Goal: Task Accomplishment & Management: Use online tool/utility

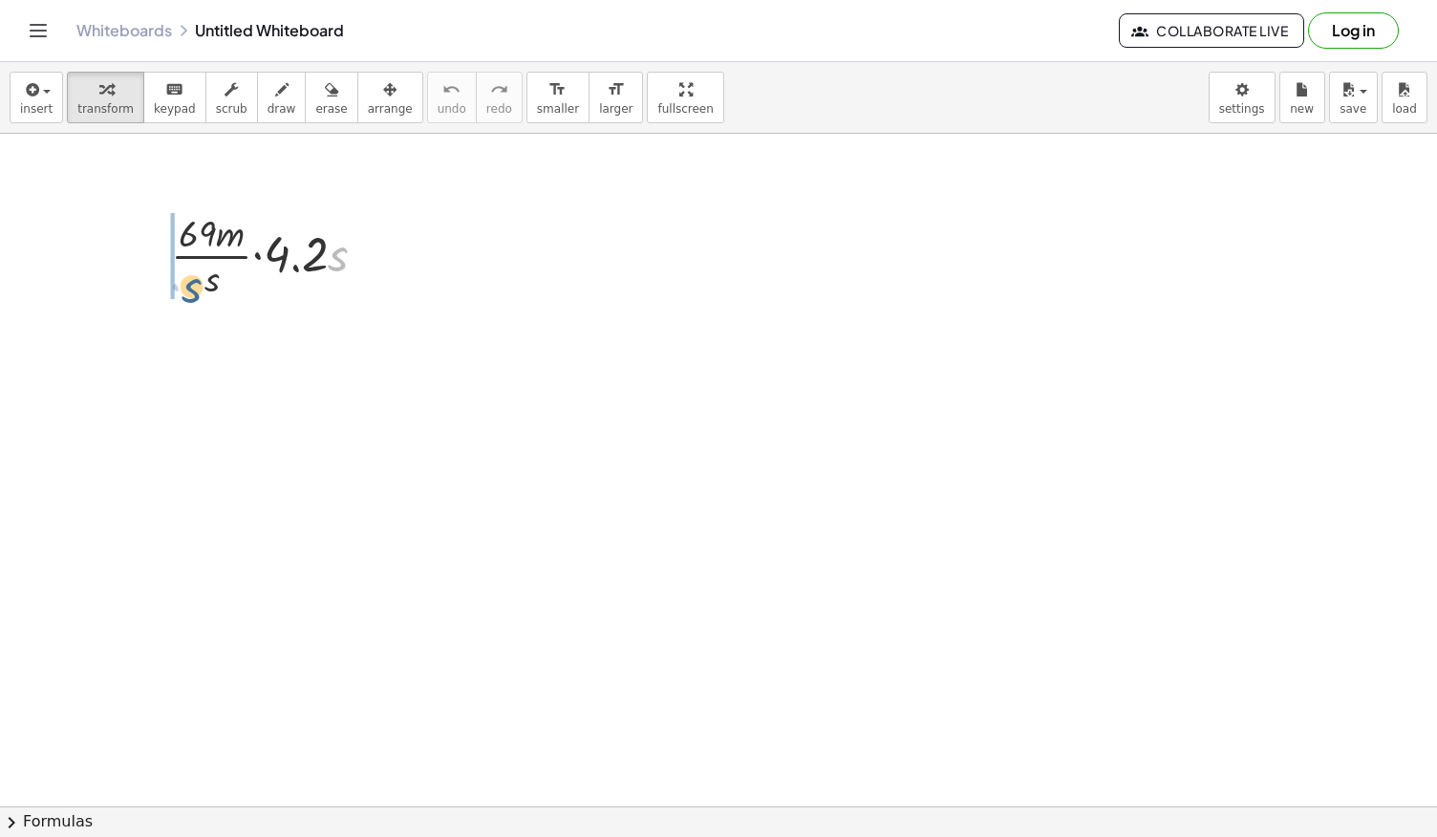
drag, startPoint x: 332, startPoint y: 264, endPoint x: 184, endPoint y: 295, distance: 151.4
click at [184, 295] on div at bounding box center [275, 254] width 229 height 96
drag, startPoint x: 336, startPoint y: 253, endPoint x: 206, endPoint y: 289, distance: 134.9
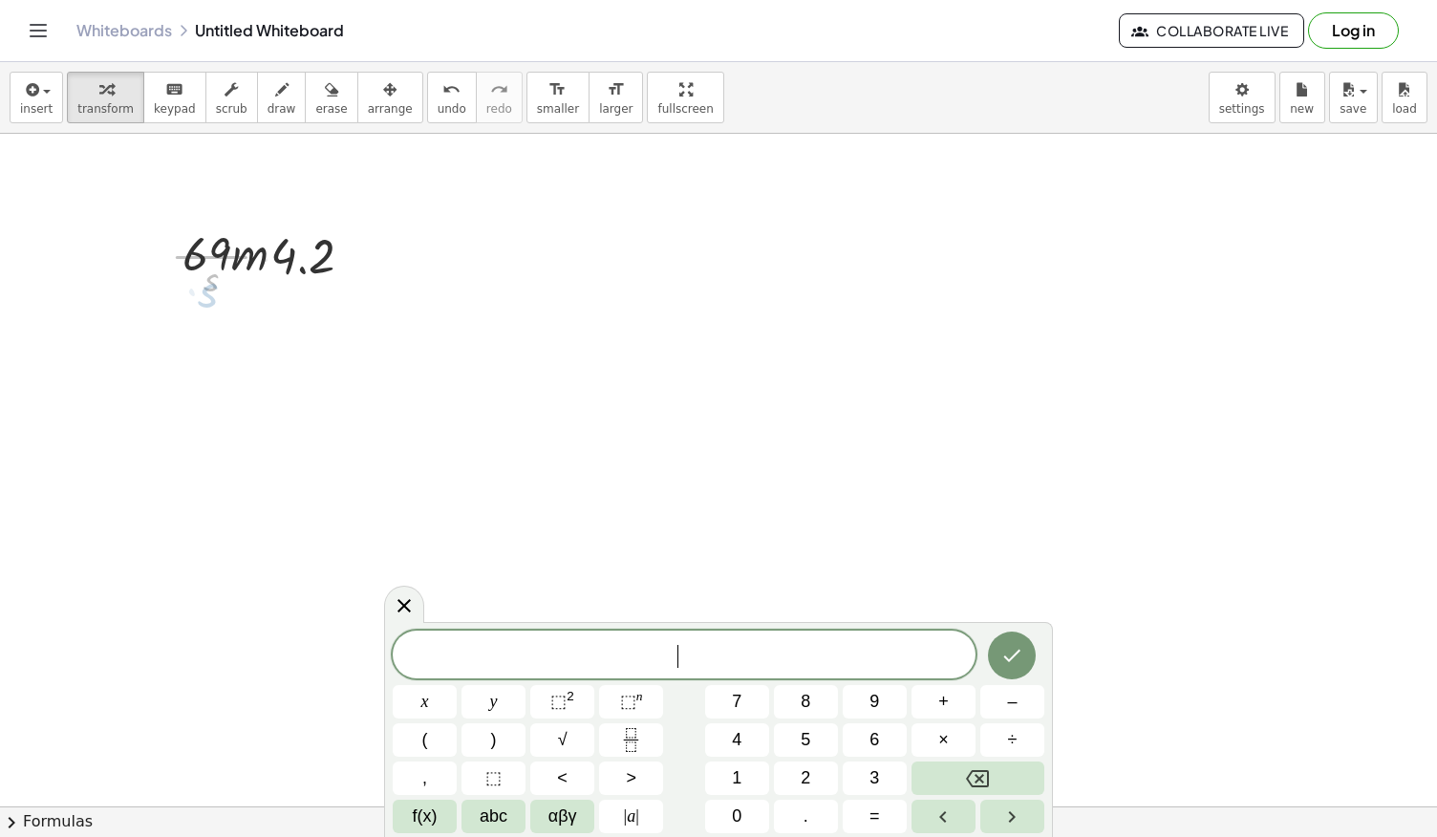
click at [409, 604] on icon at bounding box center [404, 604] width 23 height 23
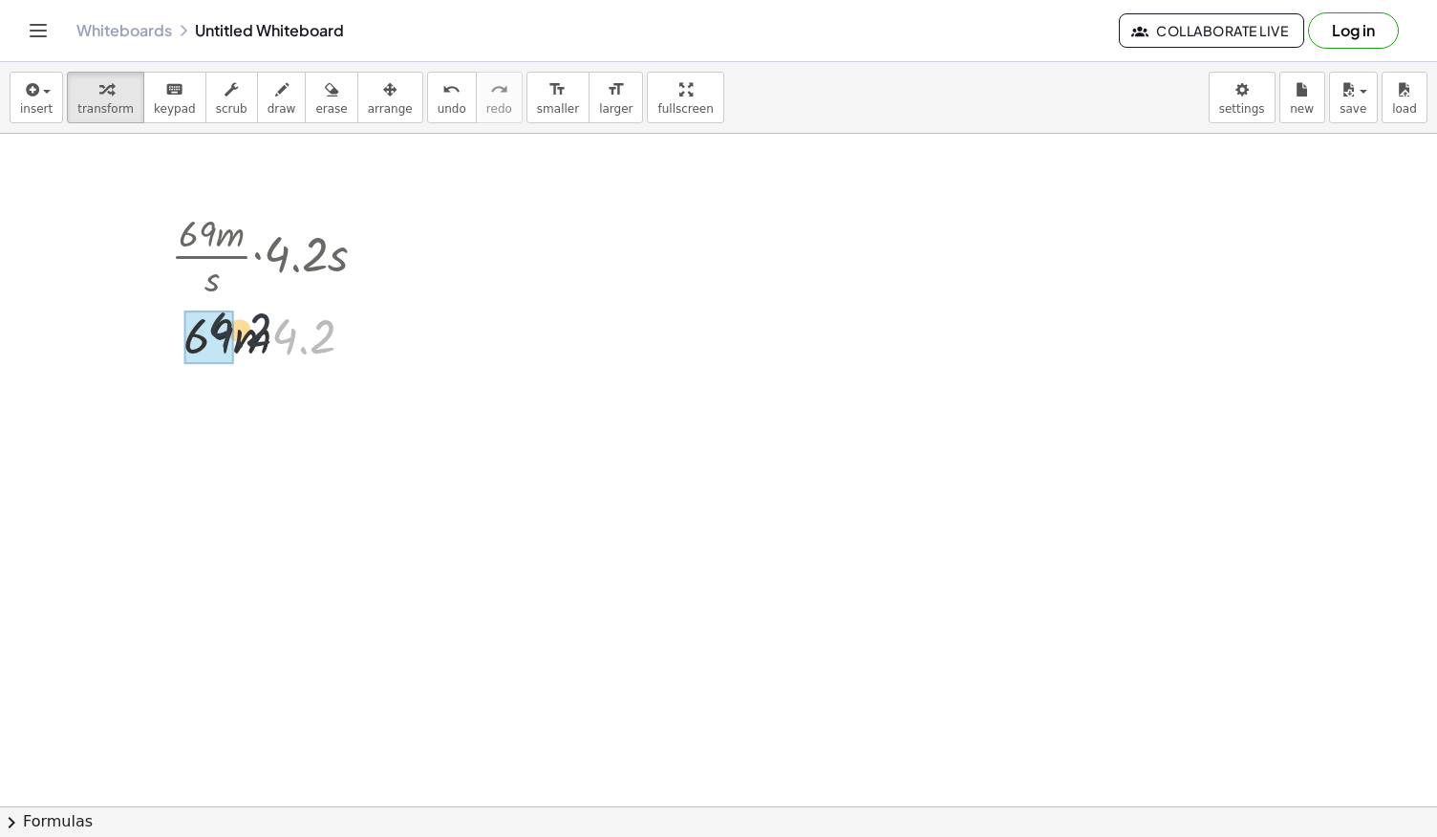
drag, startPoint x: 296, startPoint y: 341, endPoint x: 217, endPoint y: 333, distance: 79.7
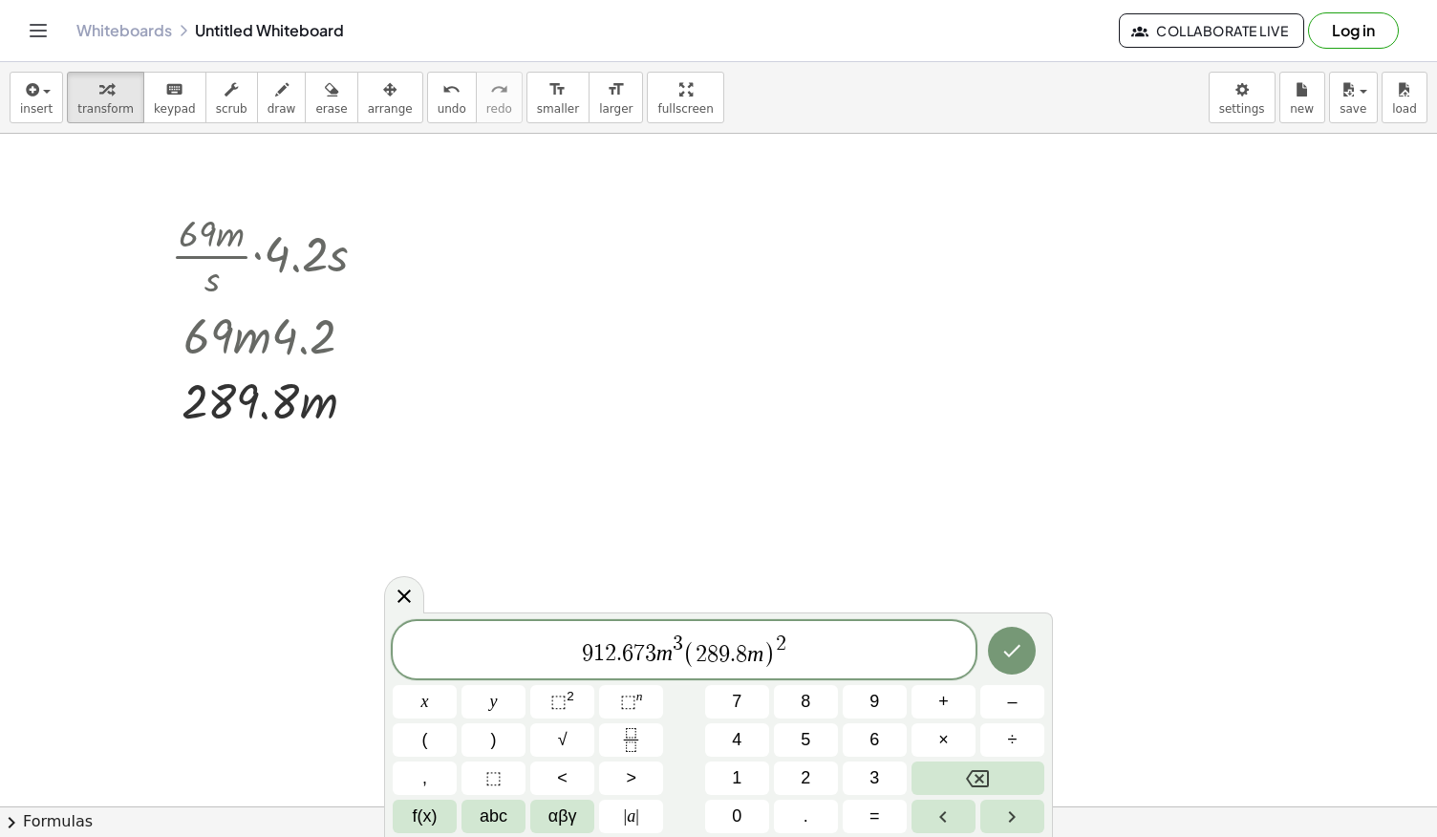
click at [457, 685] on div at bounding box center [425, 701] width 64 height 33
click at [1030, 637] on button "Done" at bounding box center [1012, 651] width 48 height 48
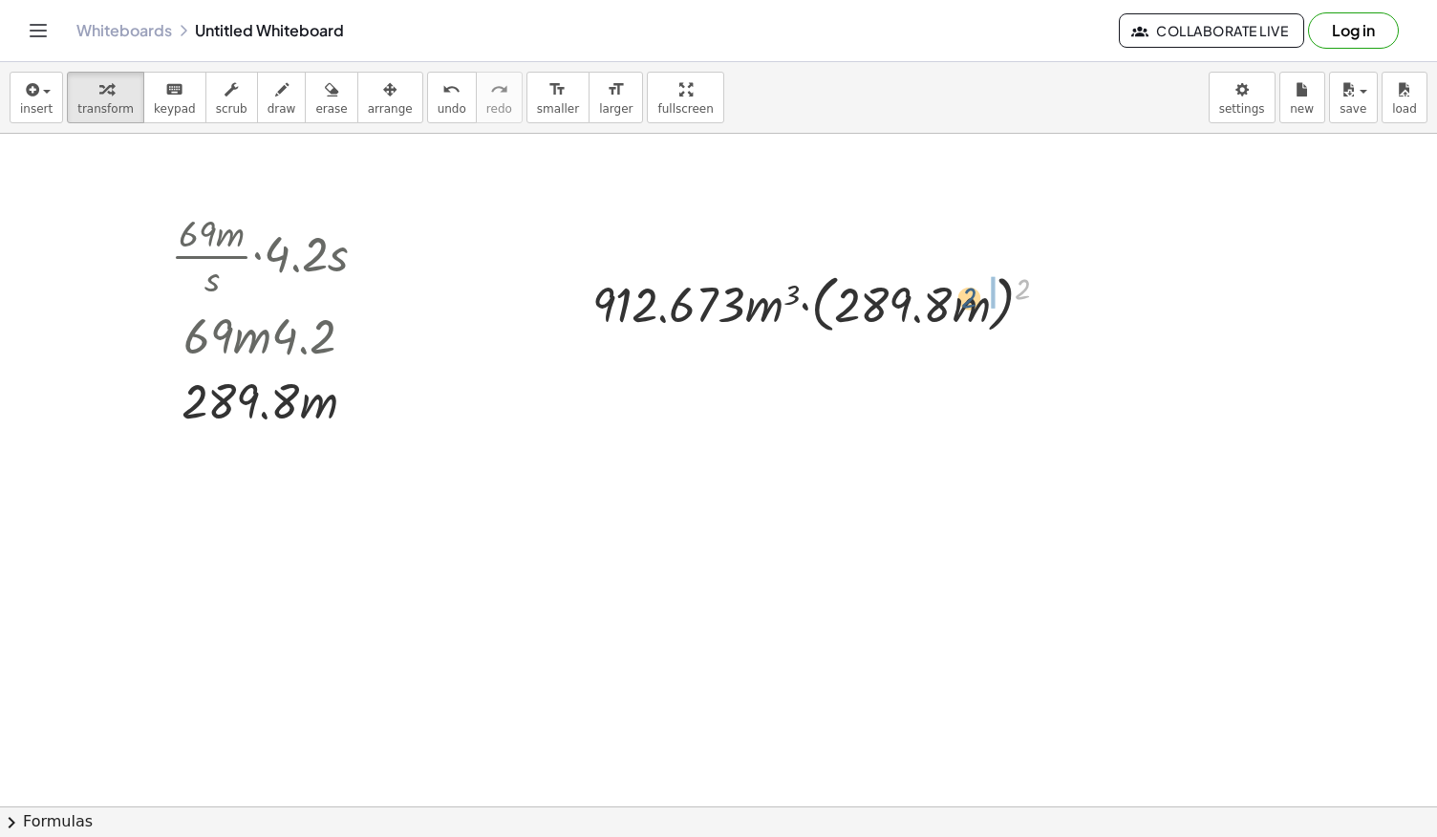
drag, startPoint x: 1024, startPoint y: 281, endPoint x: 969, endPoint y: 291, distance: 56.4
click at [969, 291] on div at bounding box center [828, 303] width 491 height 73
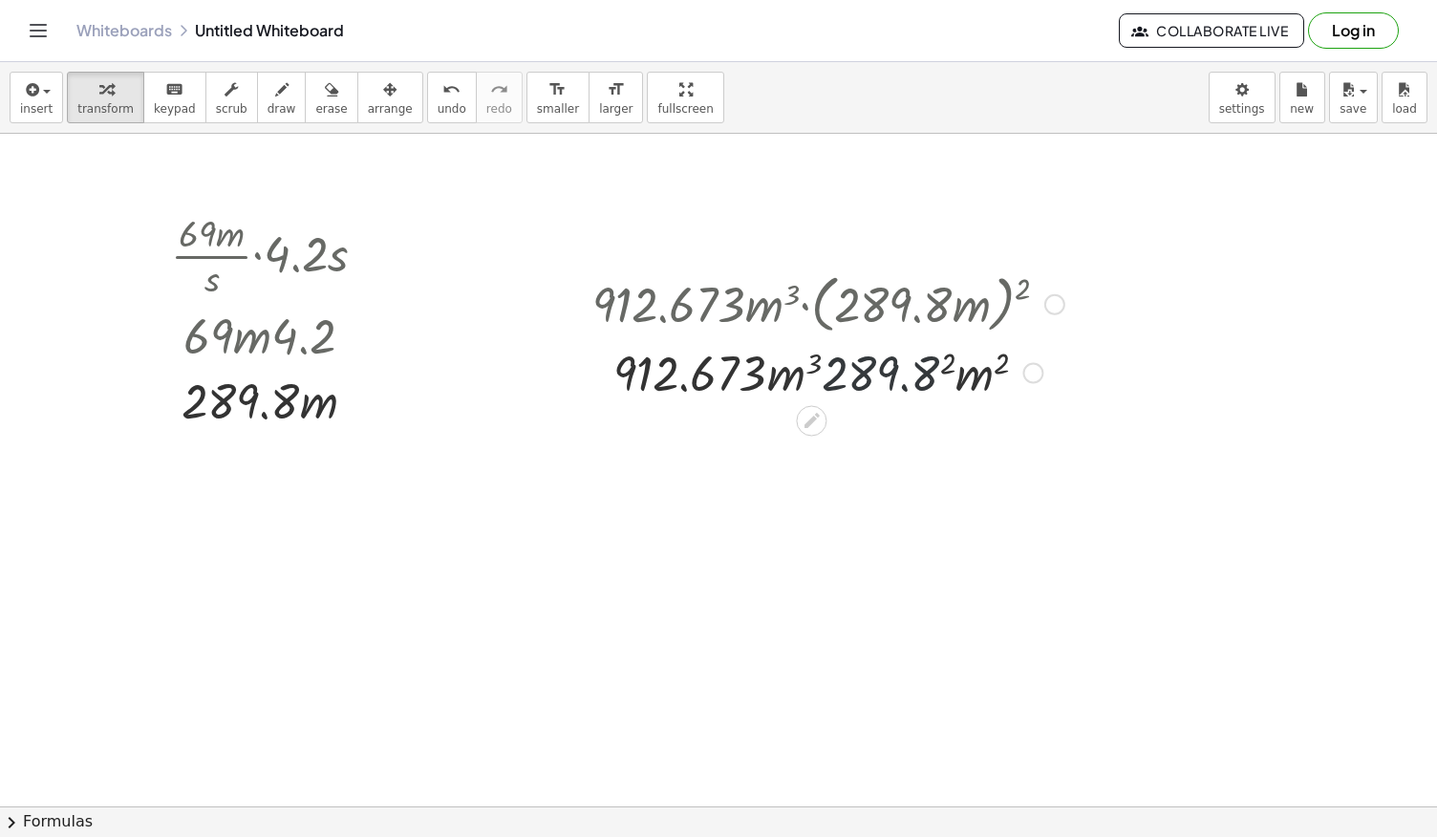
click at [898, 376] on div at bounding box center [828, 370] width 491 height 65
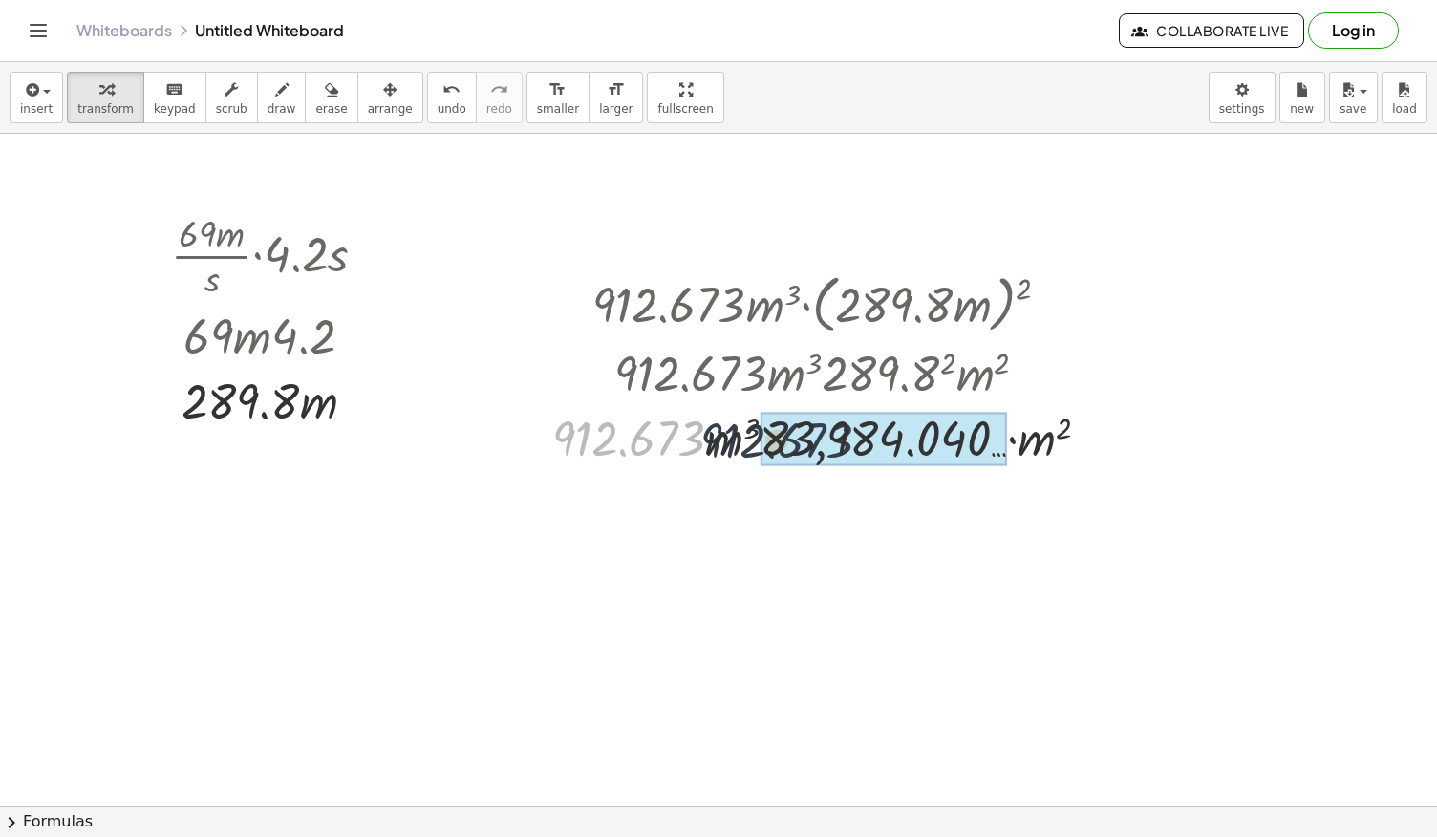
drag, startPoint x: 657, startPoint y: 429, endPoint x: 791, endPoint y: 432, distance: 133.8
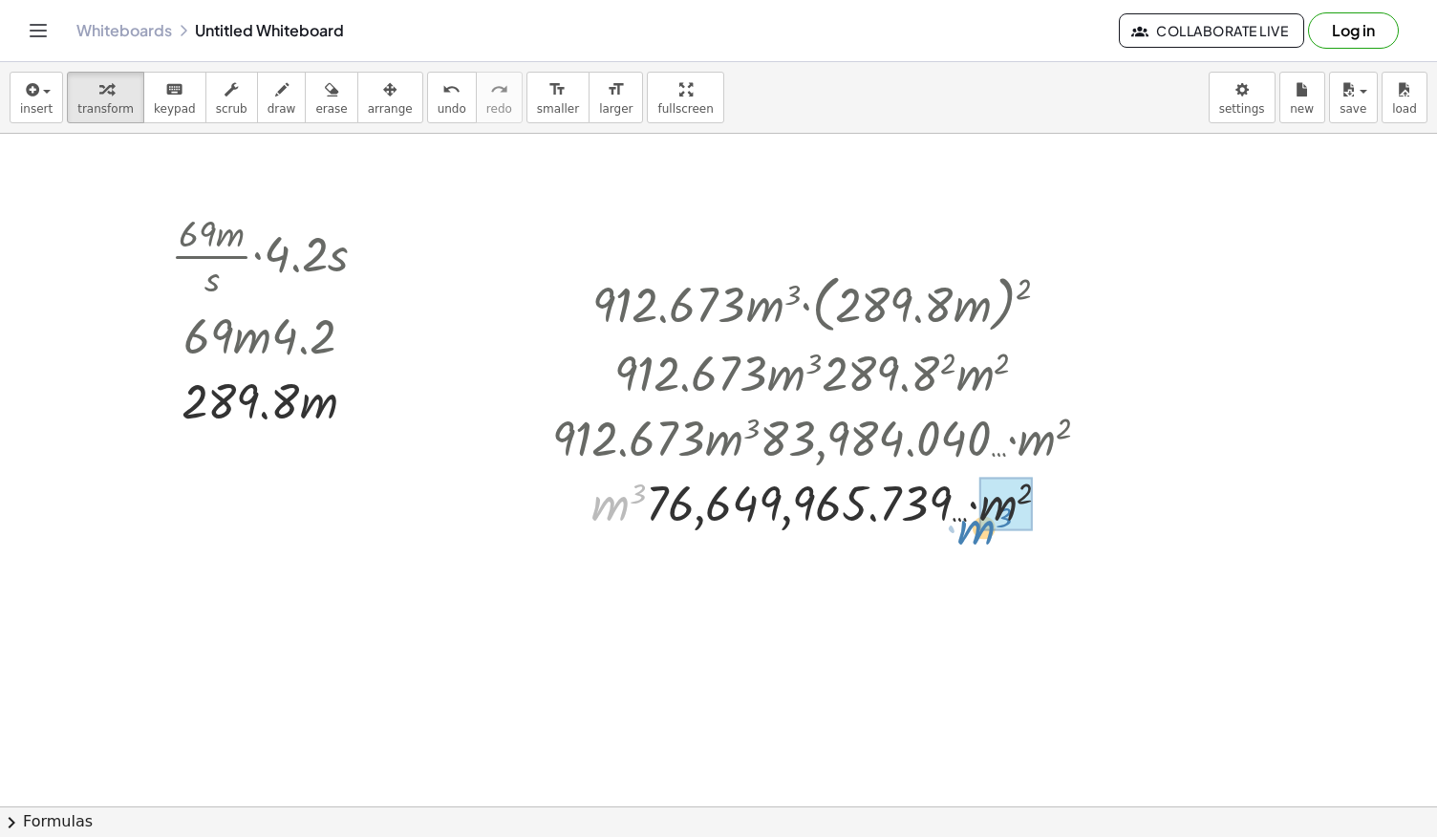
drag, startPoint x: 609, startPoint y: 490, endPoint x: 1015, endPoint y: 511, distance: 406.5
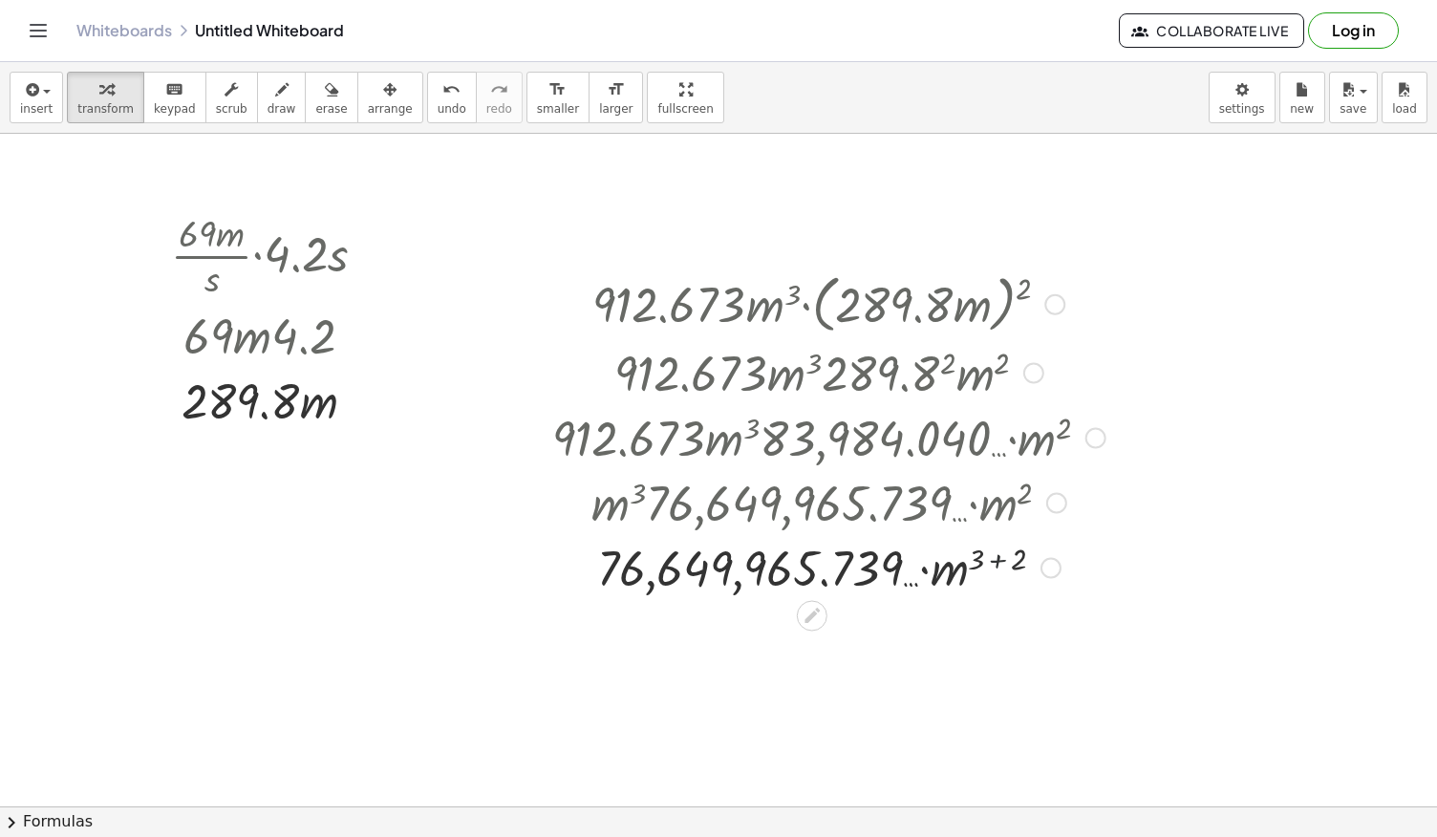
click at [1002, 557] on div at bounding box center [829, 565] width 572 height 65
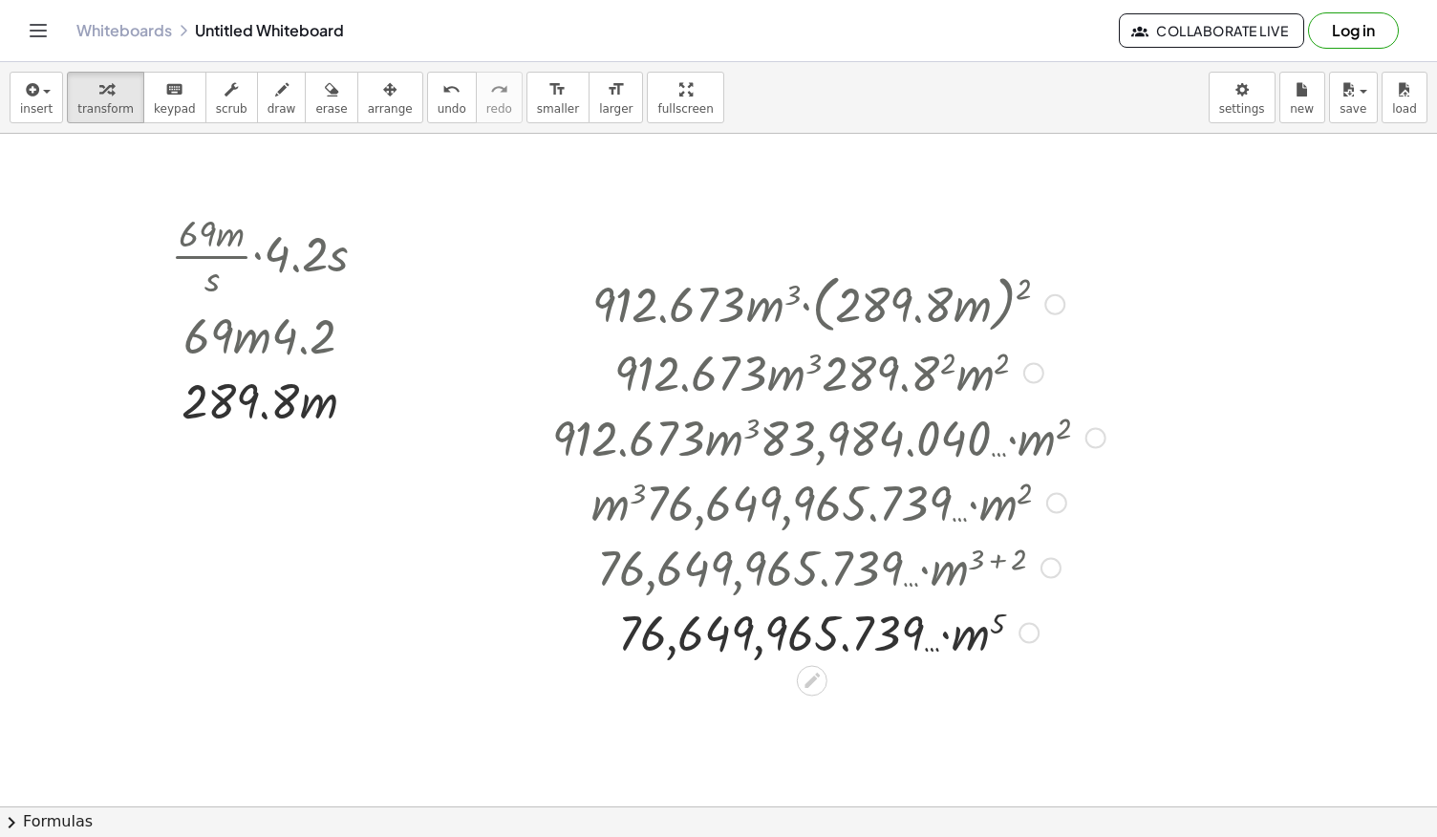
click at [949, 571] on div at bounding box center [828, 565] width 615 height 65
click at [946, 632] on div at bounding box center [829, 630] width 572 height 65
click at [931, 633] on div at bounding box center [829, 630] width 572 height 65
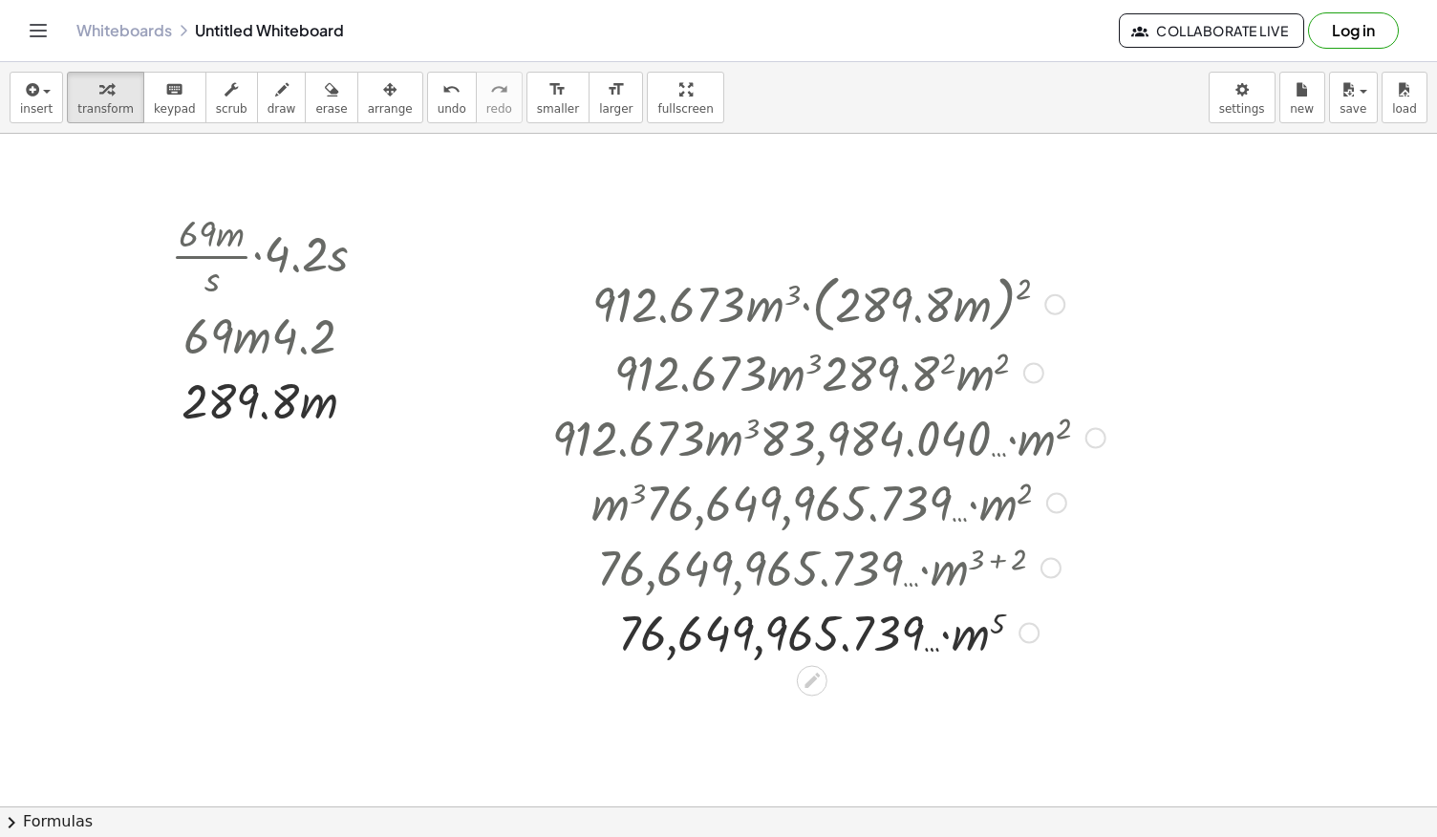
click at [896, 628] on div at bounding box center [829, 630] width 572 height 65
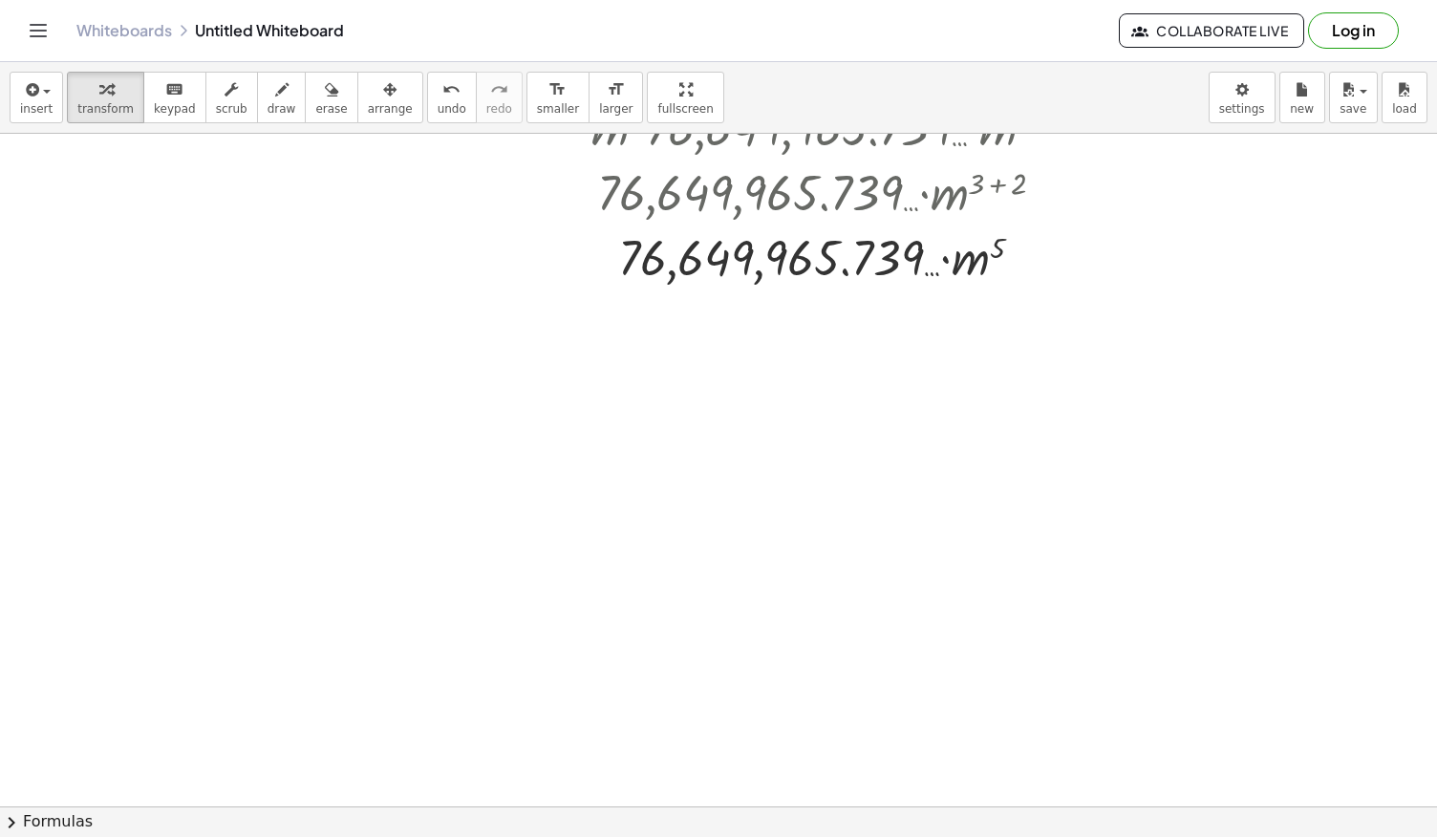
scroll to position [377, 0]
click at [254, 466] on div at bounding box center [718, 491] width 1437 height 1471
click at [245, 456] on div at bounding box center [718, 491] width 1437 height 1471
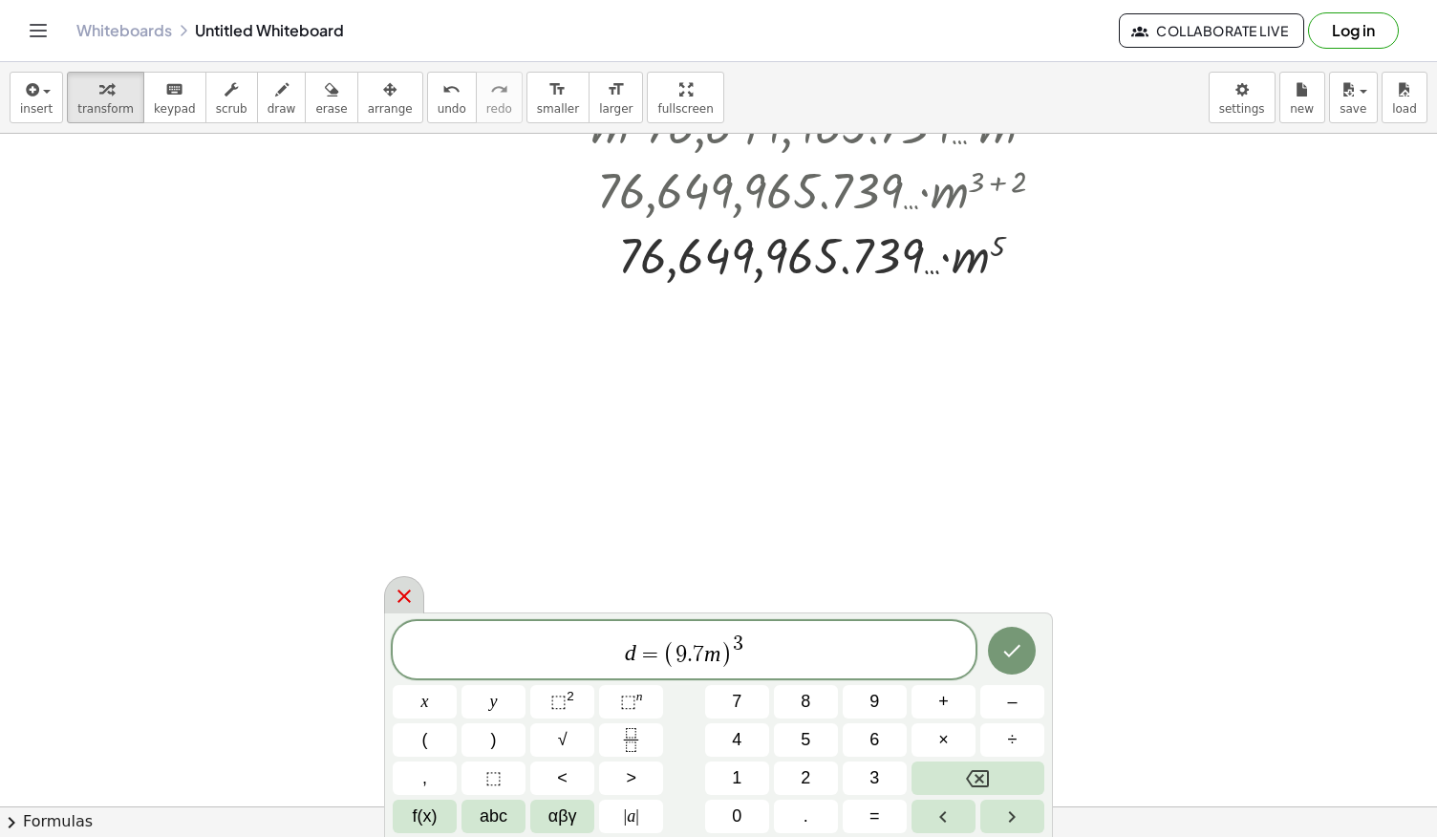
click at [403, 591] on icon at bounding box center [404, 596] width 23 height 23
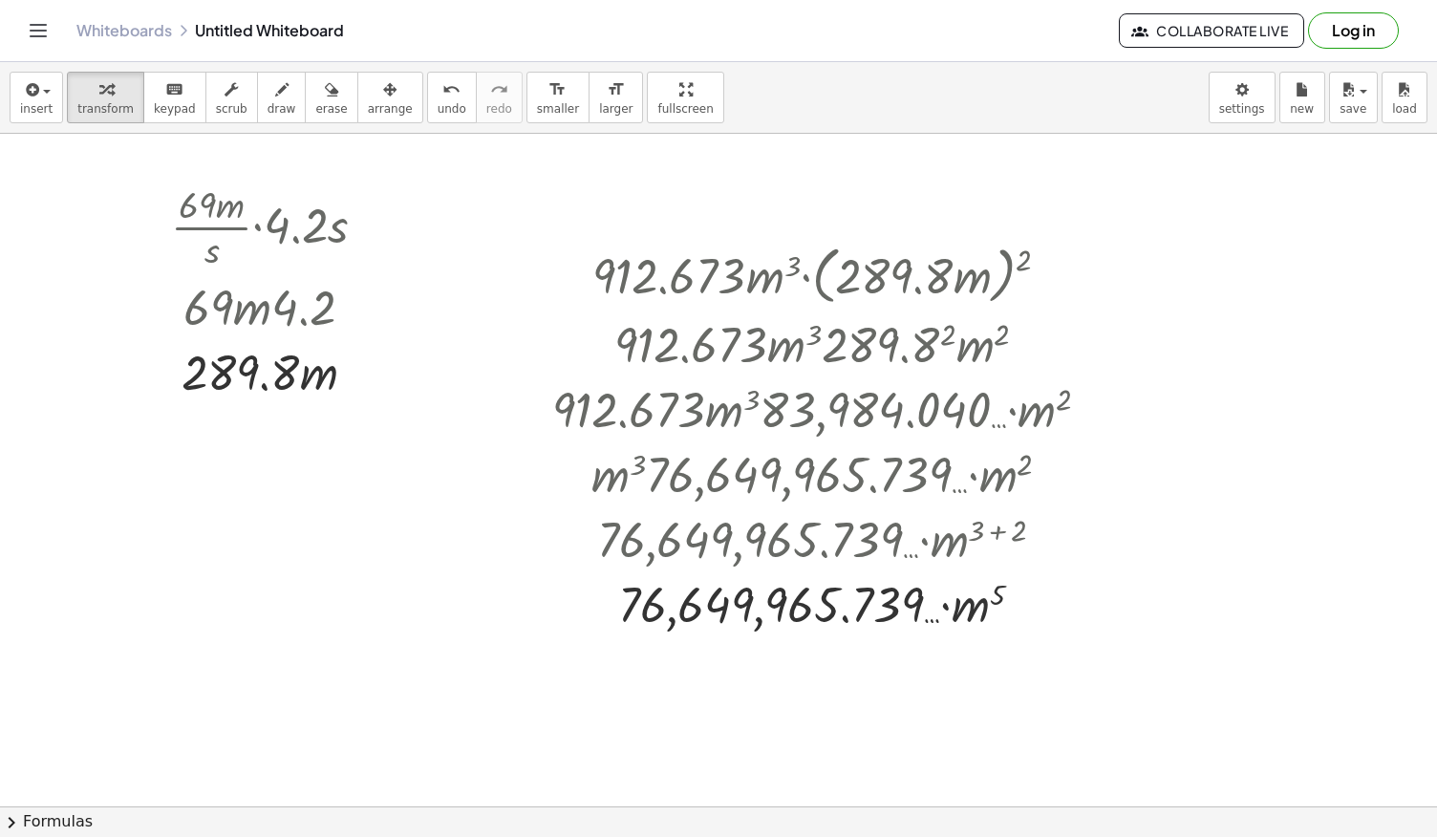
scroll to position [12, 0]
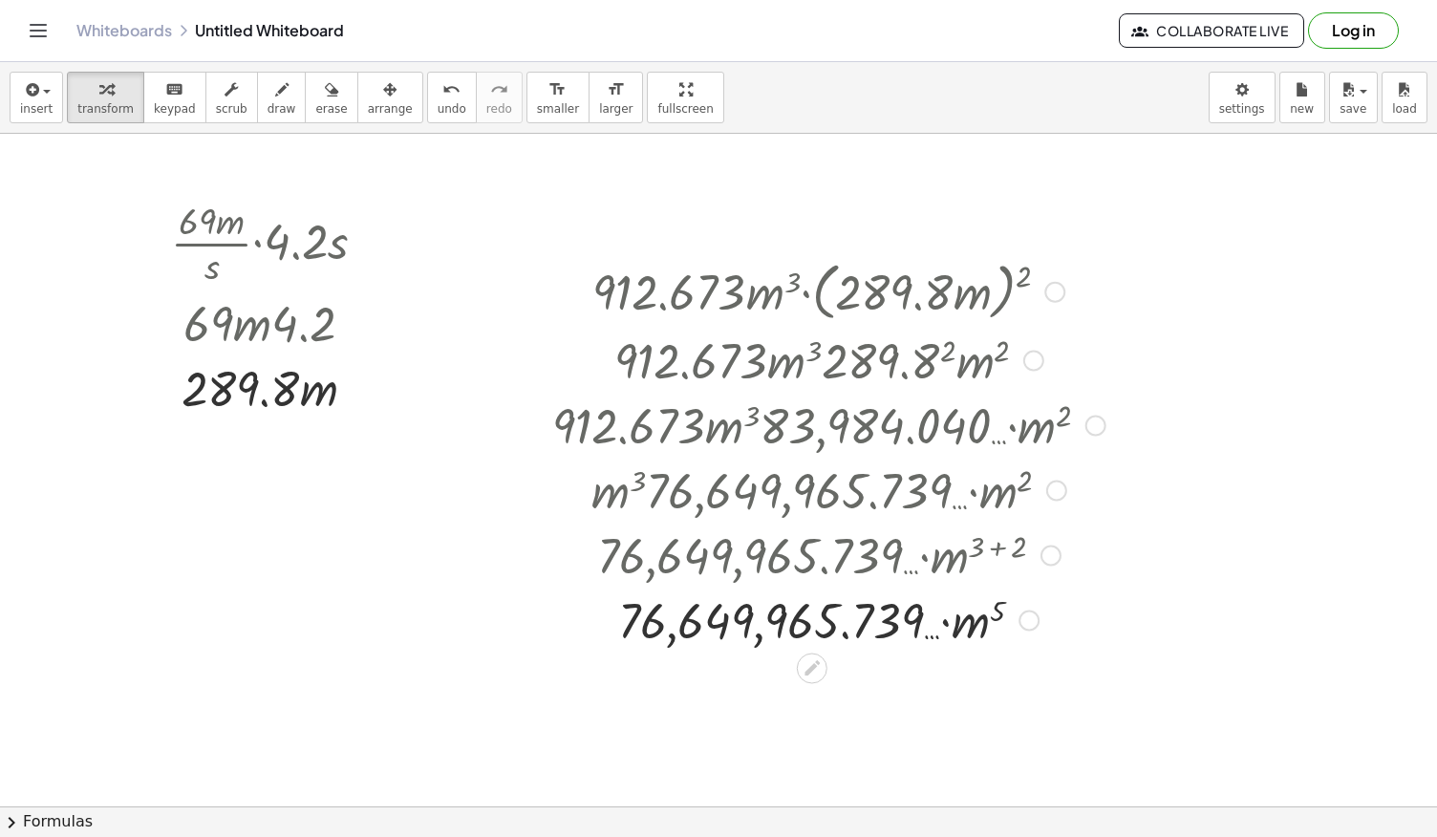
click at [1054, 288] on div at bounding box center [1054, 291] width 21 height 21
click at [1110, 262] on span "Go back to this line" at bounding box center [1152, 262] width 114 height 15
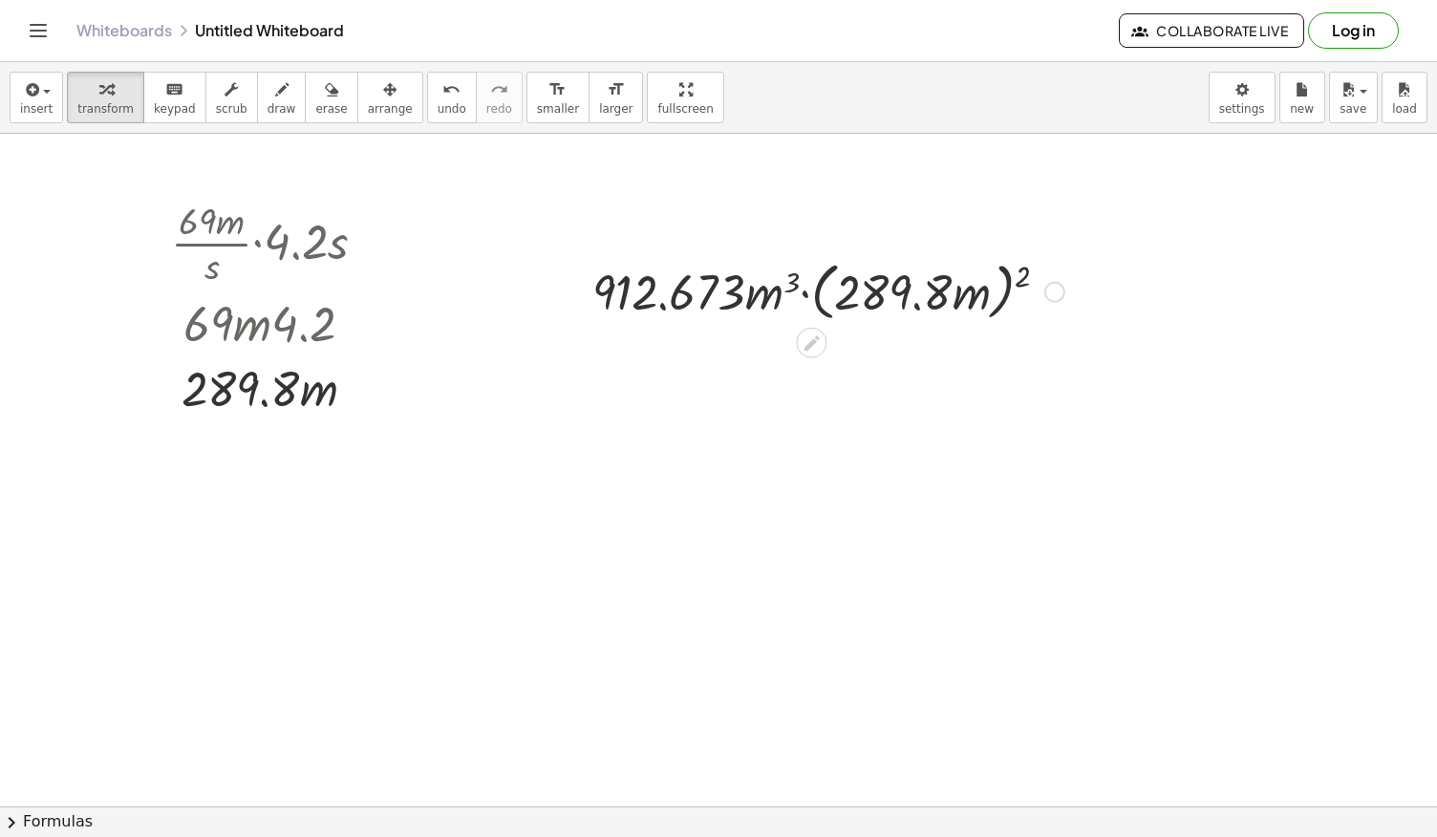
click at [1049, 287] on div "Go back to this line Copy line as LaTeX Copy derivation as LaTeX" at bounding box center [1054, 291] width 21 height 21
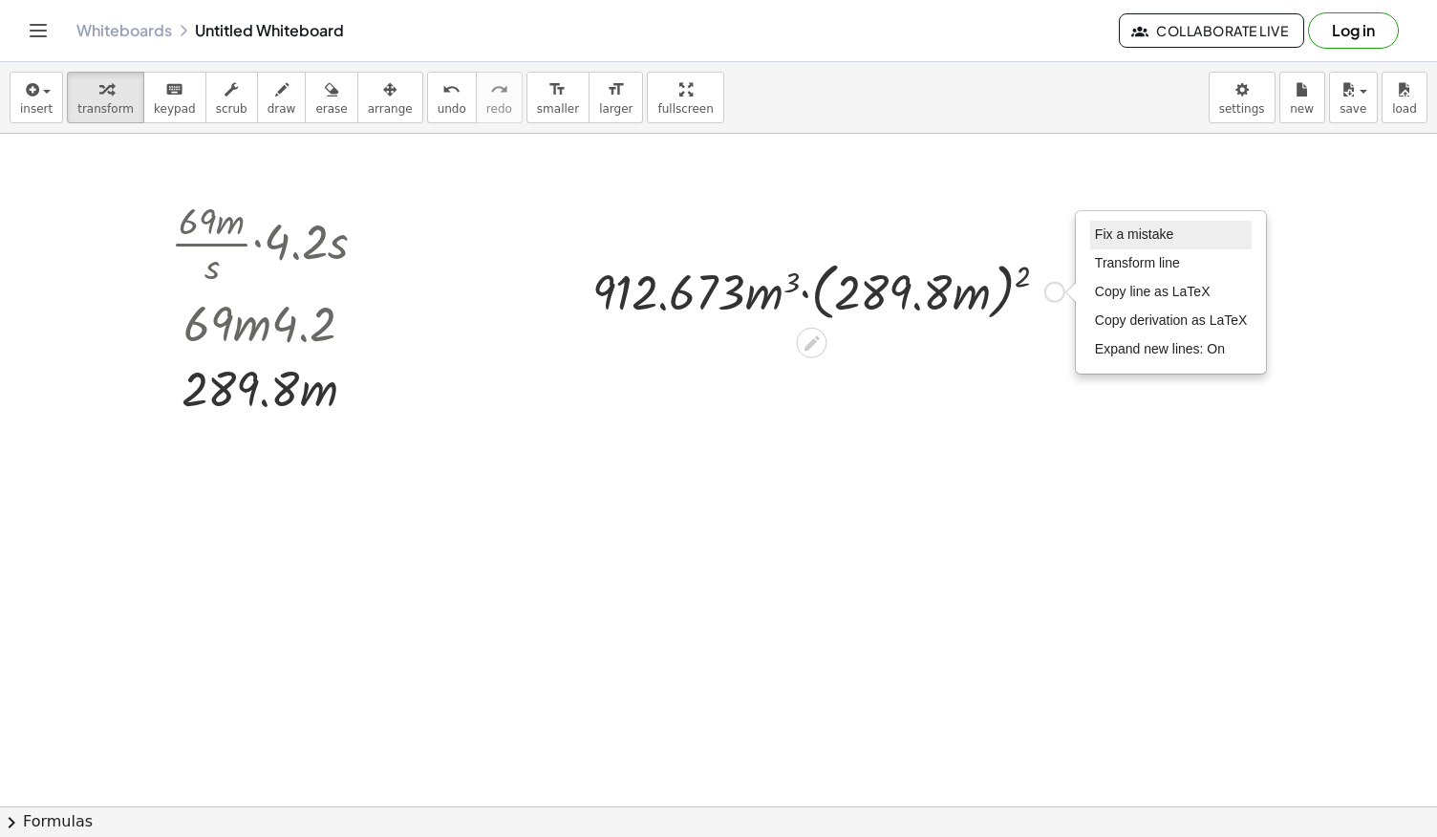
click at [1121, 236] on span "Fix a mistake" at bounding box center [1134, 233] width 78 height 15
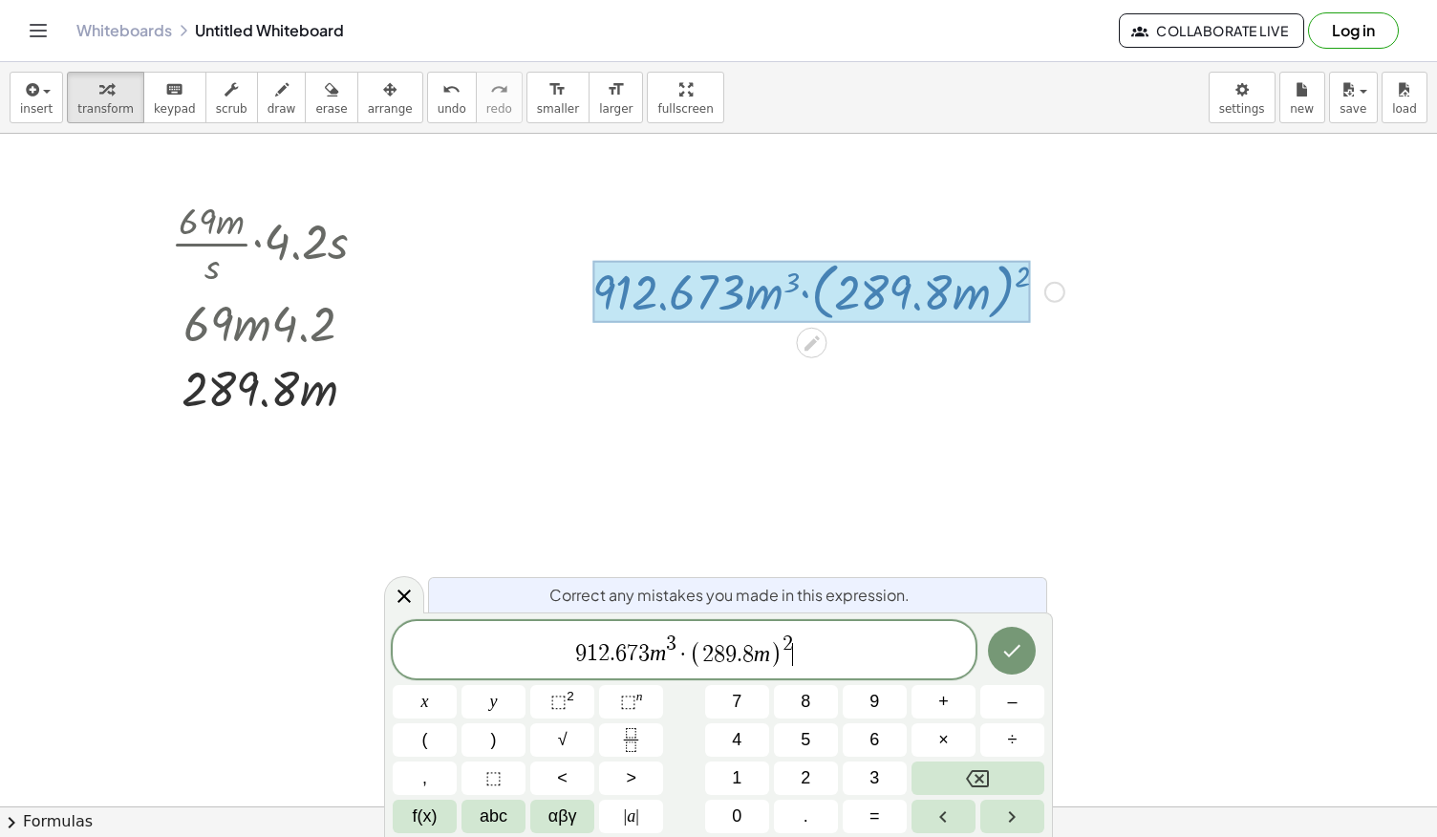
click at [688, 652] on span "9 1 2 . 6 7 3 m 3 · ( 2 8 9 . 8 m ) 2 ​" at bounding box center [684, 650] width 583 height 37
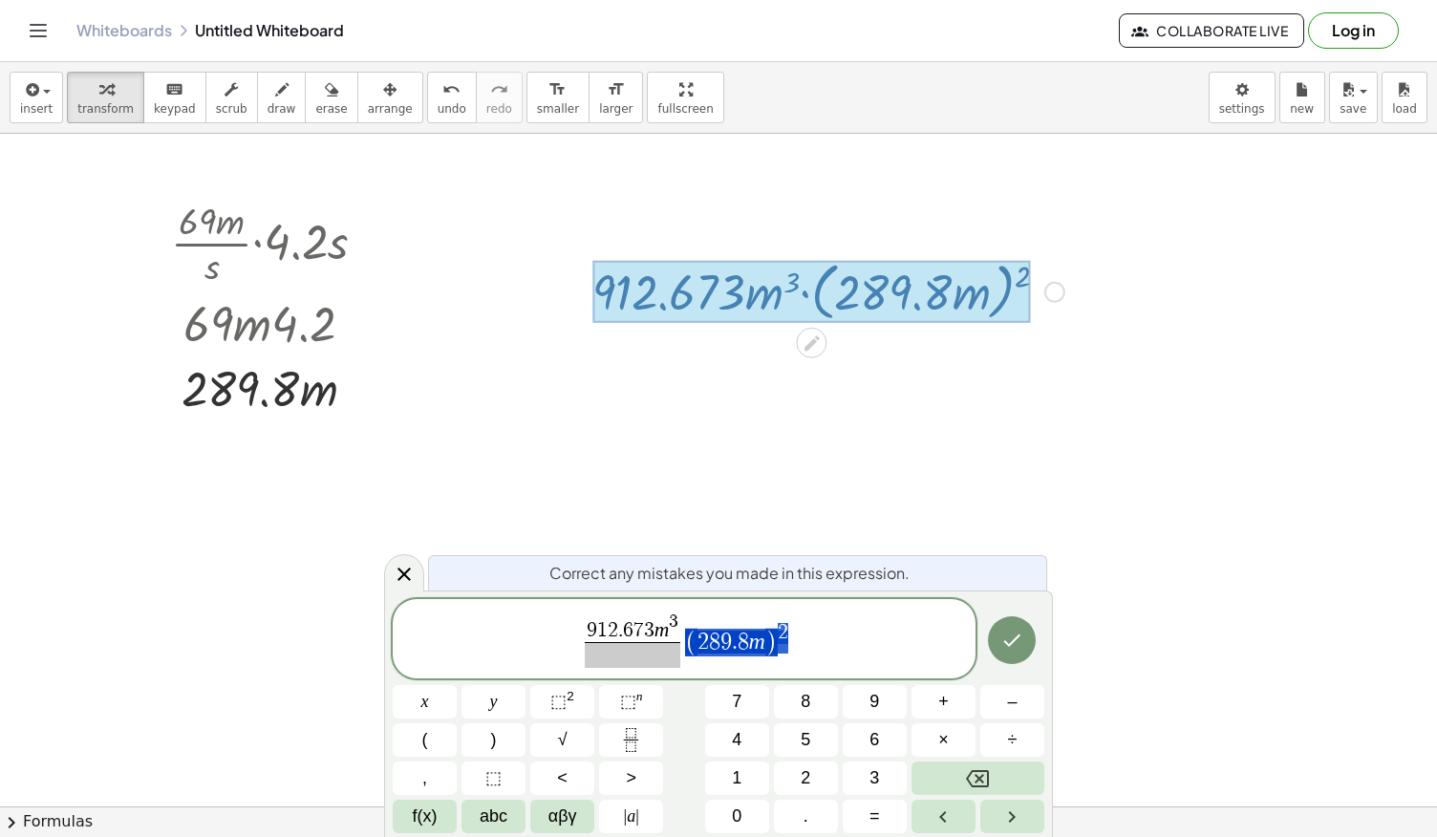
drag, startPoint x: 688, startPoint y: 647, endPoint x: 793, endPoint y: 644, distance: 105.1
drag, startPoint x: 760, startPoint y: 639, endPoint x: 772, endPoint y: 645, distance: 12.8
click at [688, 643] on span "(" at bounding box center [691, 643] width 12 height 28
drag, startPoint x: 692, startPoint y: 639, endPoint x: 806, endPoint y: 642, distance: 114.7
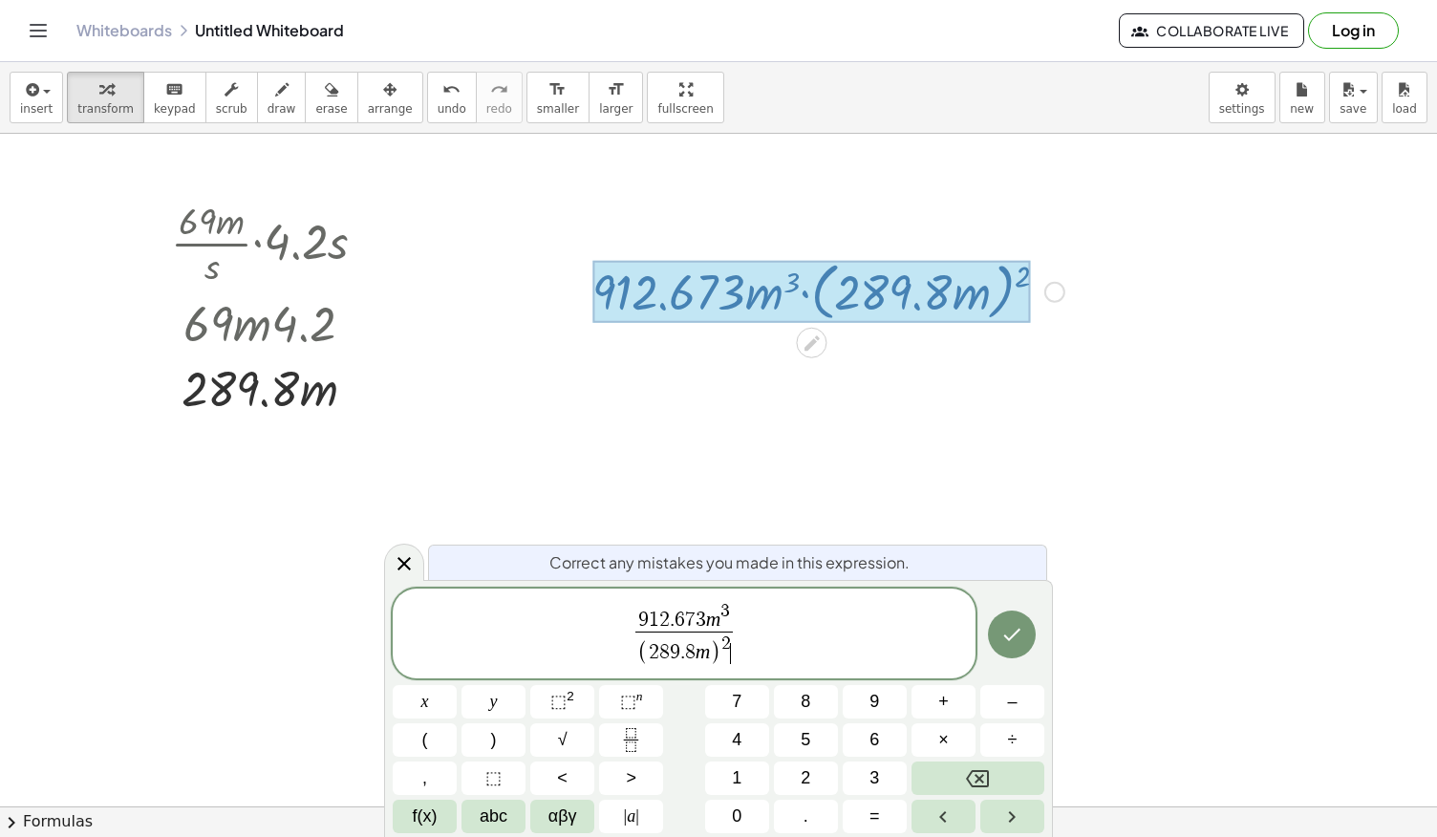
click at [688, 654] on span "( 2 8 9 . 8 m ) 2 ​" at bounding box center [683, 649] width 97 height 36
click at [1014, 643] on icon "Done" at bounding box center [1011, 634] width 23 height 23
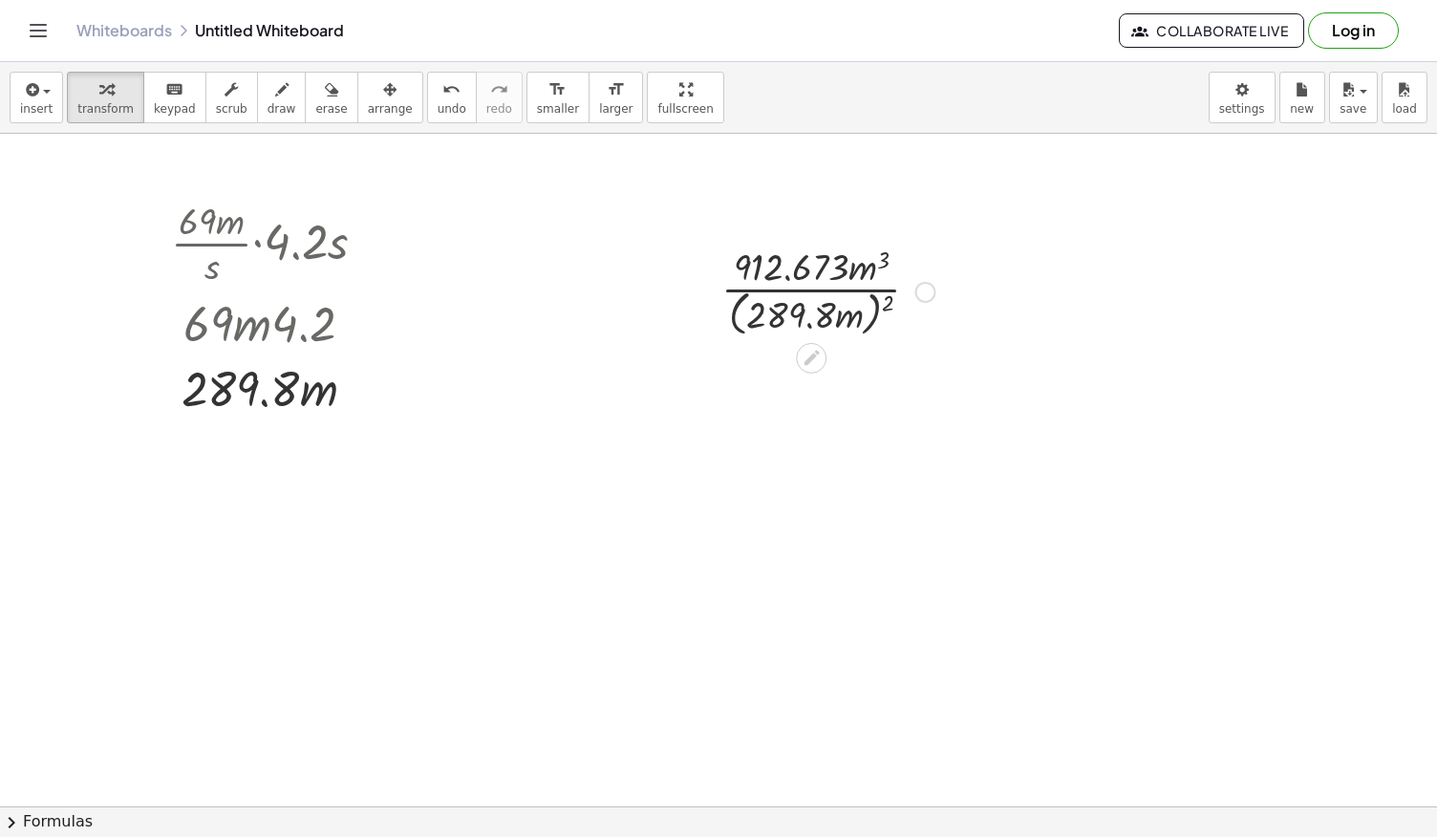
click at [826, 304] on div at bounding box center [828, 290] width 232 height 101
drag, startPoint x: 889, startPoint y: 294, endPoint x: 804, endPoint y: 305, distance: 85.7
click at [804, 305] on div at bounding box center [828, 290] width 232 height 101
click at [804, 305] on div at bounding box center [828, 291] width 224 height 96
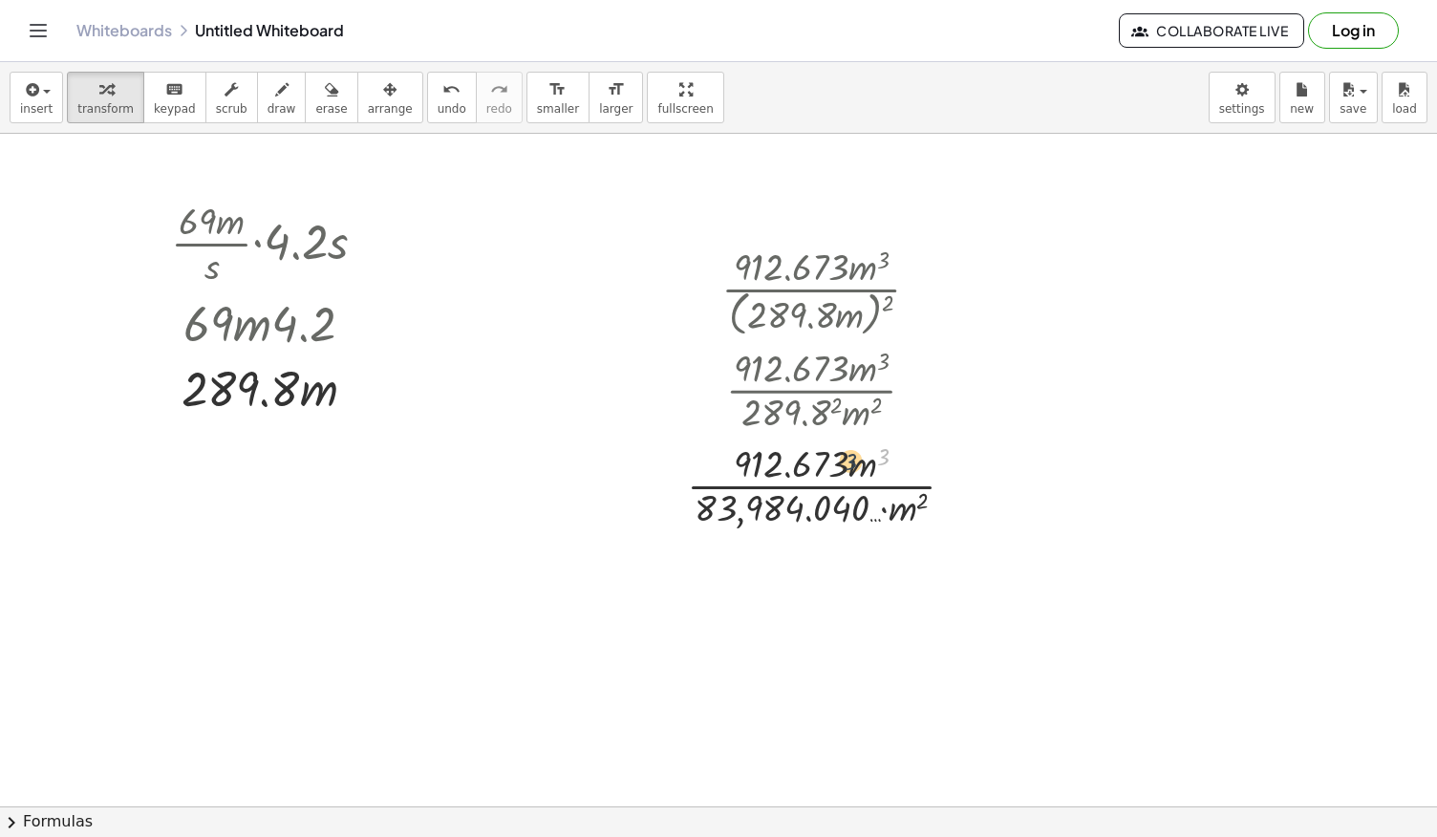
drag, startPoint x: 886, startPoint y: 457, endPoint x: 846, endPoint y: 461, distance: 40.4
click at [846, 461] on div at bounding box center [828, 485] width 302 height 96
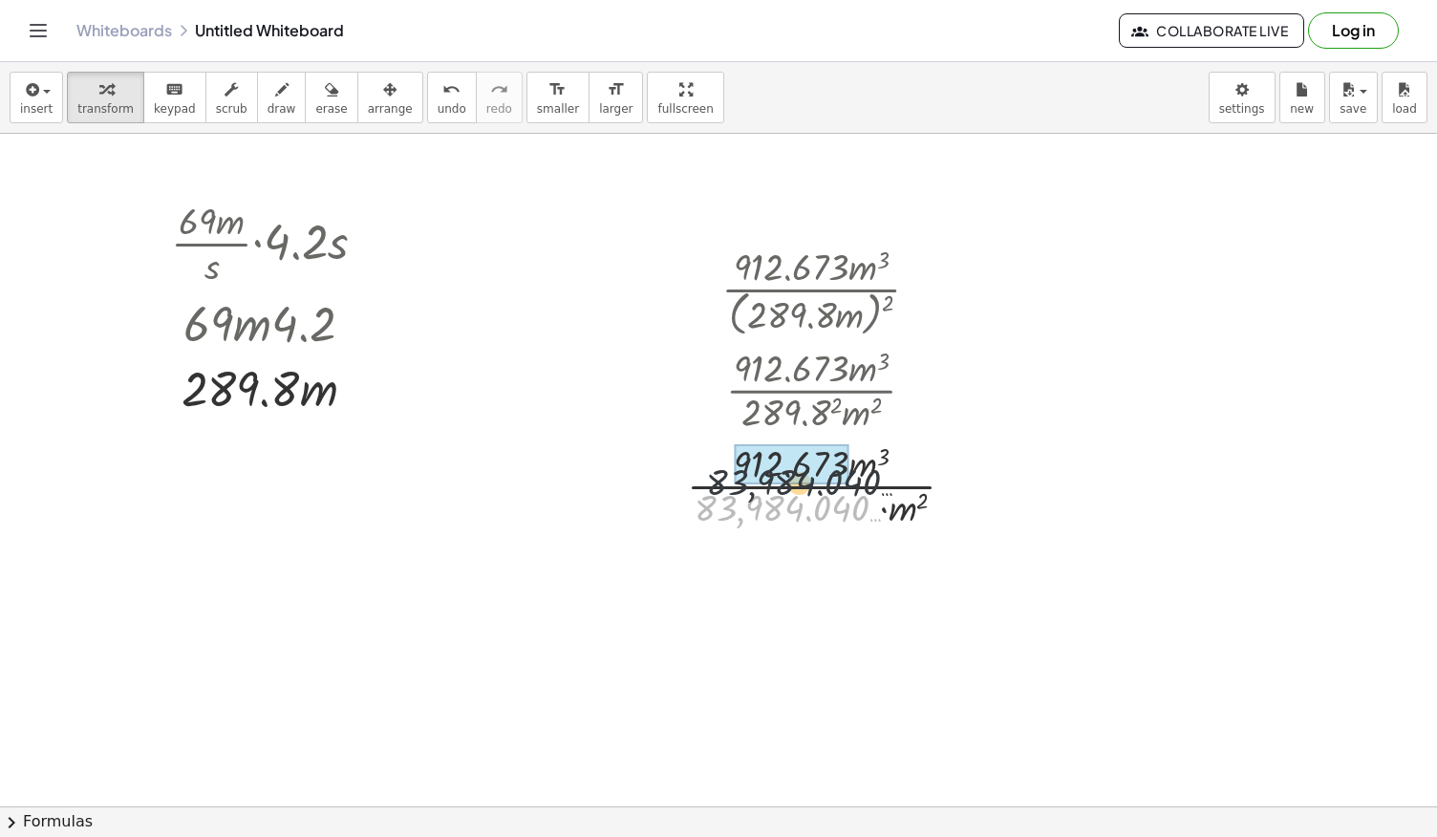
drag, startPoint x: 800, startPoint y: 504, endPoint x: 812, endPoint y: 479, distance: 28.2
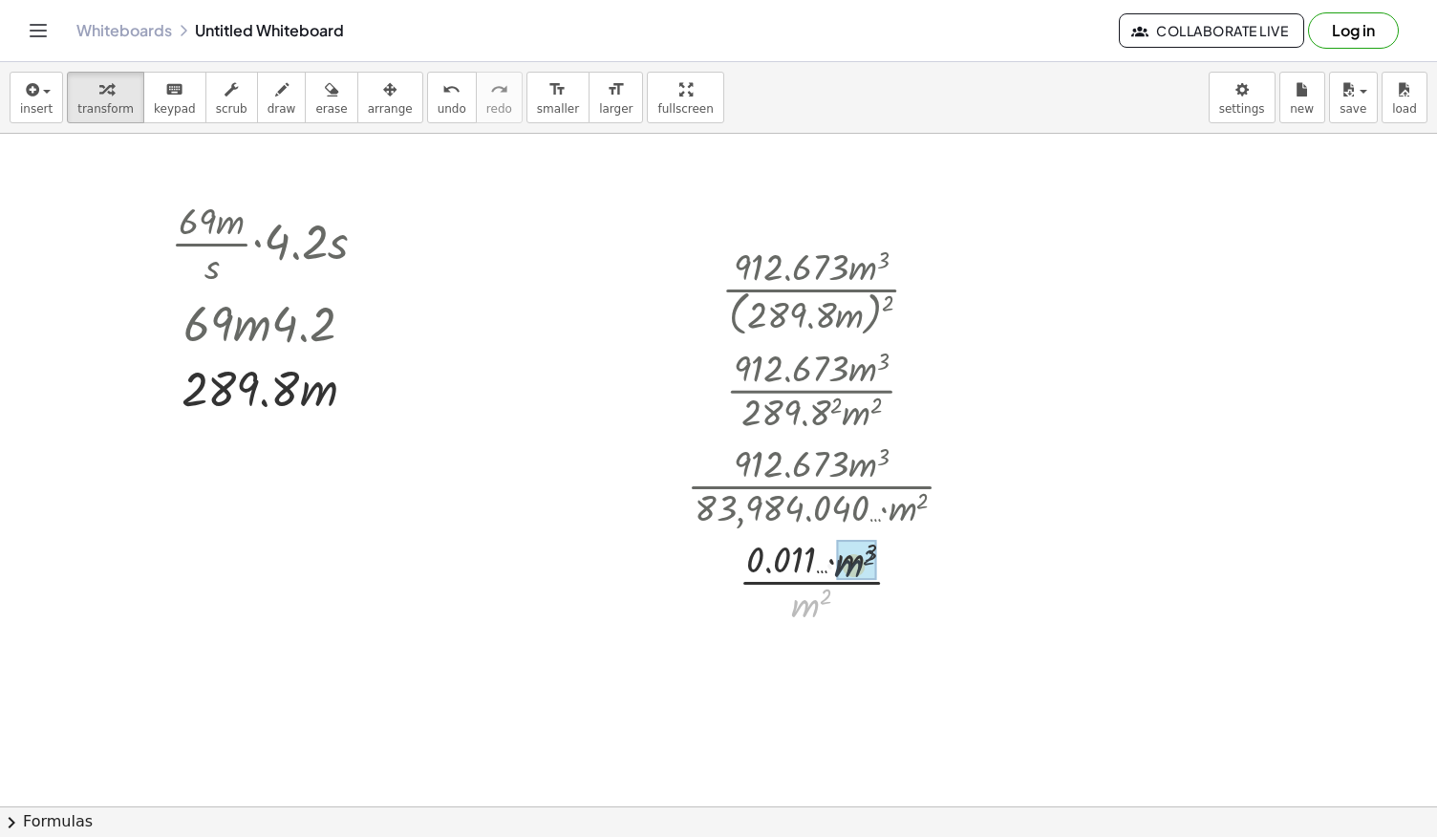
drag, startPoint x: 821, startPoint y: 599, endPoint x: 859, endPoint y: 562, distance: 53.4
click at [832, 667] on div at bounding box center [828, 660] width 302 height 65
click at [839, 658] on div at bounding box center [828, 660] width 302 height 65
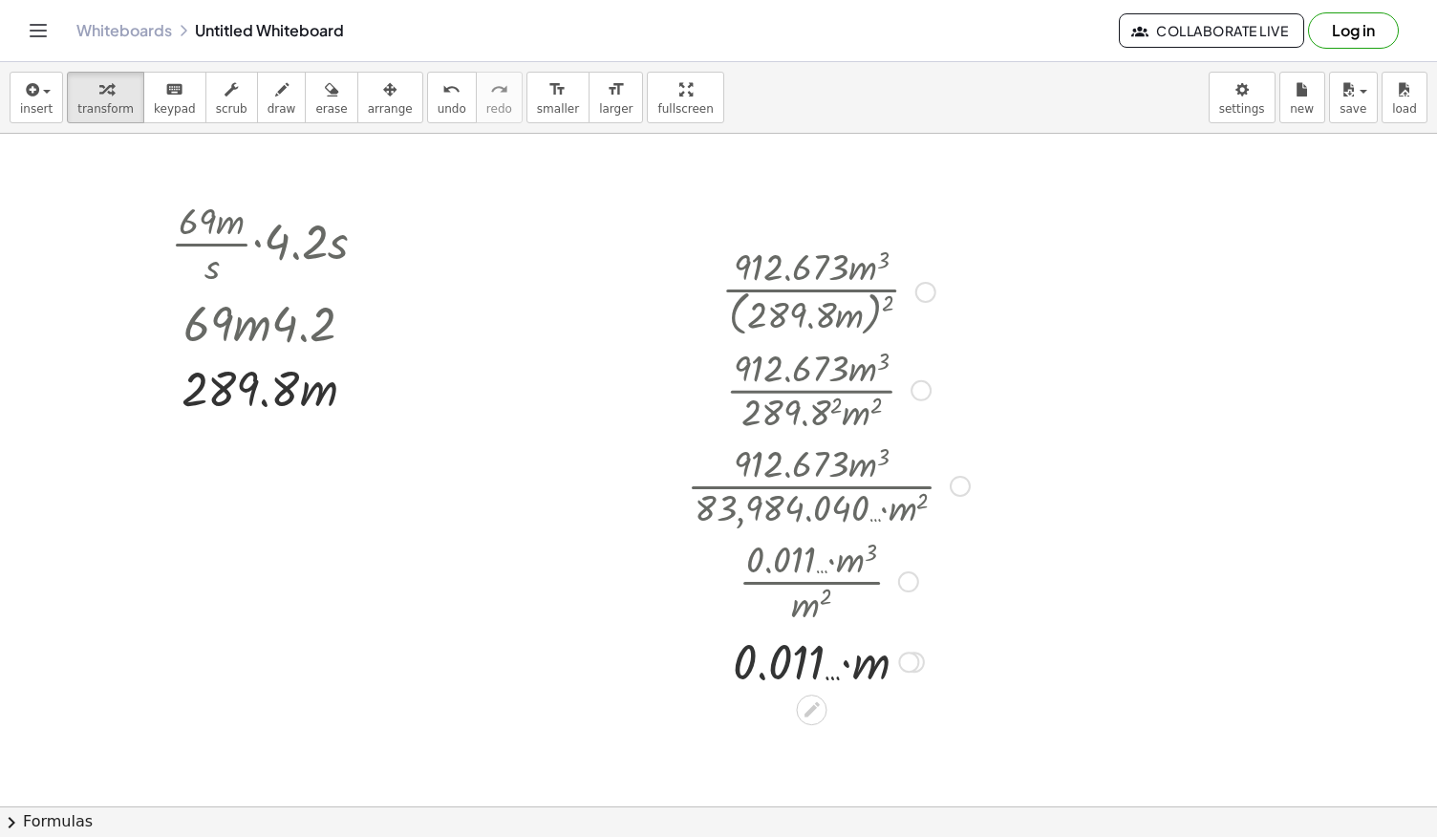
click at [764, 670] on div at bounding box center [828, 660] width 302 height 65
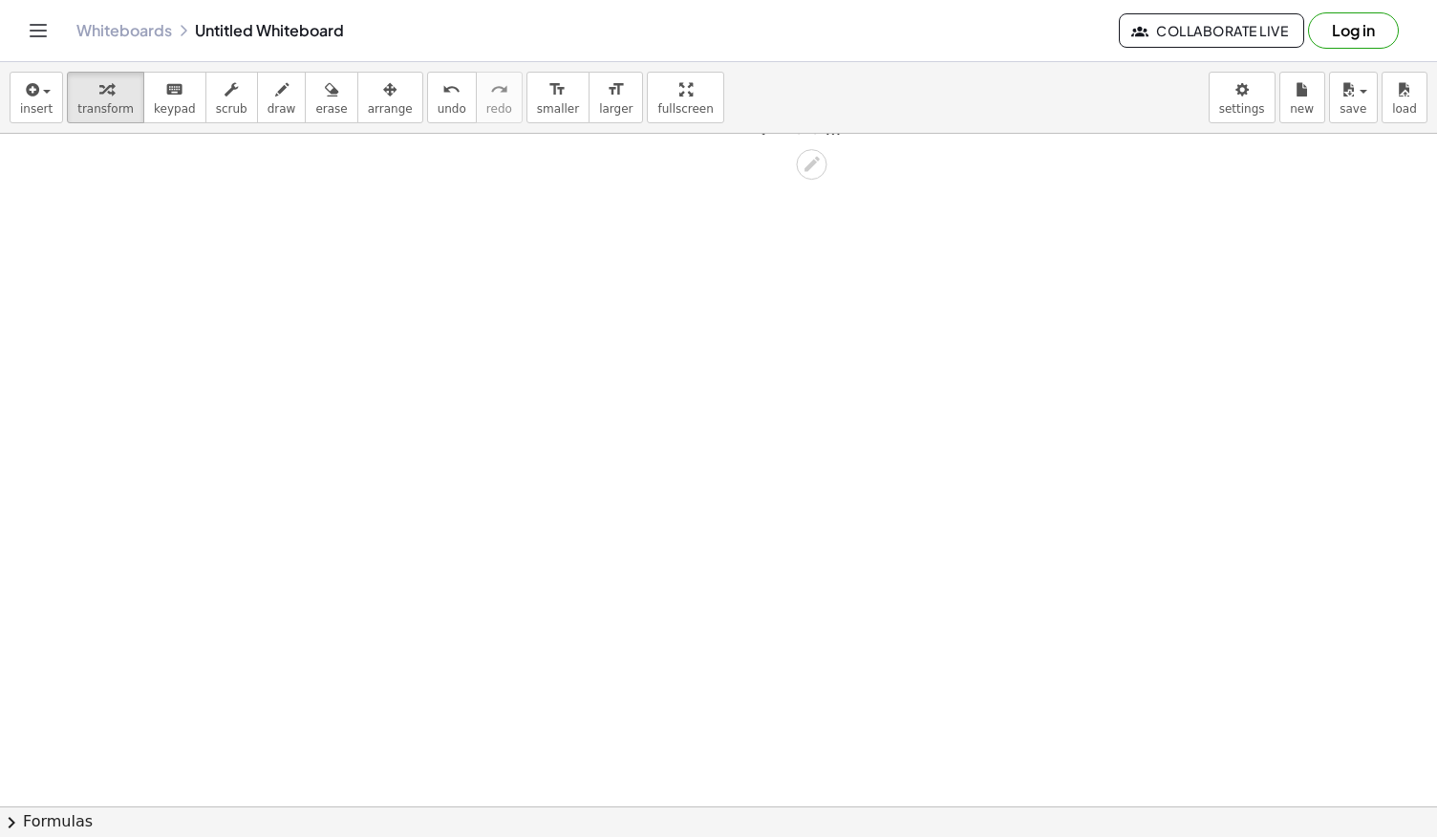
scroll to position [562, 0]
click at [379, 475] on div at bounding box center [718, 307] width 1437 height 1471
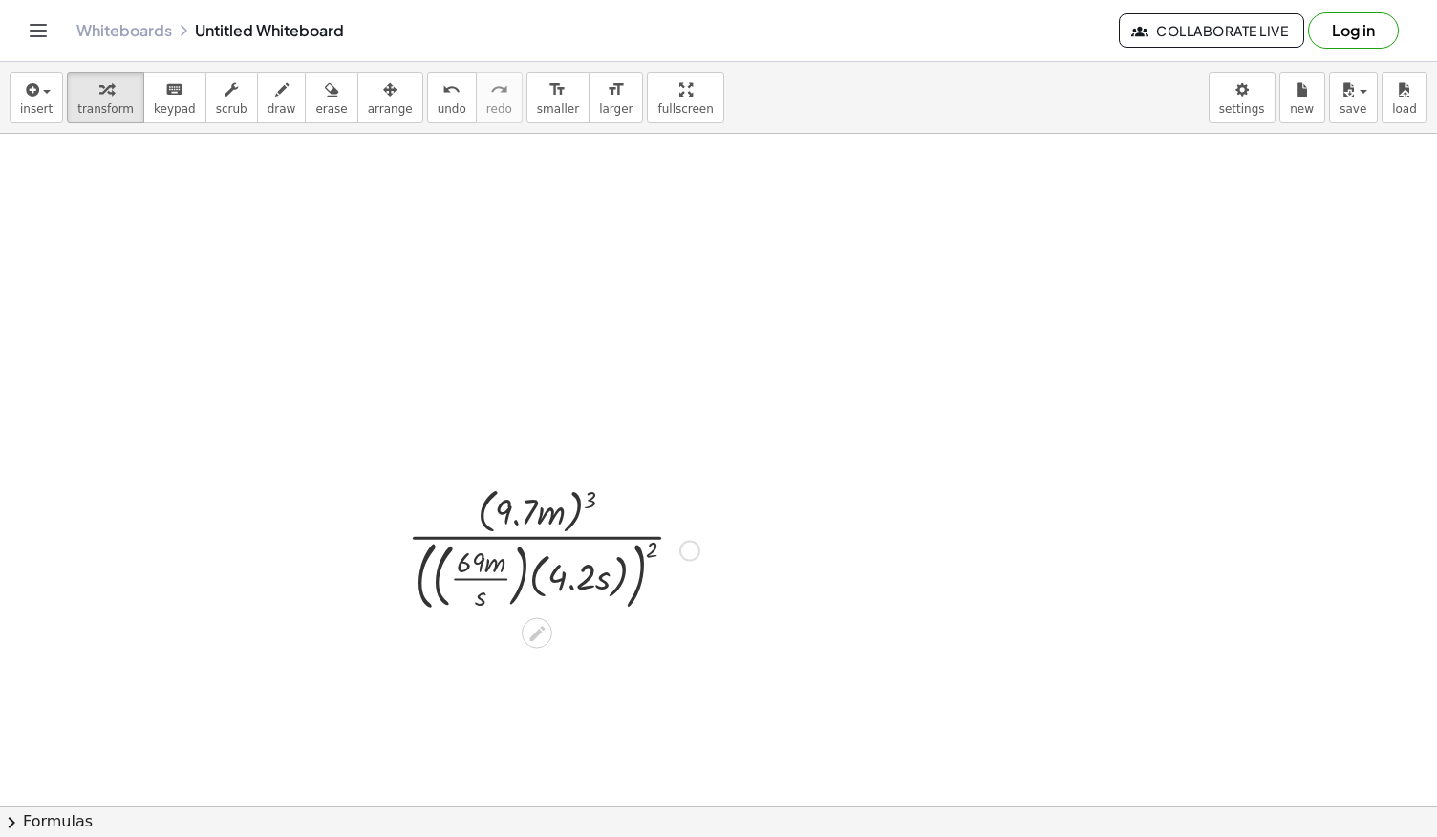
click at [519, 499] on div at bounding box center [553, 548] width 310 height 135
drag, startPoint x: 588, startPoint y: 494, endPoint x: 532, endPoint y: 511, distance: 58.9
click at [532, 511] on div at bounding box center [553, 548] width 310 height 135
click at [532, 511] on div at bounding box center [553, 547] width 310 height 129
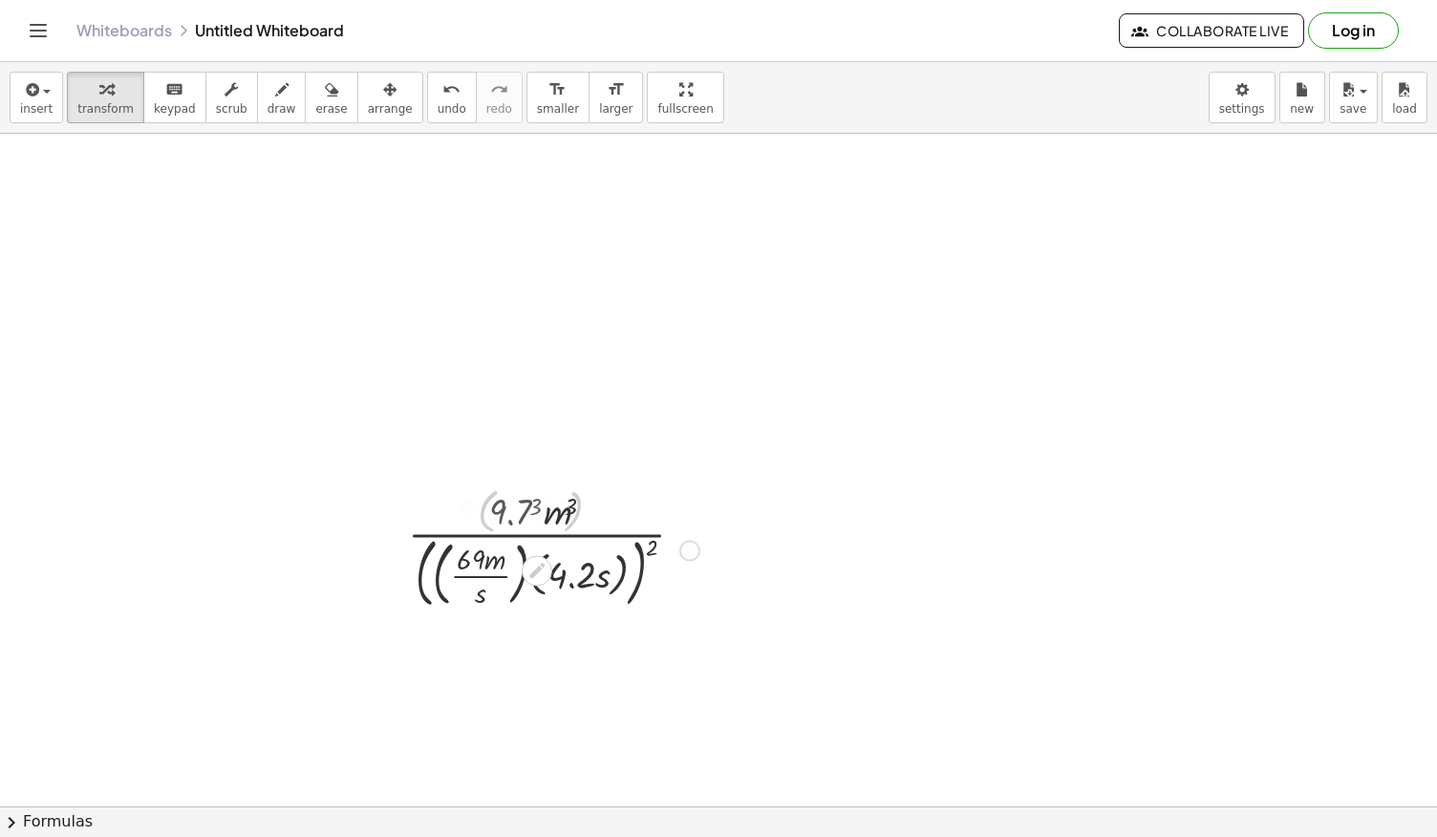
click at [532, 511] on div at bounding box center [553, 547] width 310 height 129
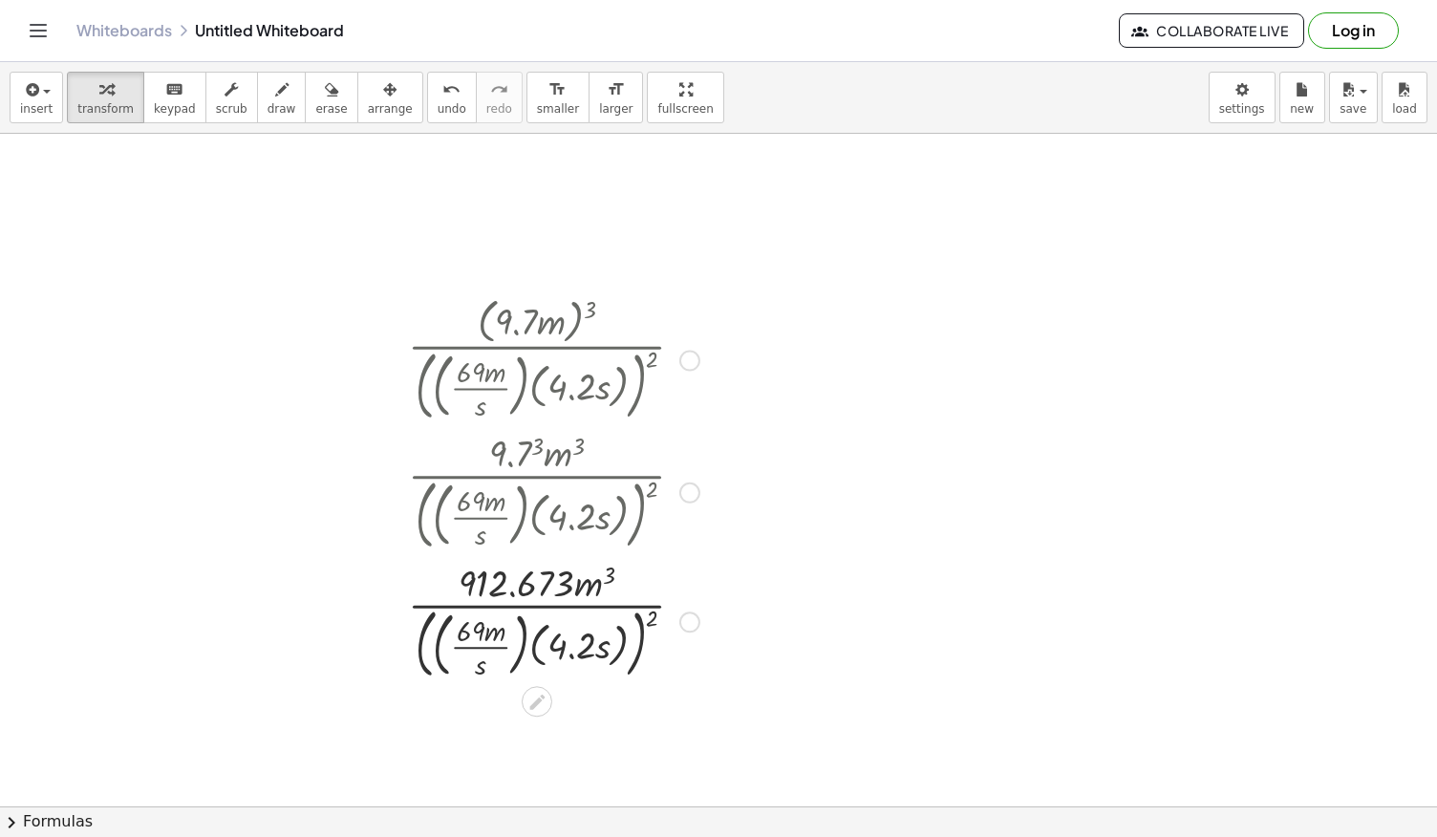
scroll to position [755, 0]
click at [536, 643] on div at bounding box center [553, 616] width 310 height 129
click at [522, 641] on div at bounding box center [553, 616] width 310 height 129
click at [527, 652] on div at bounding box center [553, 616] width 310 height 129
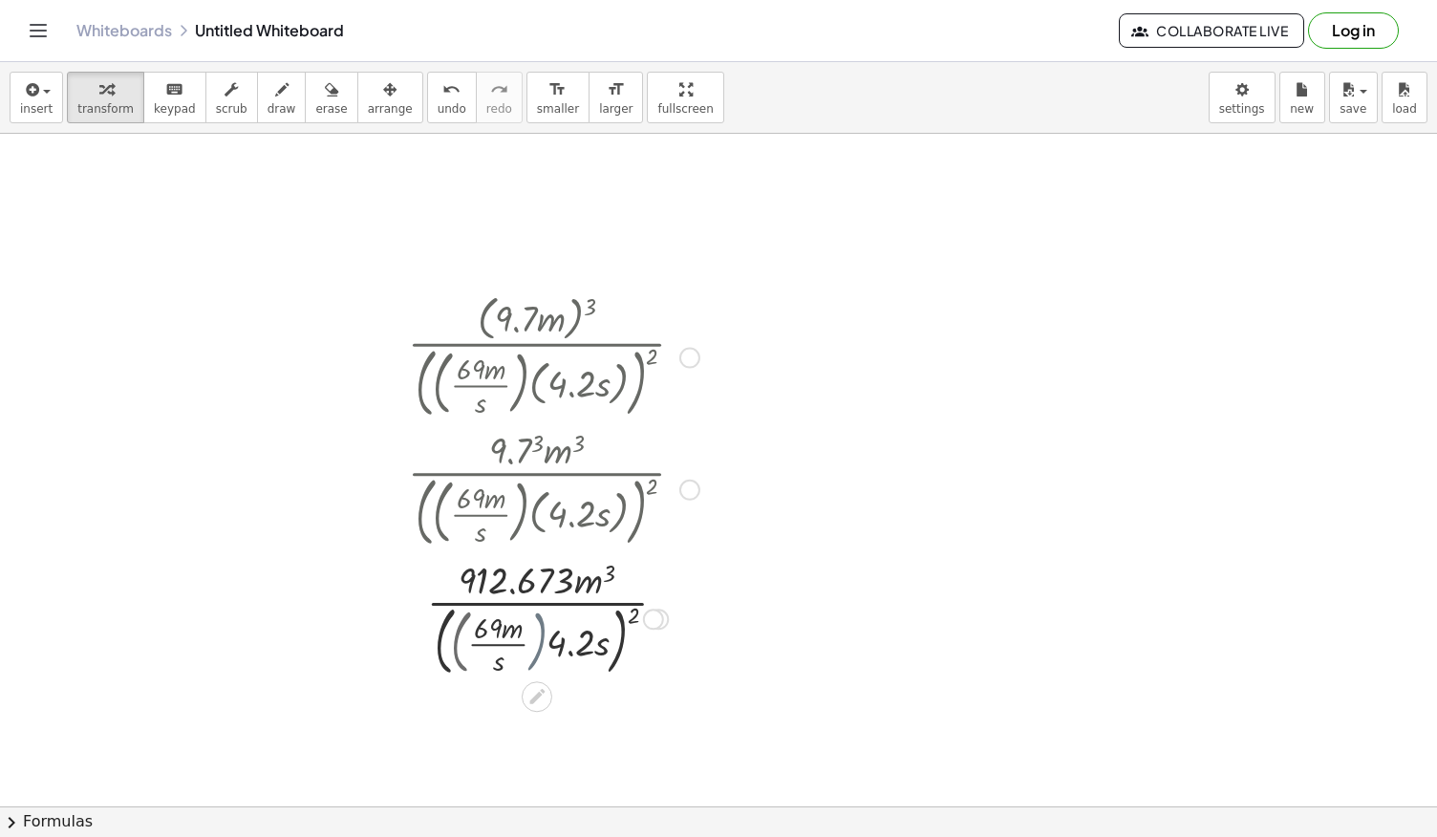
click at [527, 652] on div at bounding box center [553, 617] width 310 height 124
drag, startPoint x: 587, startPoint y: 662, endPoint x: 504, endPoint y: 679, distance: 83.9
click at [504, 679] on div "· ( · 9.7 · m ) 3 · ( · ( · 69 · m · s ) · ( · 4.2 · s ) ) 2 · 9.7 3 · m 3 · ( …" at bounding box center [546, 484] width 334 height 400
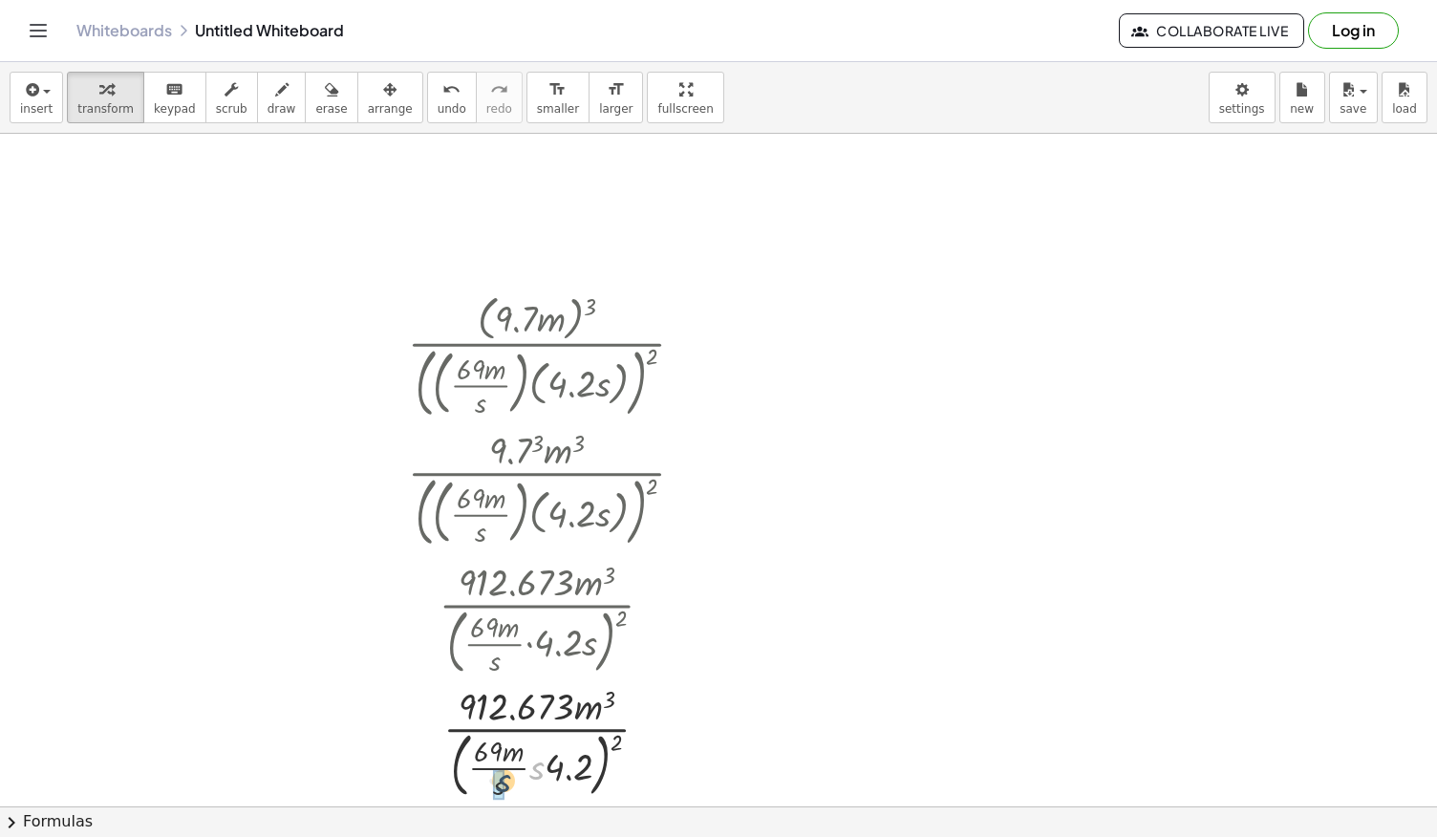
drag, startPoint x: 541, startPoint y: 767, endPoint x: 505, endPoint y: 780, distance: 37.8
click at [505, 780] on div at bounding box center [553, 741] width 310 height 124
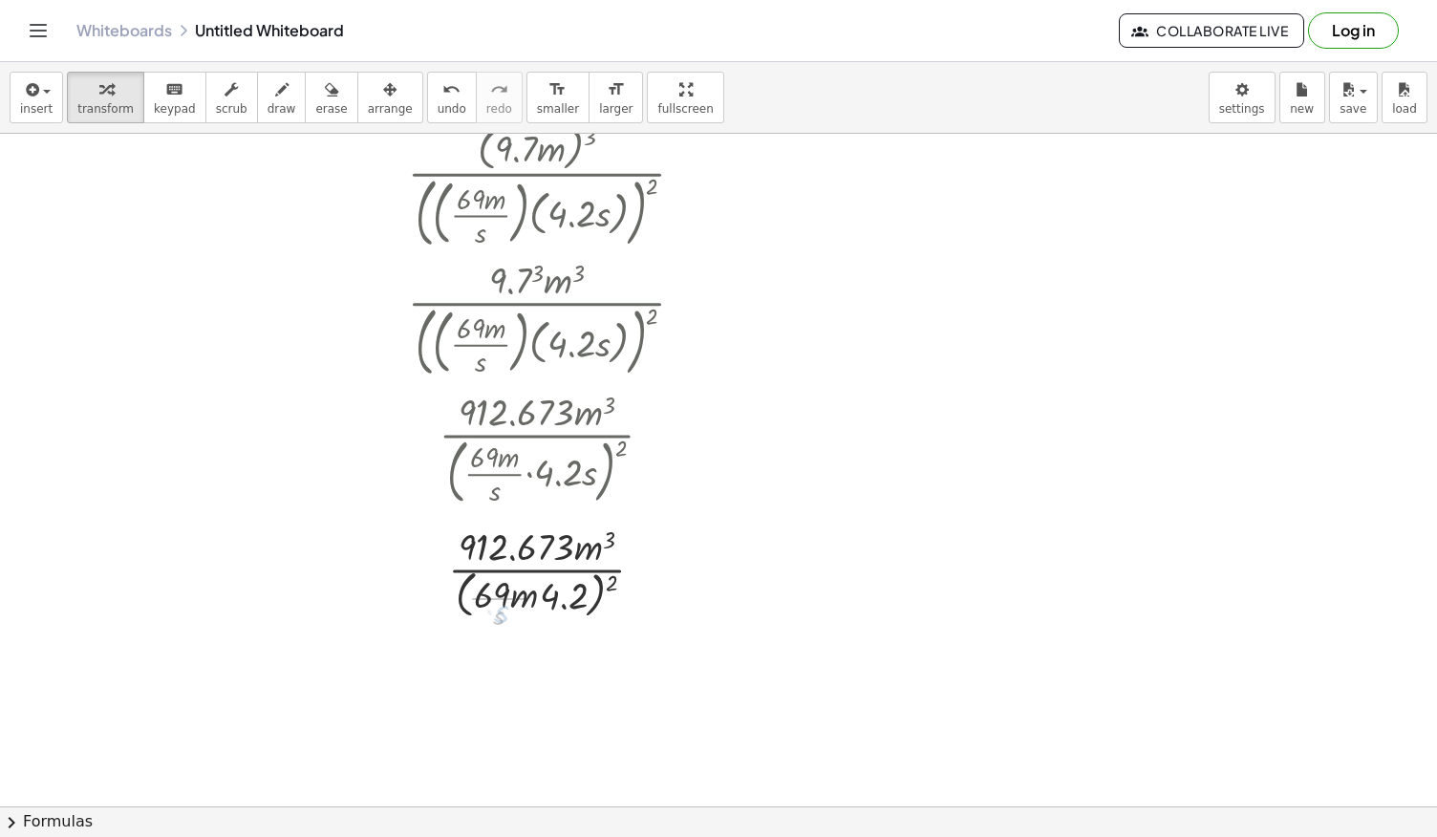
scroll to position [930, 0]
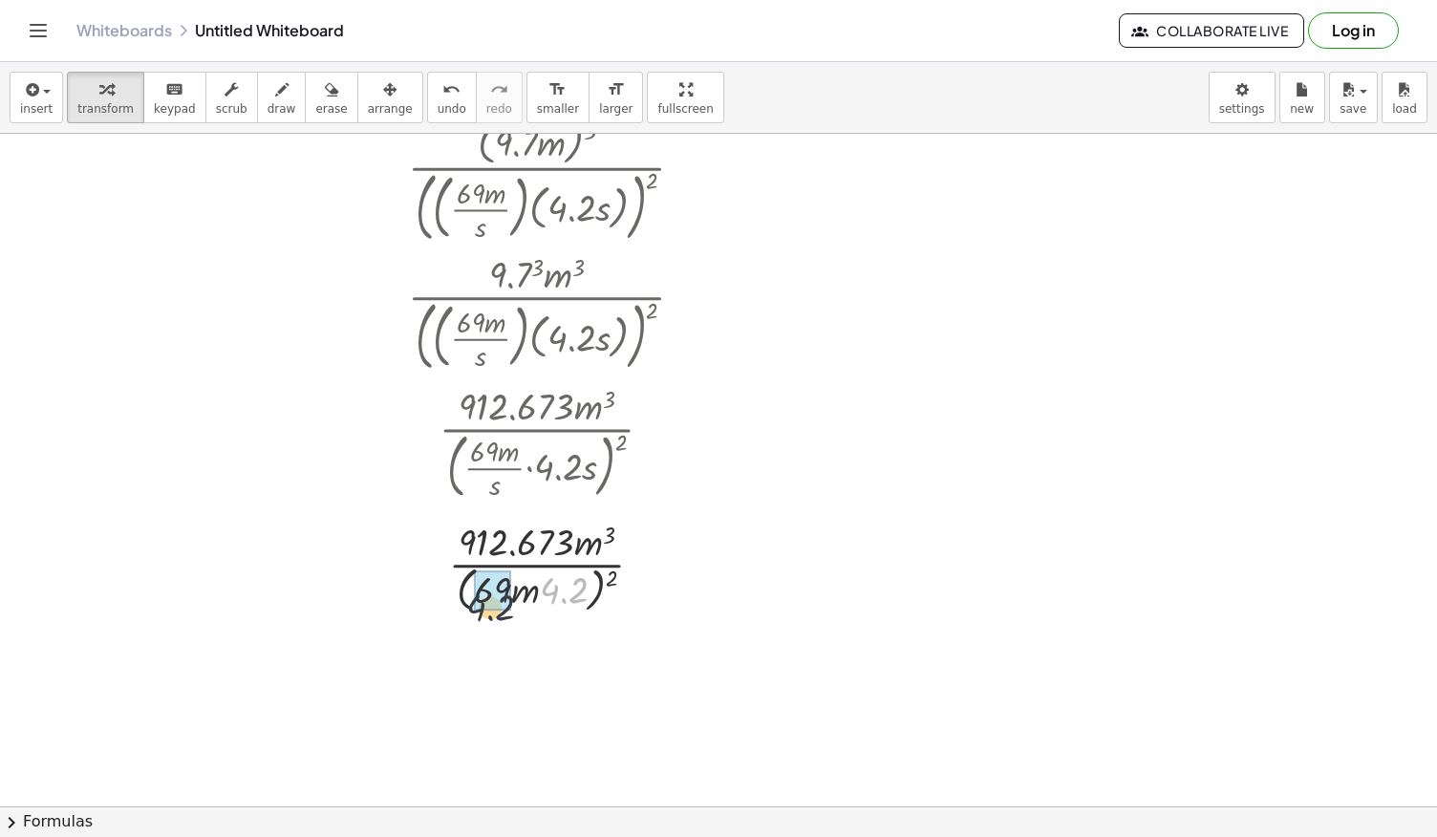
drag, startPoint x: 565, startPoint y: 589, endPoint x: 483, endPoint y: 607, distance: 83.0
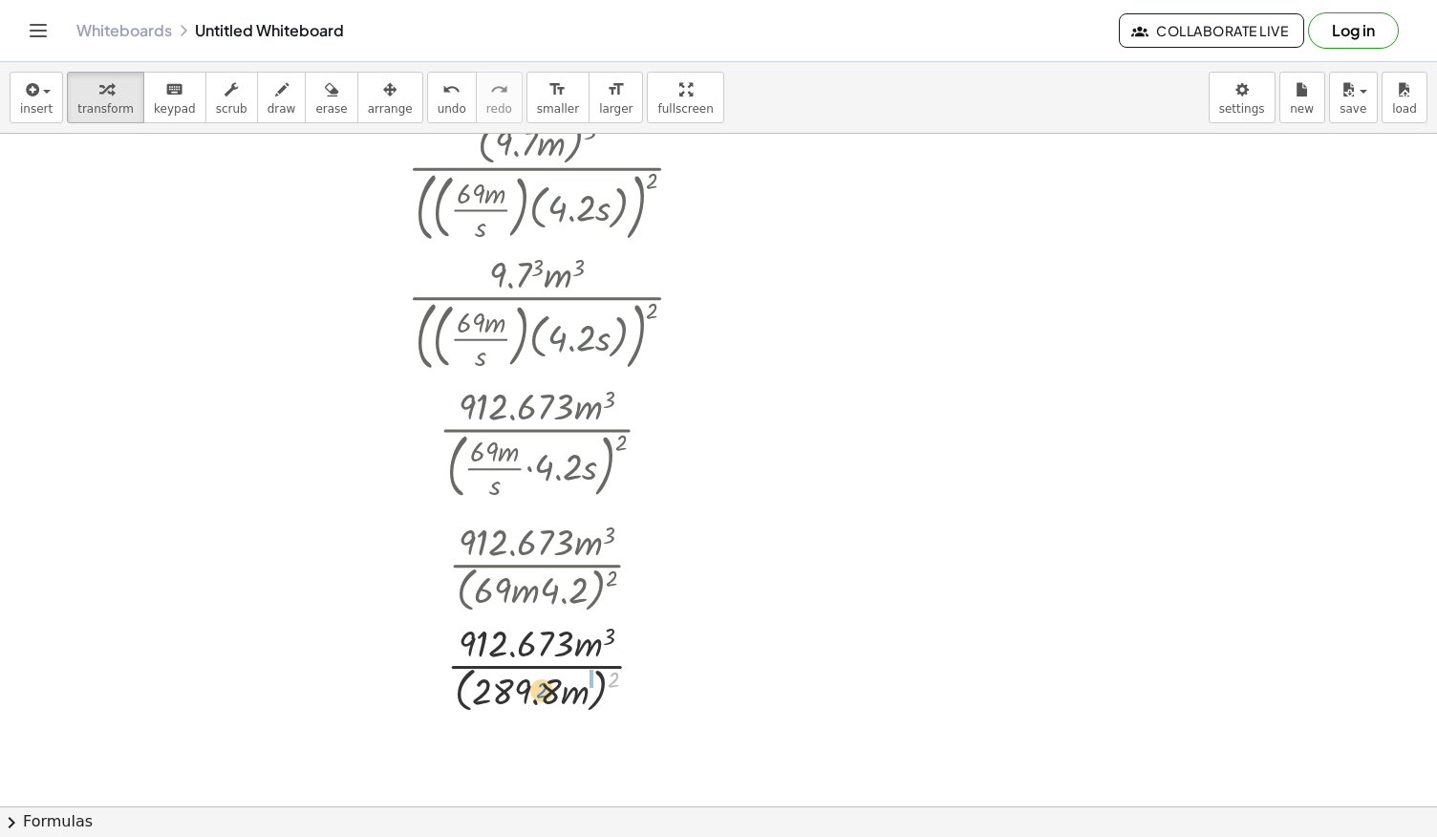
drag, startPoint x: 615, startPoint y: 673, endPoint x: 543, endPoint y: 685, distance: 73.5
click at [543, 685] on div at bounding box center [553, 666] width 310 height 101
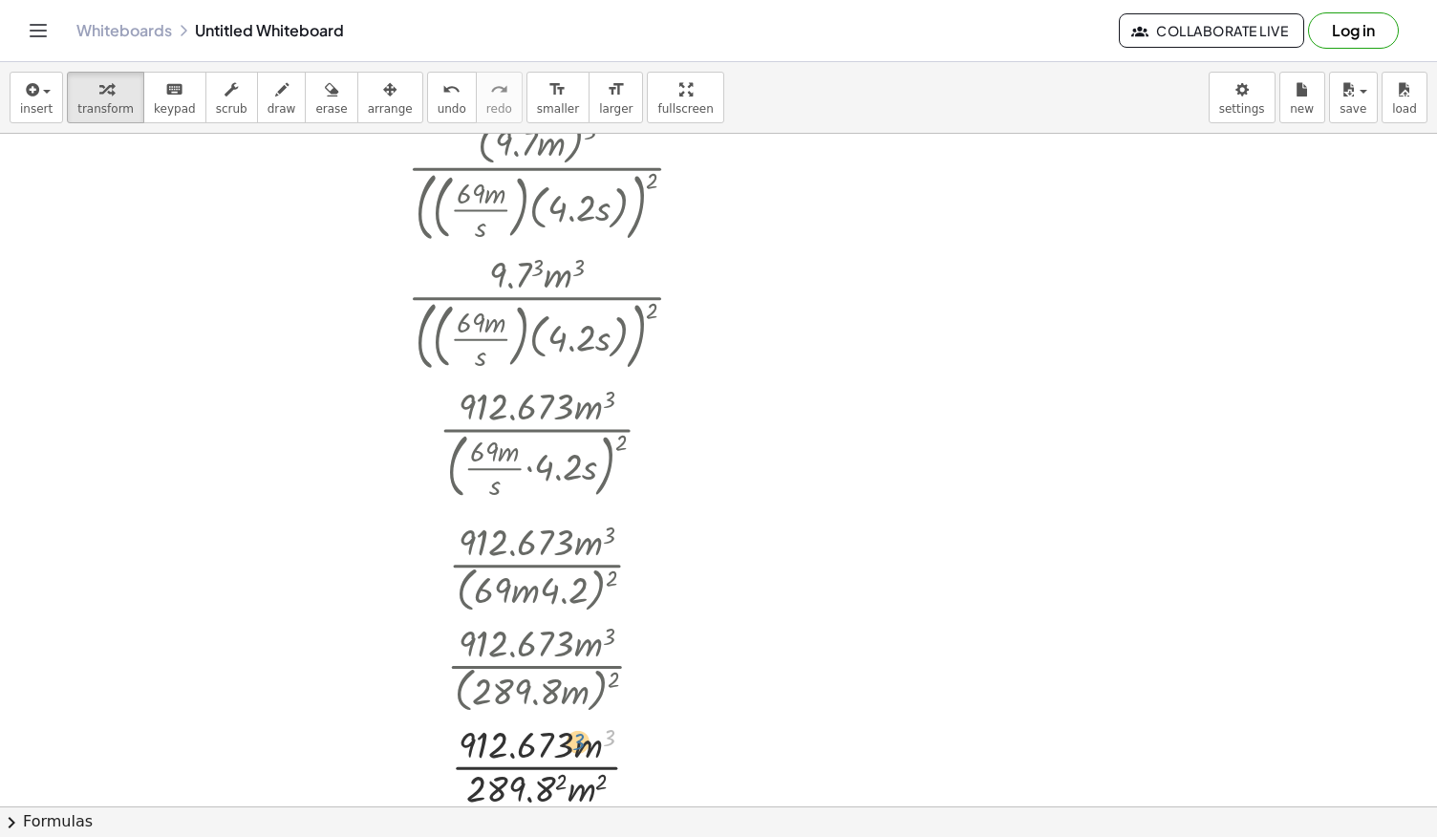
drag, startPoint x: 611, startPoint y: 733, endPoint x: 573, endPoint y: 738, distance: 38.6
click at [573, 738] on div at bounding box center [553, 764] width 310 height 96
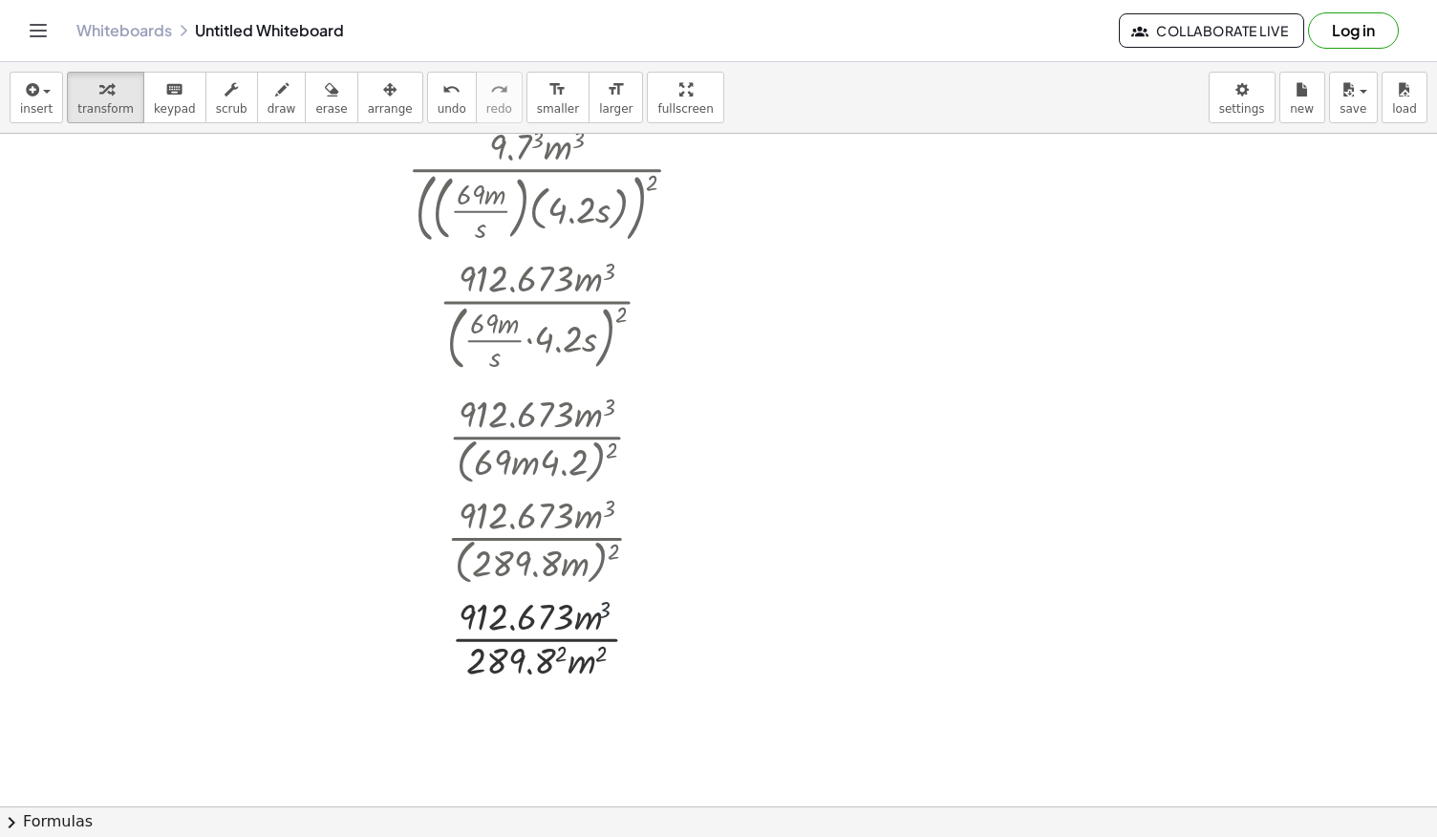
scroll to position [1078, 0]
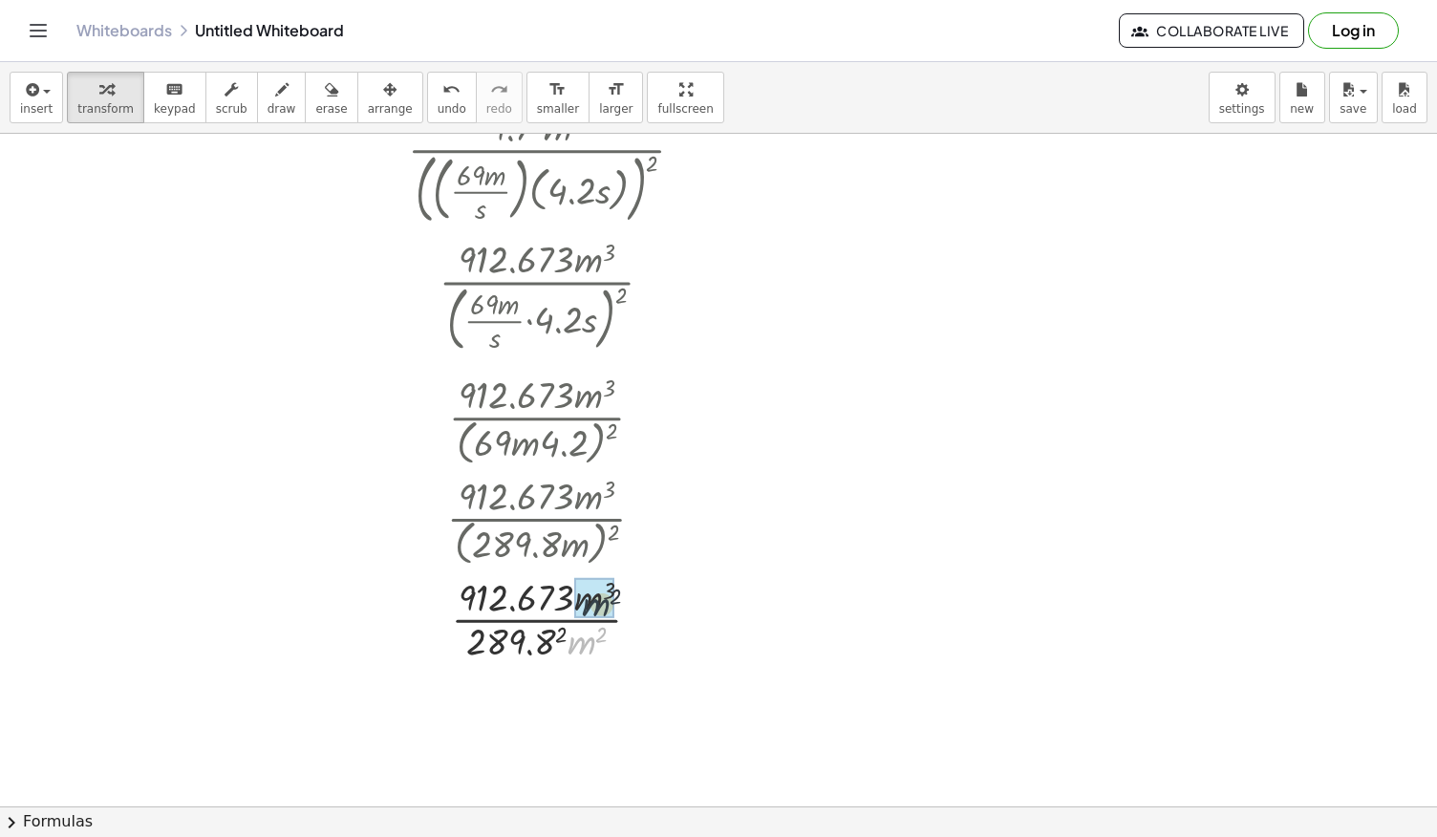
drag, startPoint x: 581, startPoint y: 641, endPoint x: 596, endPoint y: 599, distance: 44.7
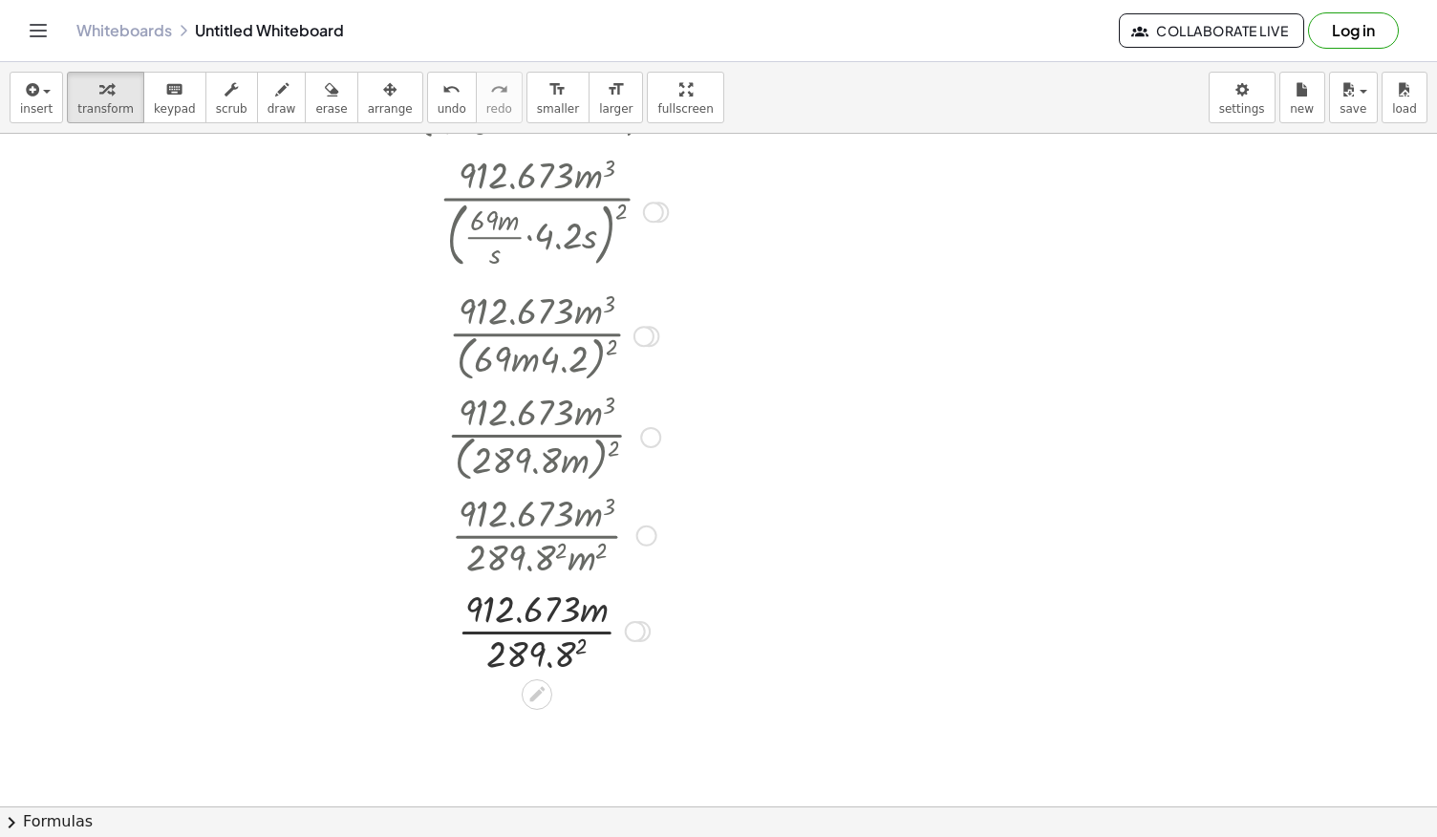
scroll to position [1169, 0]
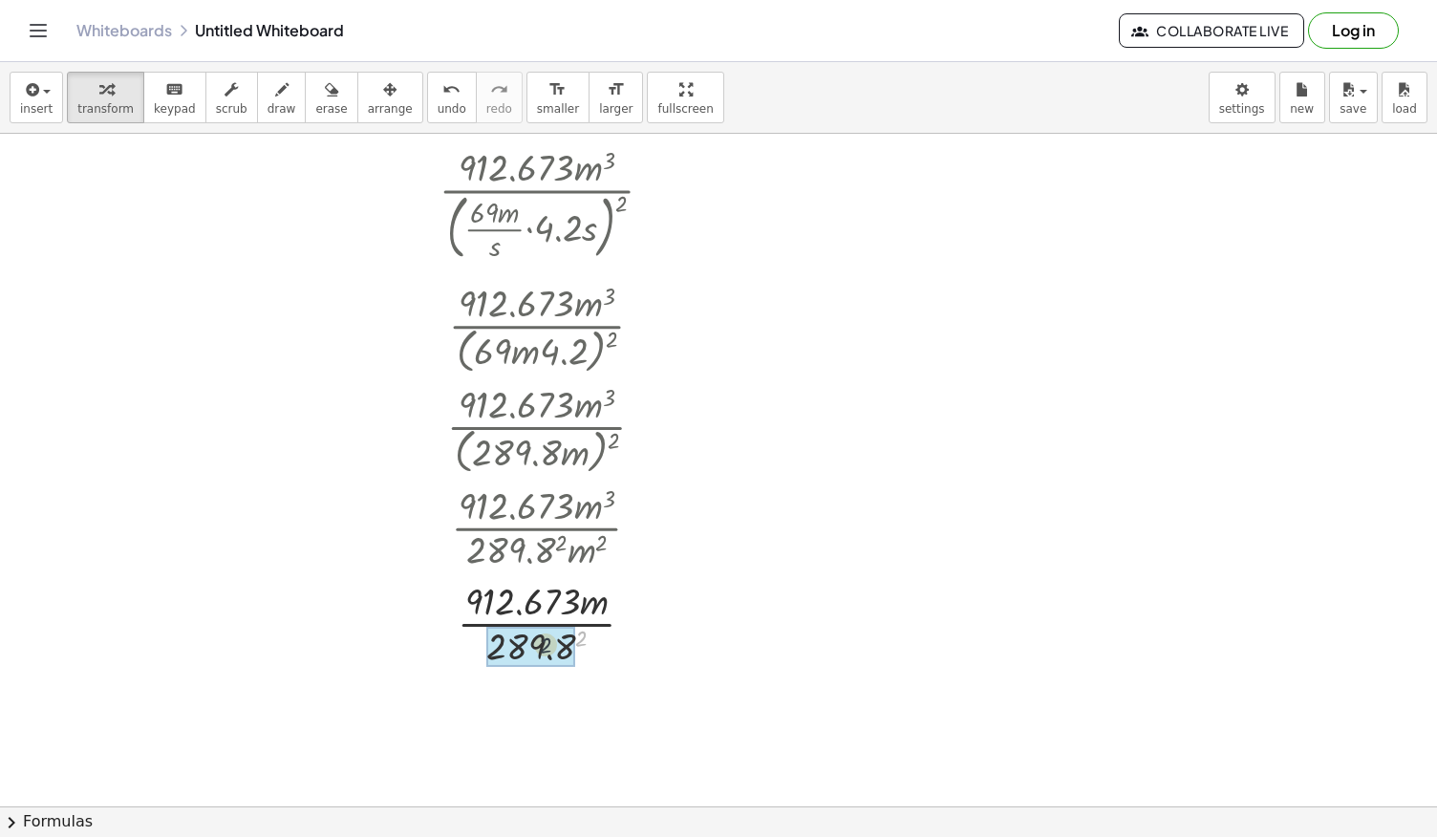
drag, startPoint x: 584, startPoint y: 638, endPoint x: 571, endPoint y: 641, distance: 12.7
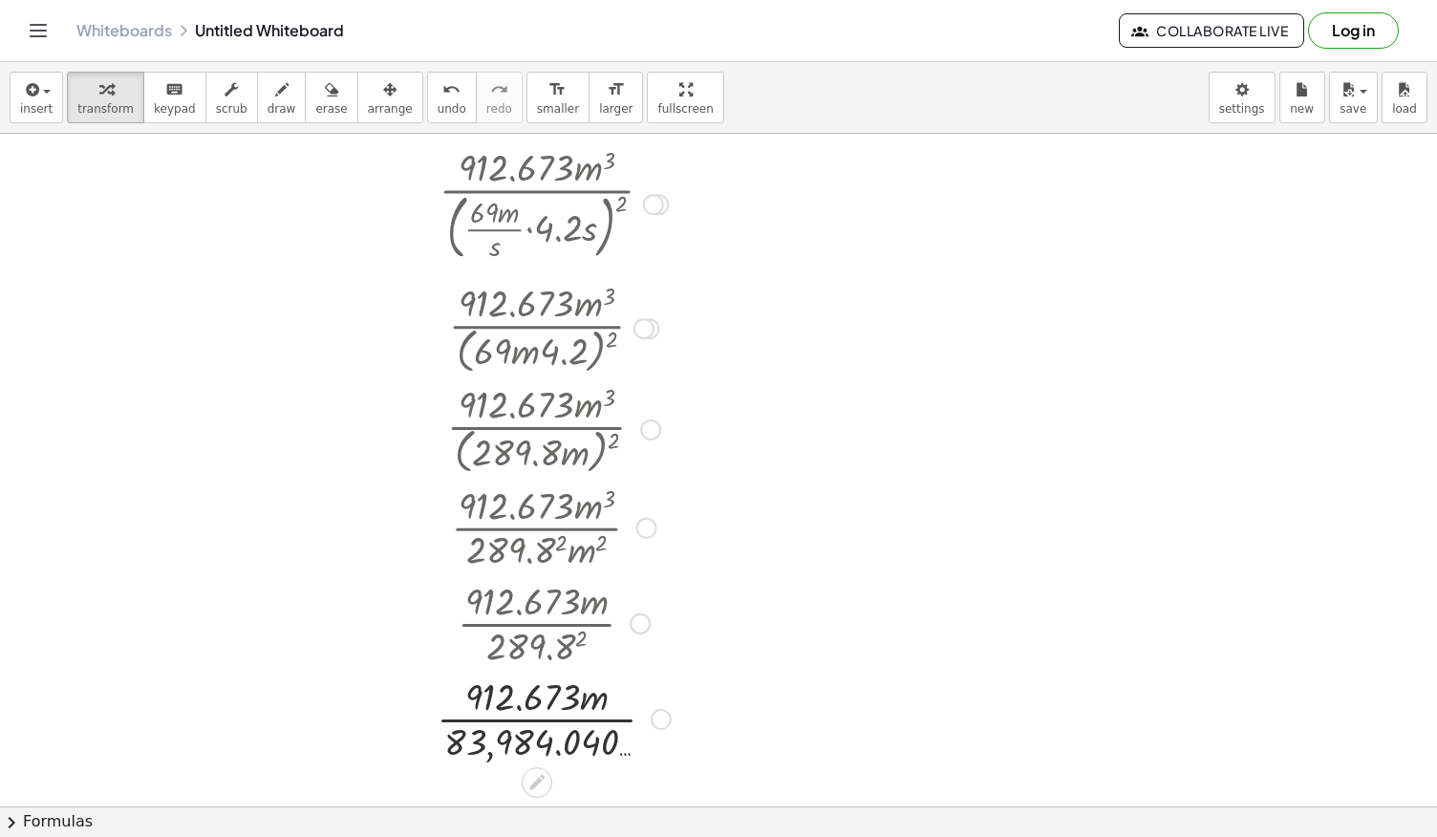
scroll to position [1232, 0]
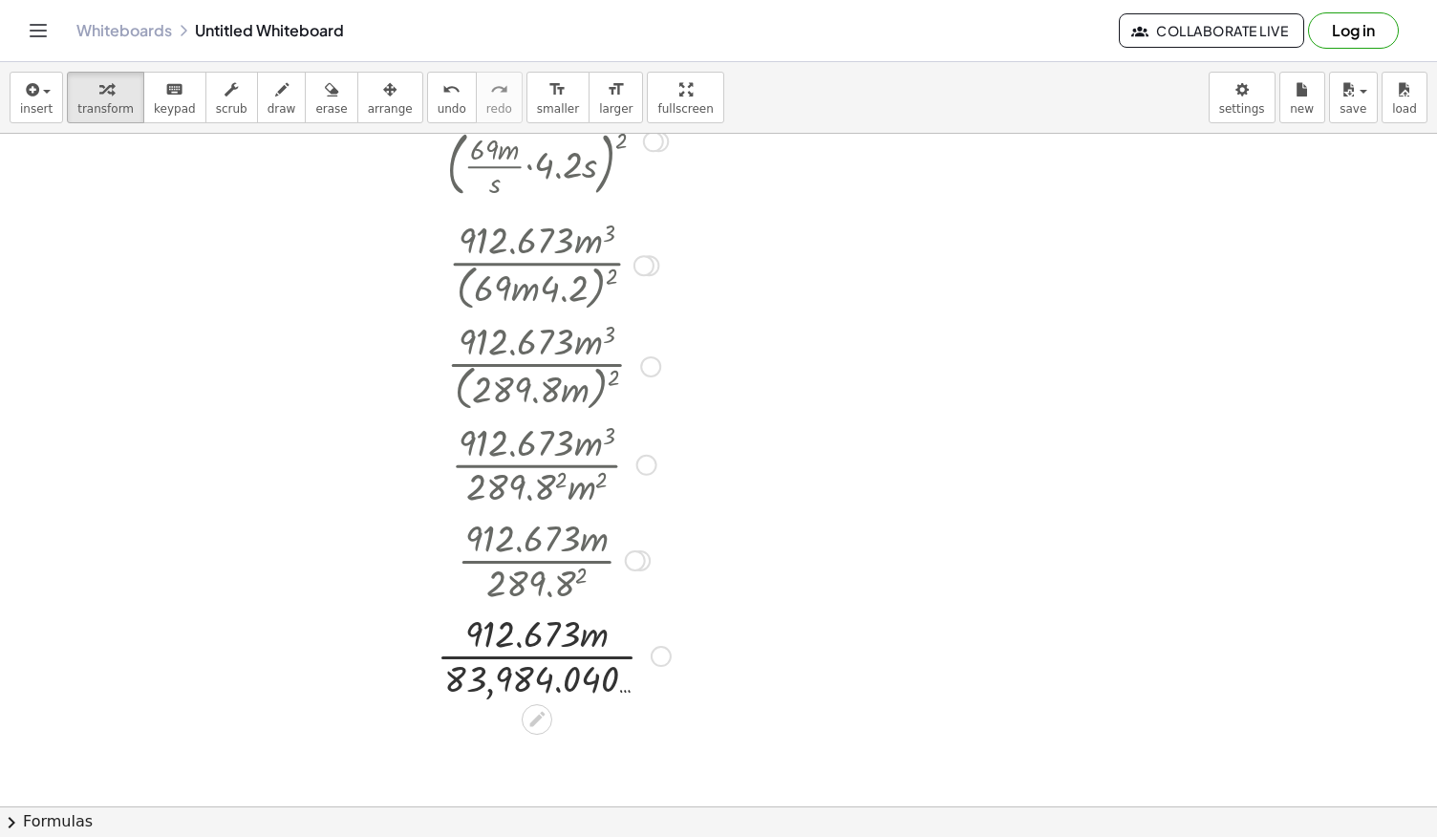
click at [658, 655] on div at bounding box center [661, 656] width 21 height 21
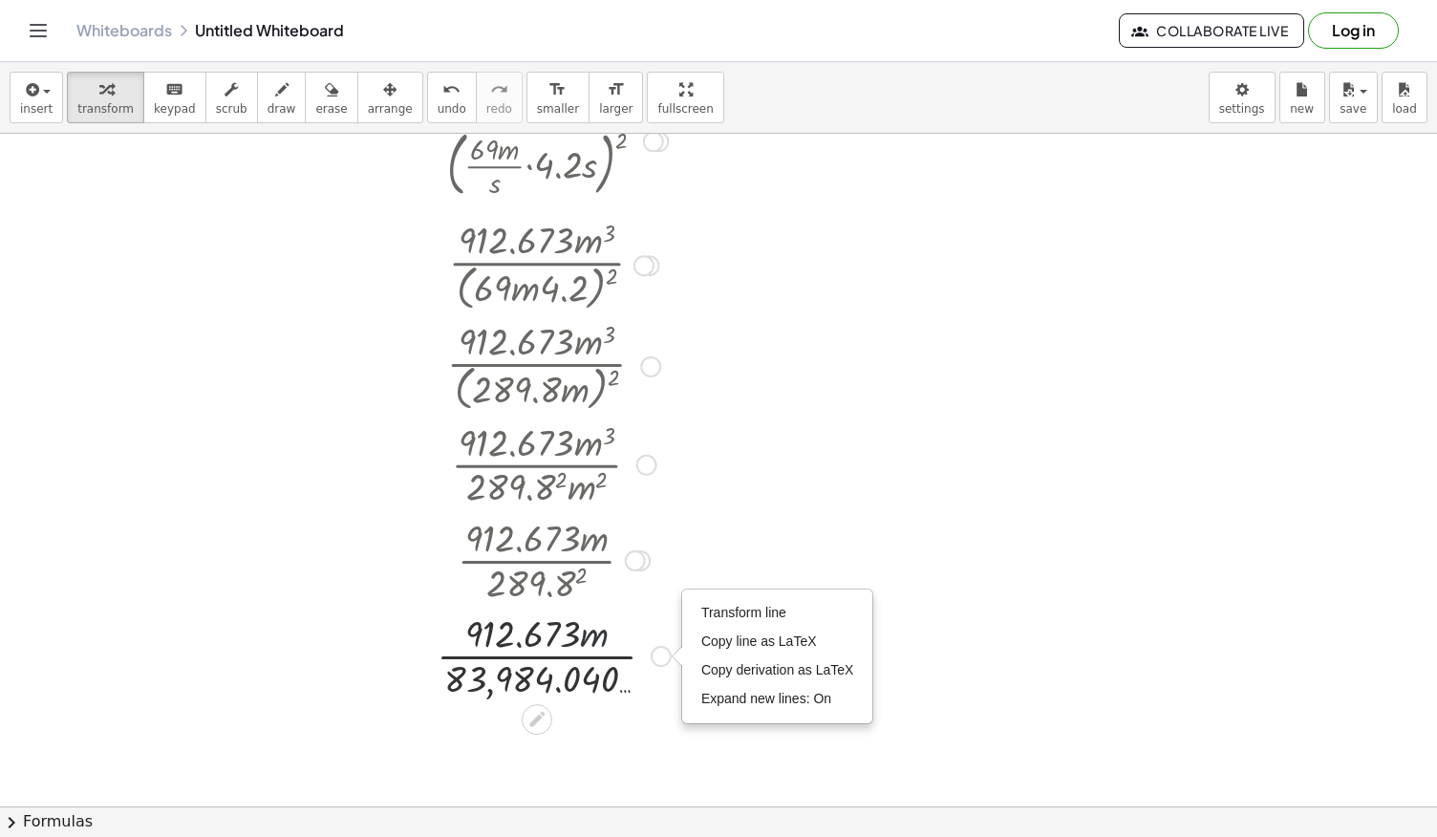
click at [669, 645] on div at bounding box center [553, 655] width 310 height 96
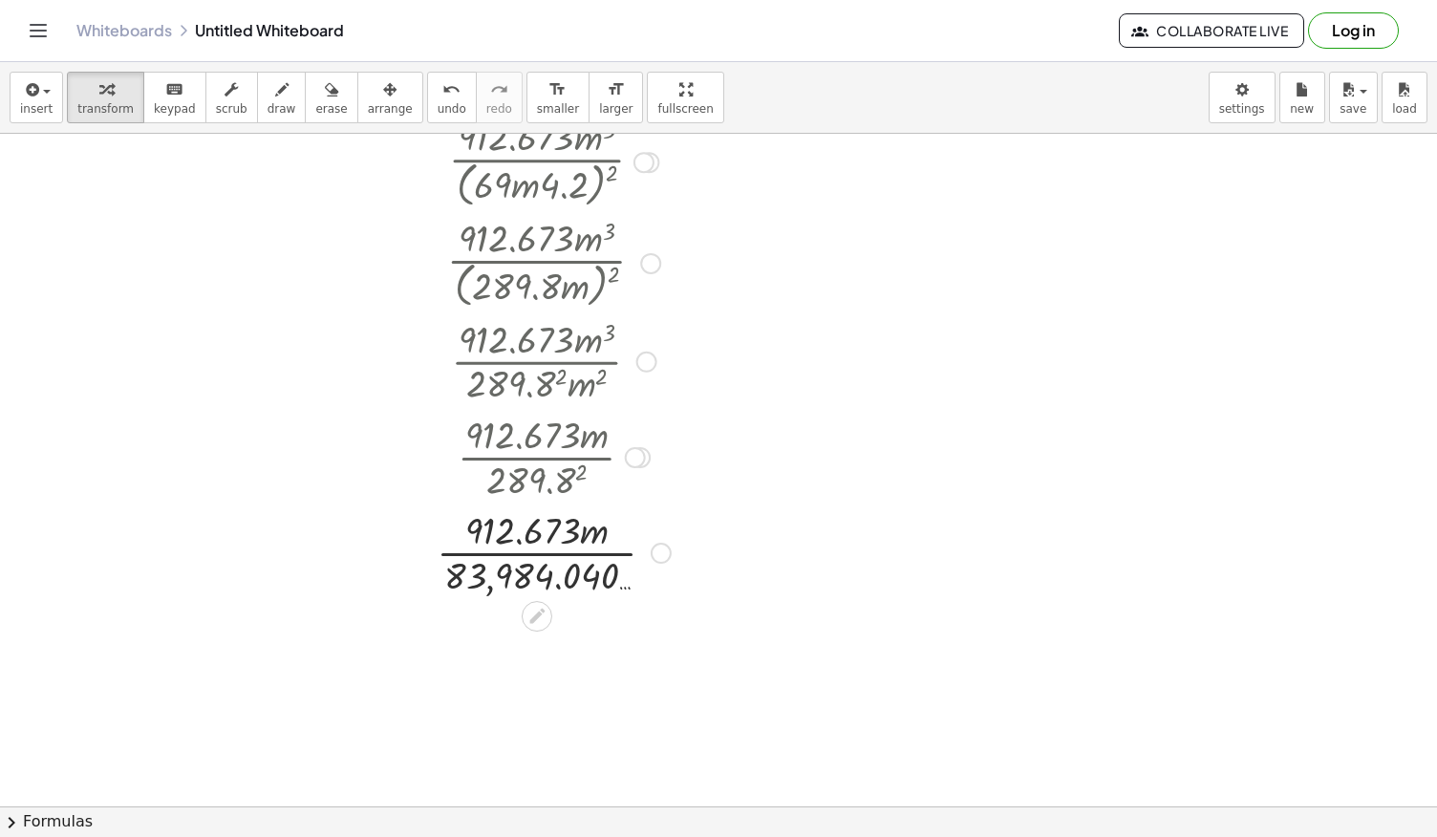
scroll to position [1343, 0]
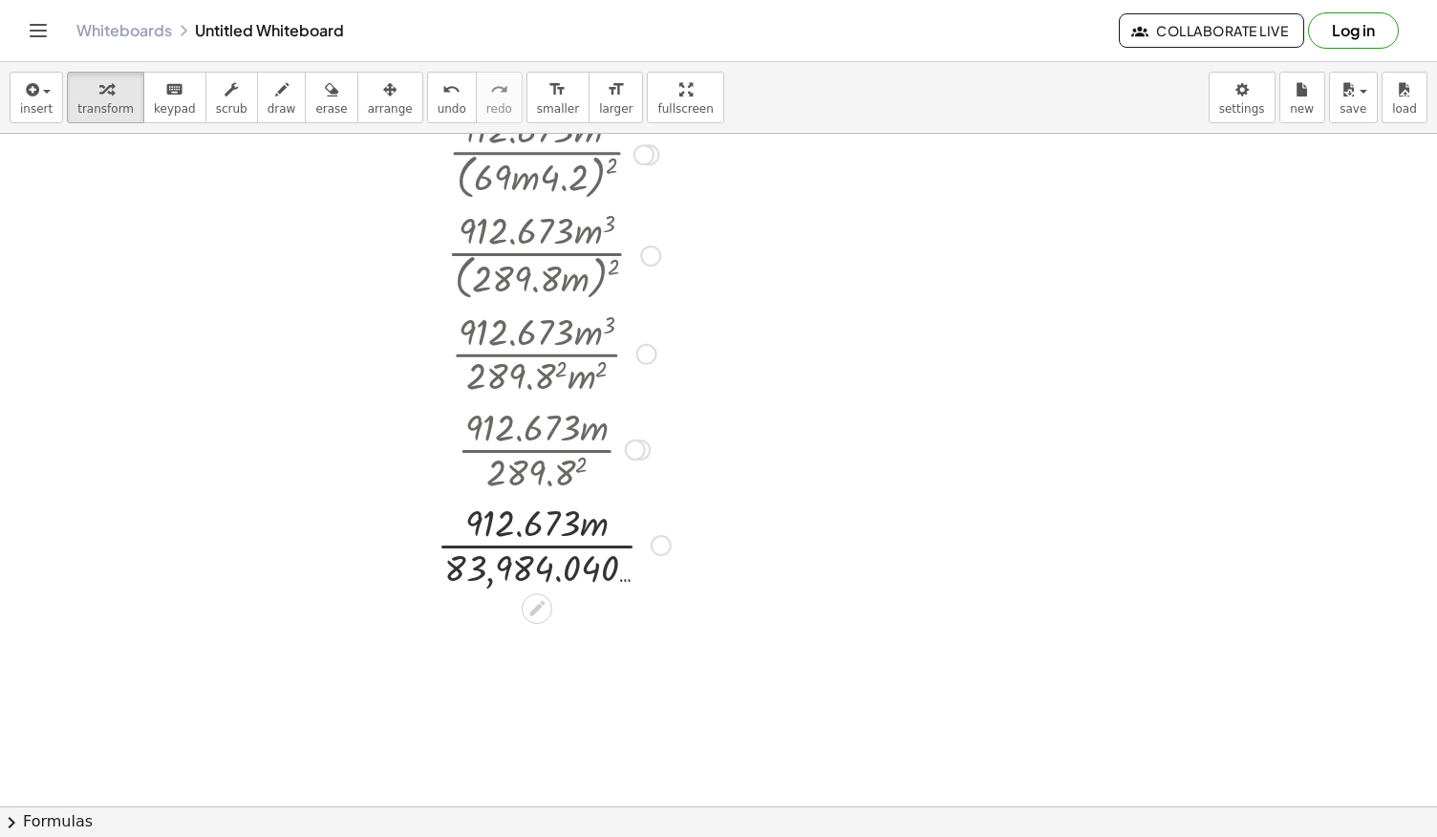
click at [661, 543] on div "Transform line Copy line as LaTeX Copy derivation as LaTeX Expand new lines: On" at bounding box center [661, 545] width 21 height 21
drag, startPoint x: 567, startPoint y: 534, endPoint x: 715, endPoint y: 673, distance: 202.7
click at [715, 673] on div at bounding box center [718, 138] width 1437 height 2695
click at [665, 544] on div "Transform line Copy line as LaTeX Copy derivation as LaTeX Expand new lines: On" at bounding box center [661, 545] width 21 height 21
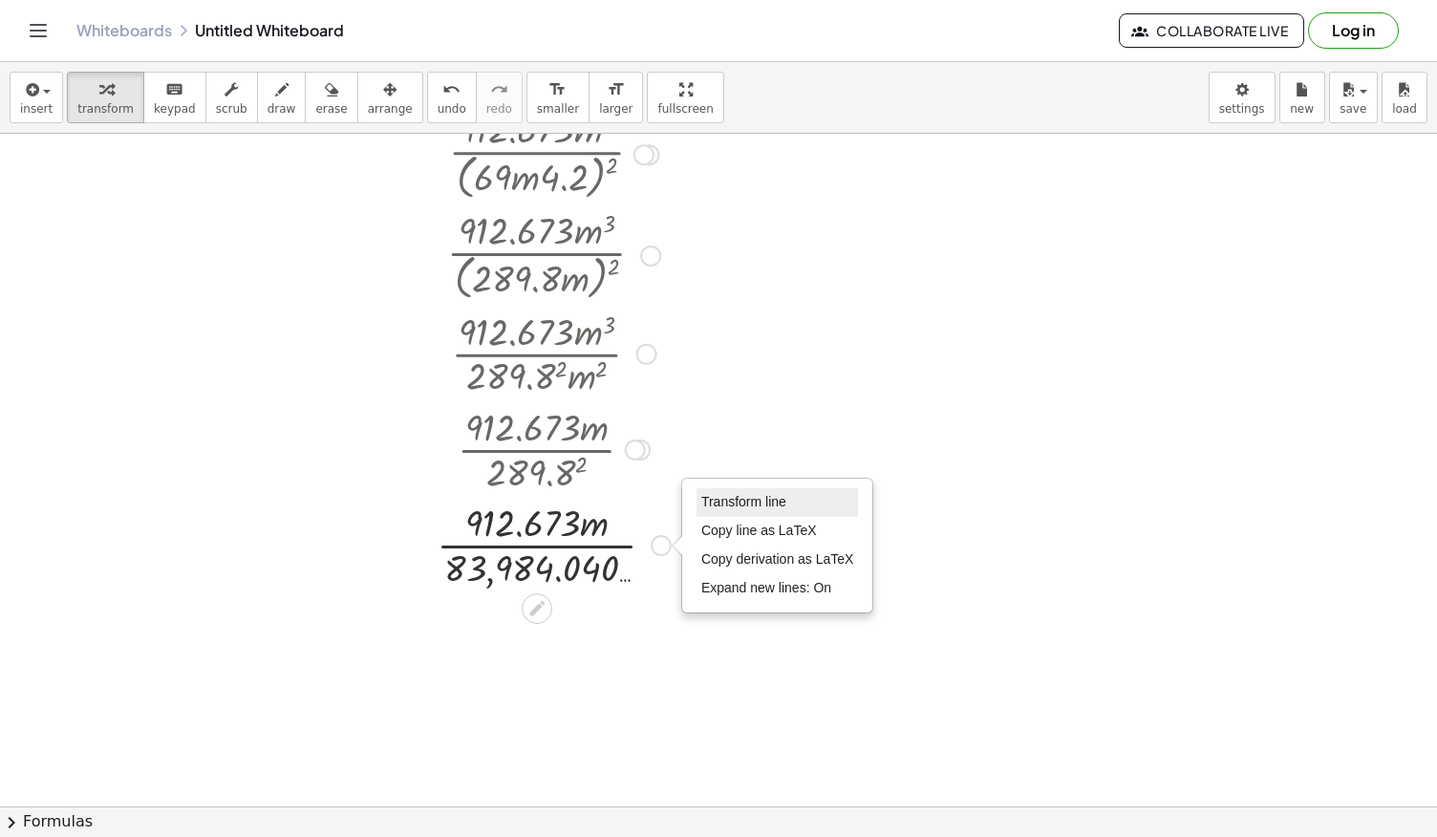
click at [726, 504] on span "Transform line" at bounding box center [743, 501] width 85 height 15
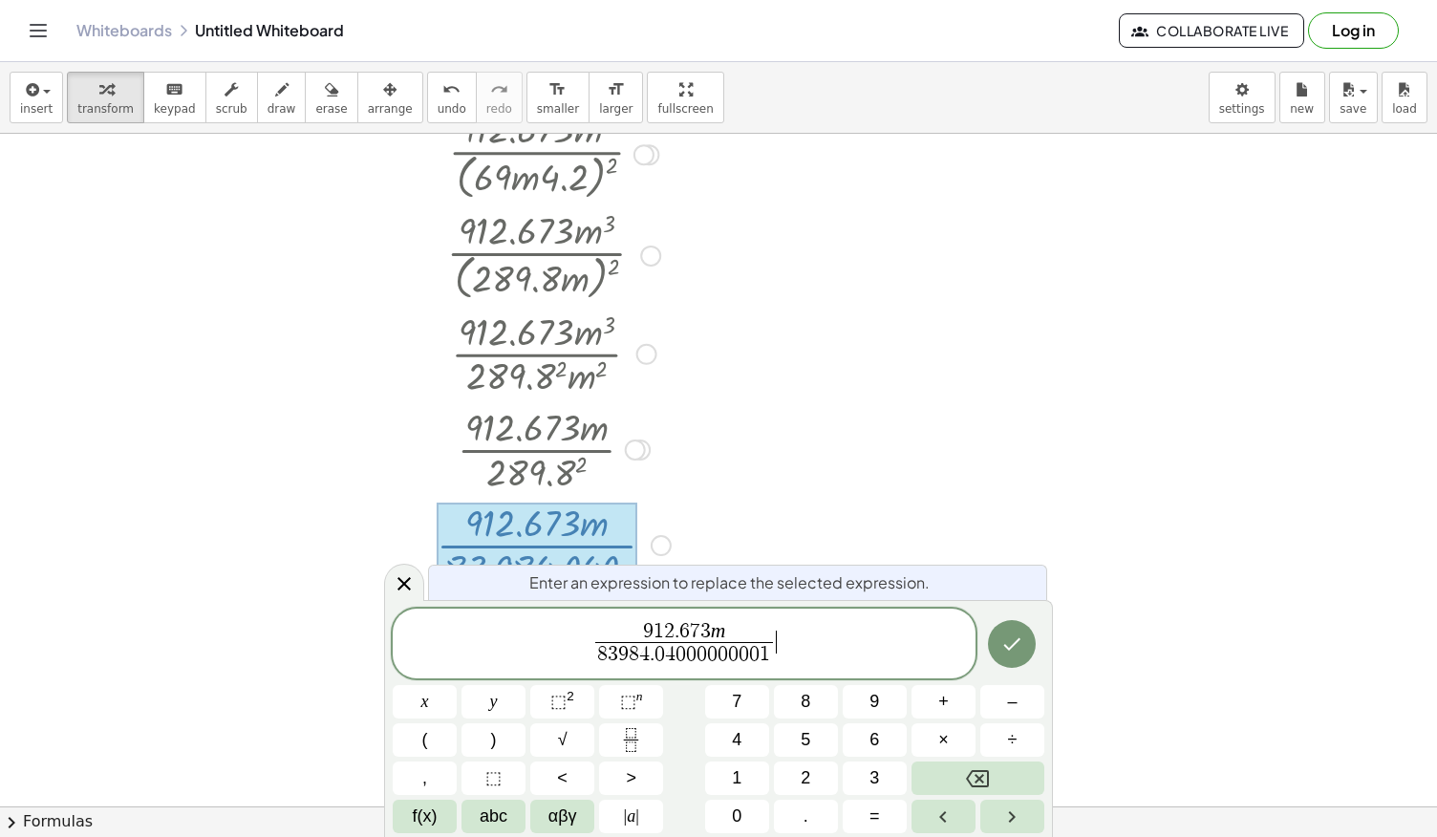
click at [806, 650] on span "9 1 2 . 6 7 3 m 8 3 9 8 4 . 0 4 0 0 0 0 0 0 0 0 1 ​ ​" at bounding box center [684, 645] width 583 height 51
click at [940, 375] on div at bounding box center [718, 138] width 1437 height 2695
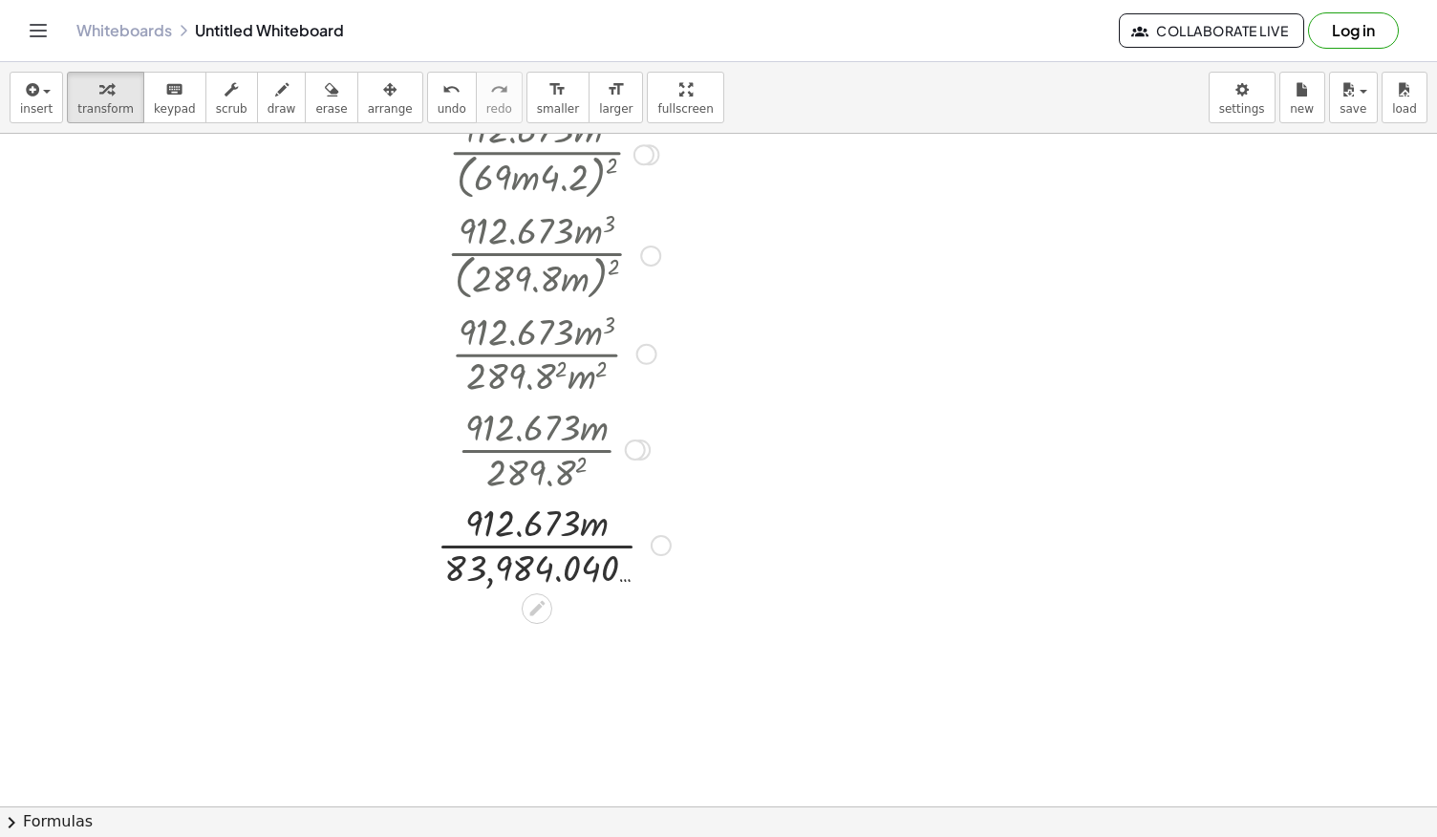
scroll to position [1318, 0]
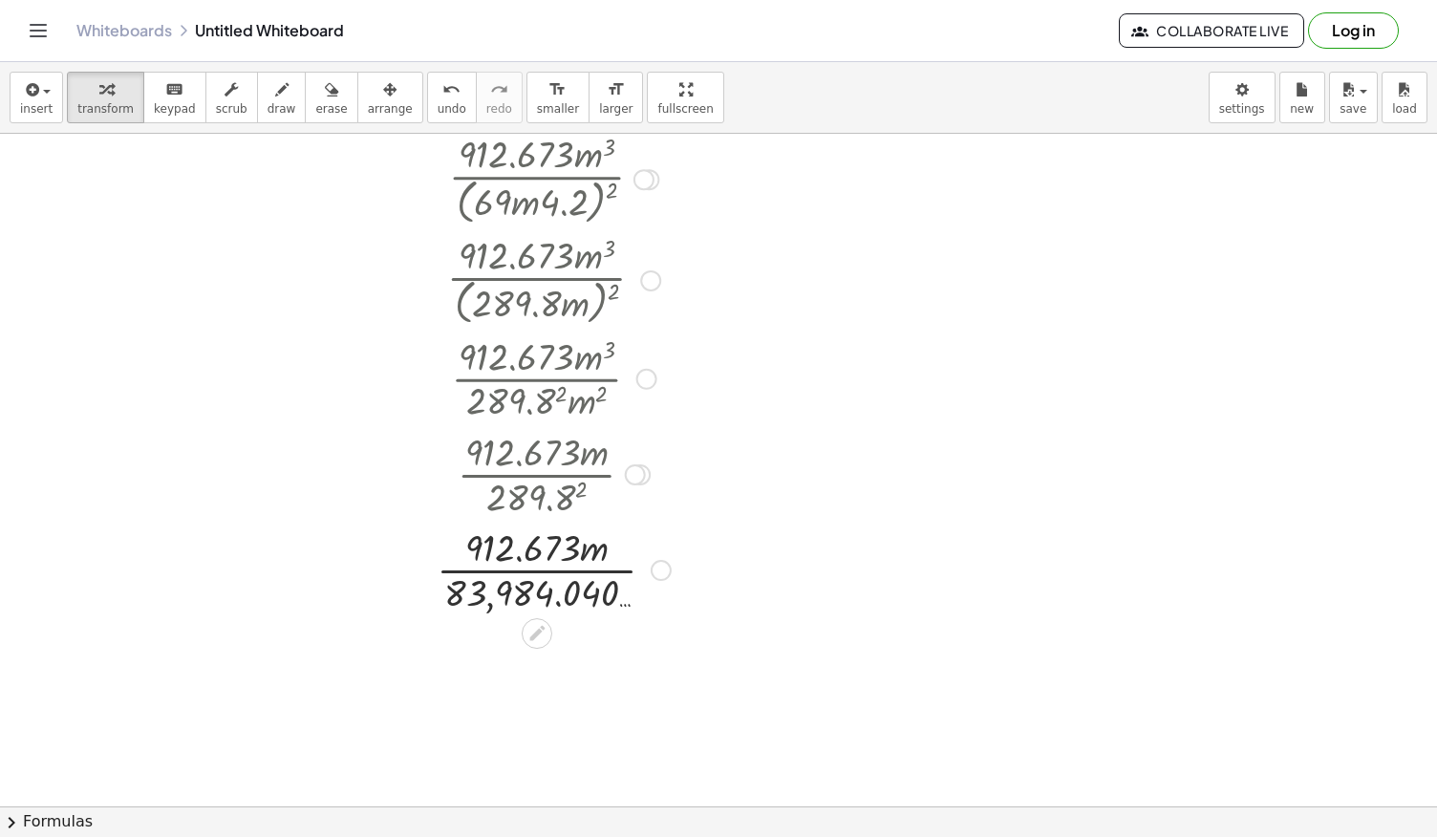
click at [644, 179] on div at bounding box center [643, 179] width 21 height 21
click at [695, 155] on span "Go back to this line" at bounding box center [741, 149] width 114 height 15
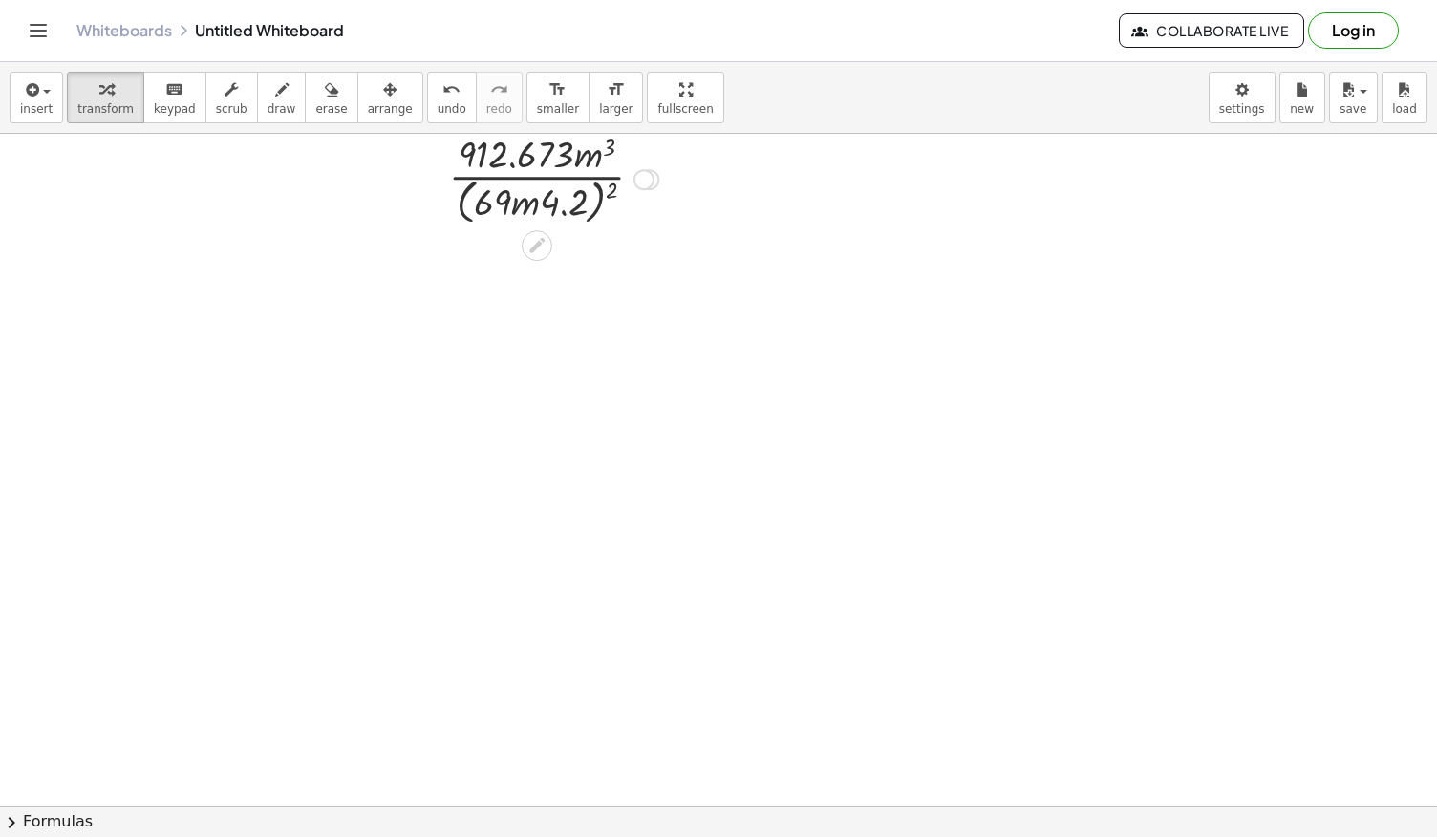
click at [646, 173] on div "Go back to this line Copy line as LaTeX Copy derivation as LaTeX" at bounding box center [643, 179] width 21 height 21
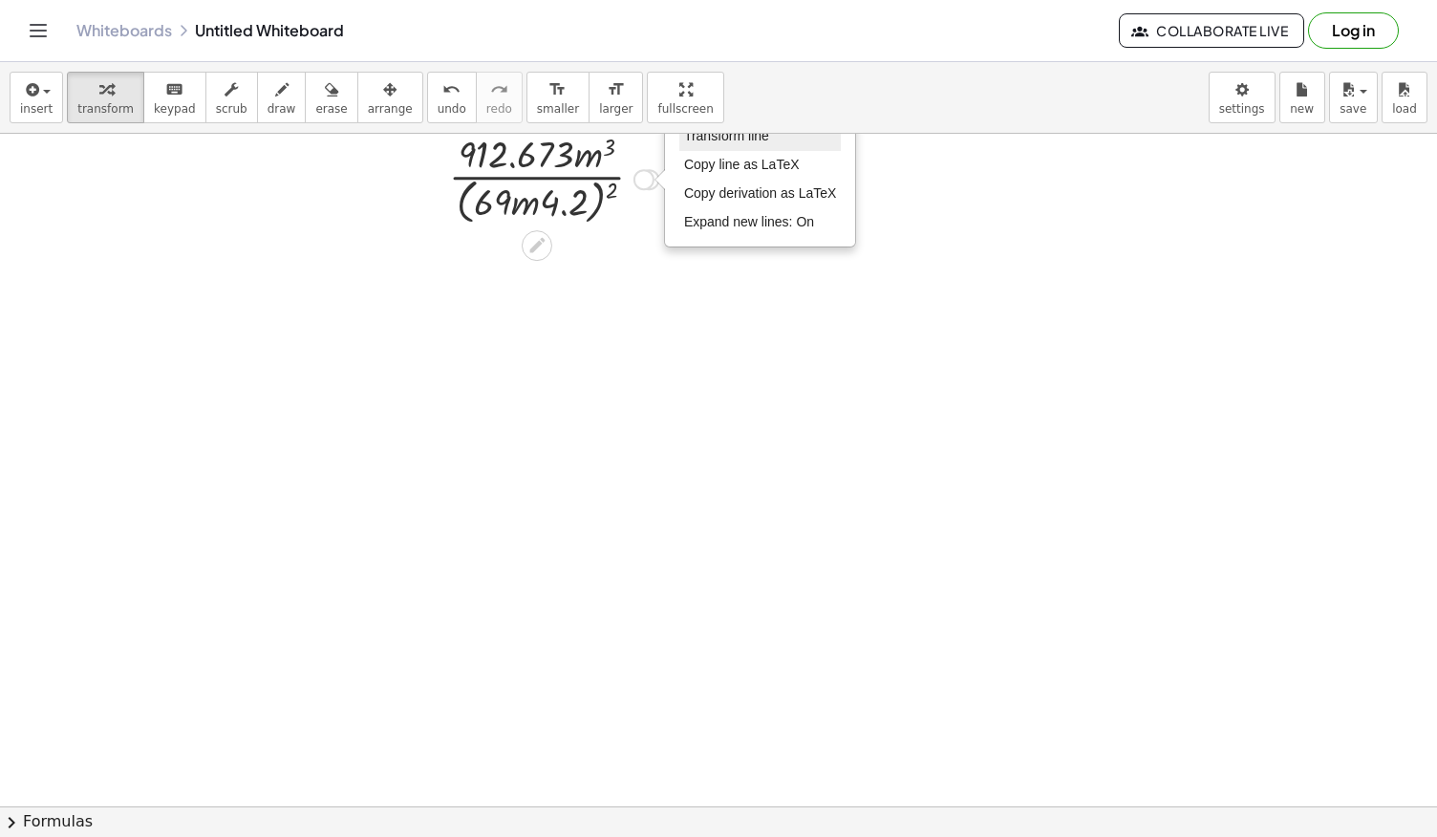
click at [717, 140] on span "Transform line" at bounding box center [726, 135] width 85 height 15
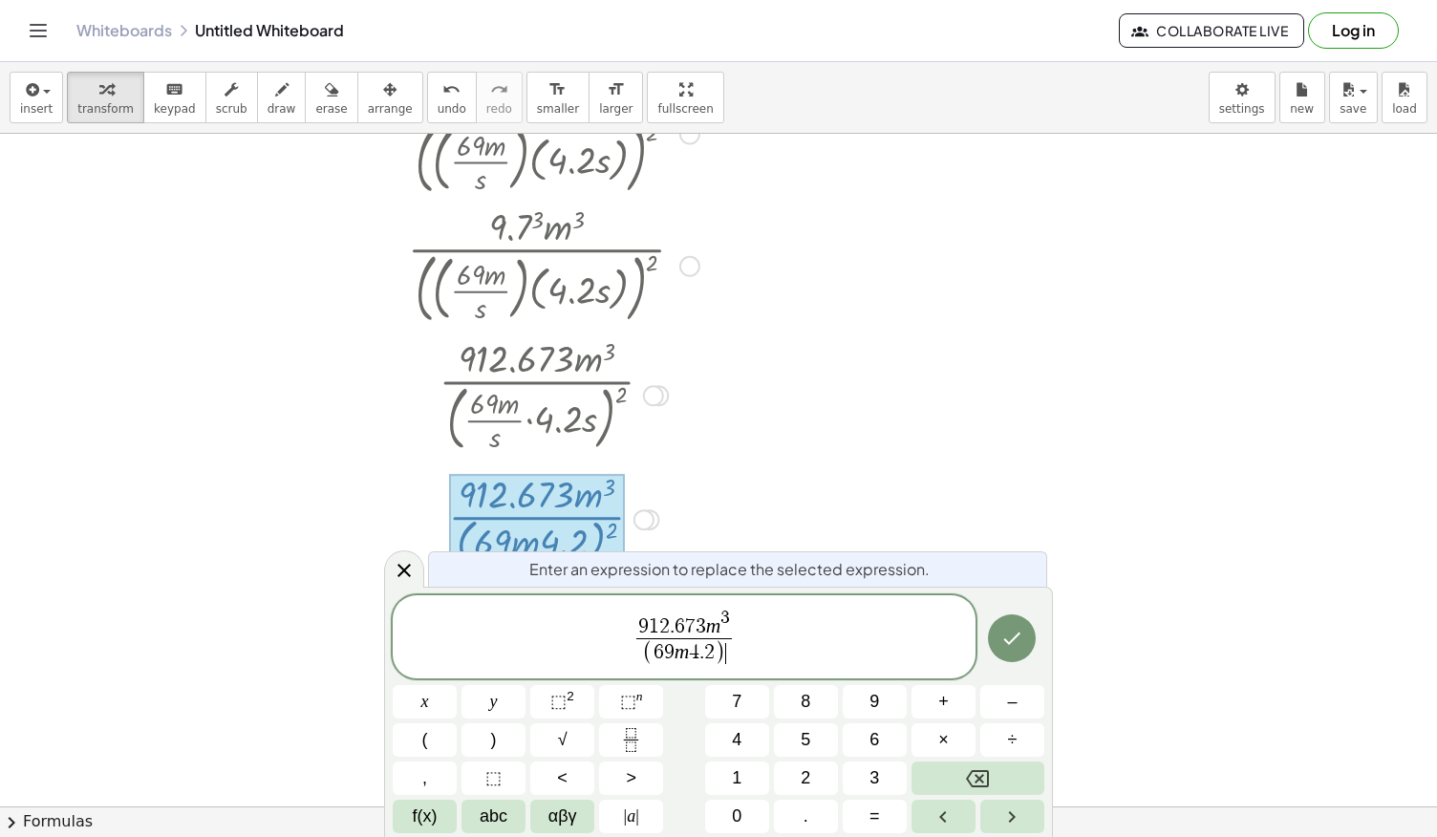
scroll to position [971, 0]
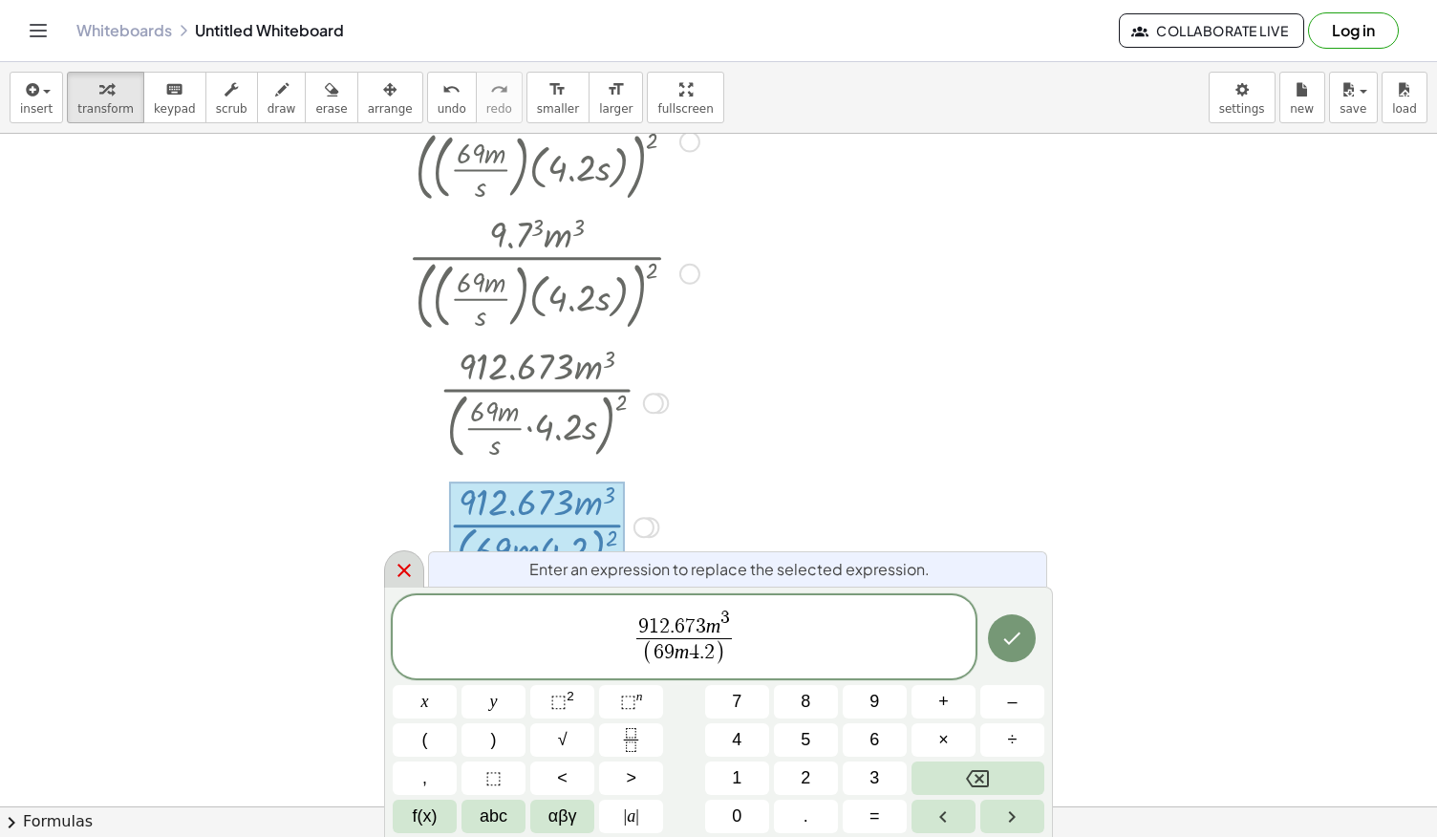
click at [401, 575] on icon at bounding box center [404, 570] width 23 height 23
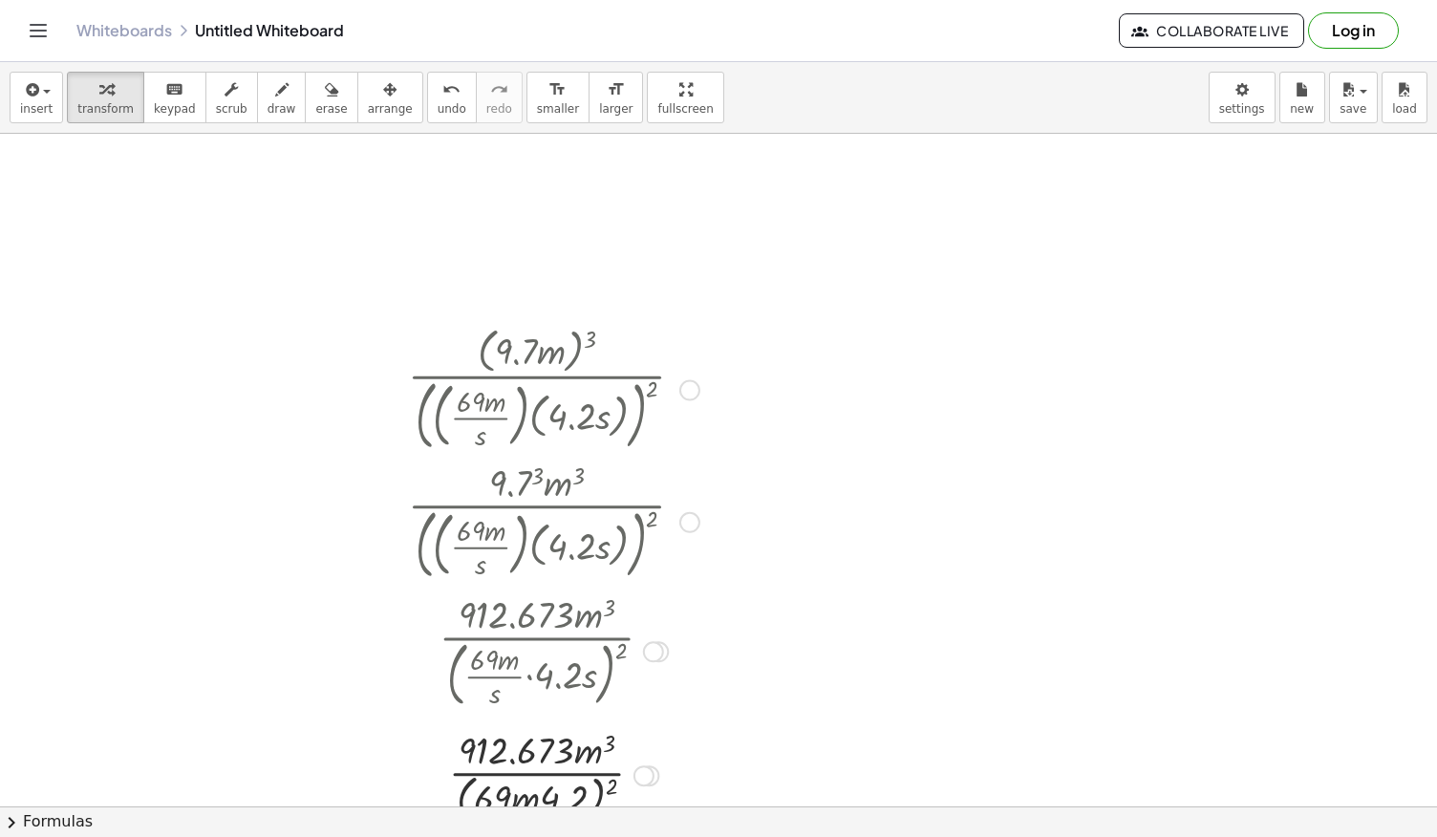
scroll to position [721, 0]
click at [697, 386] on div at bounding box center [689, 390] width 21 height 21
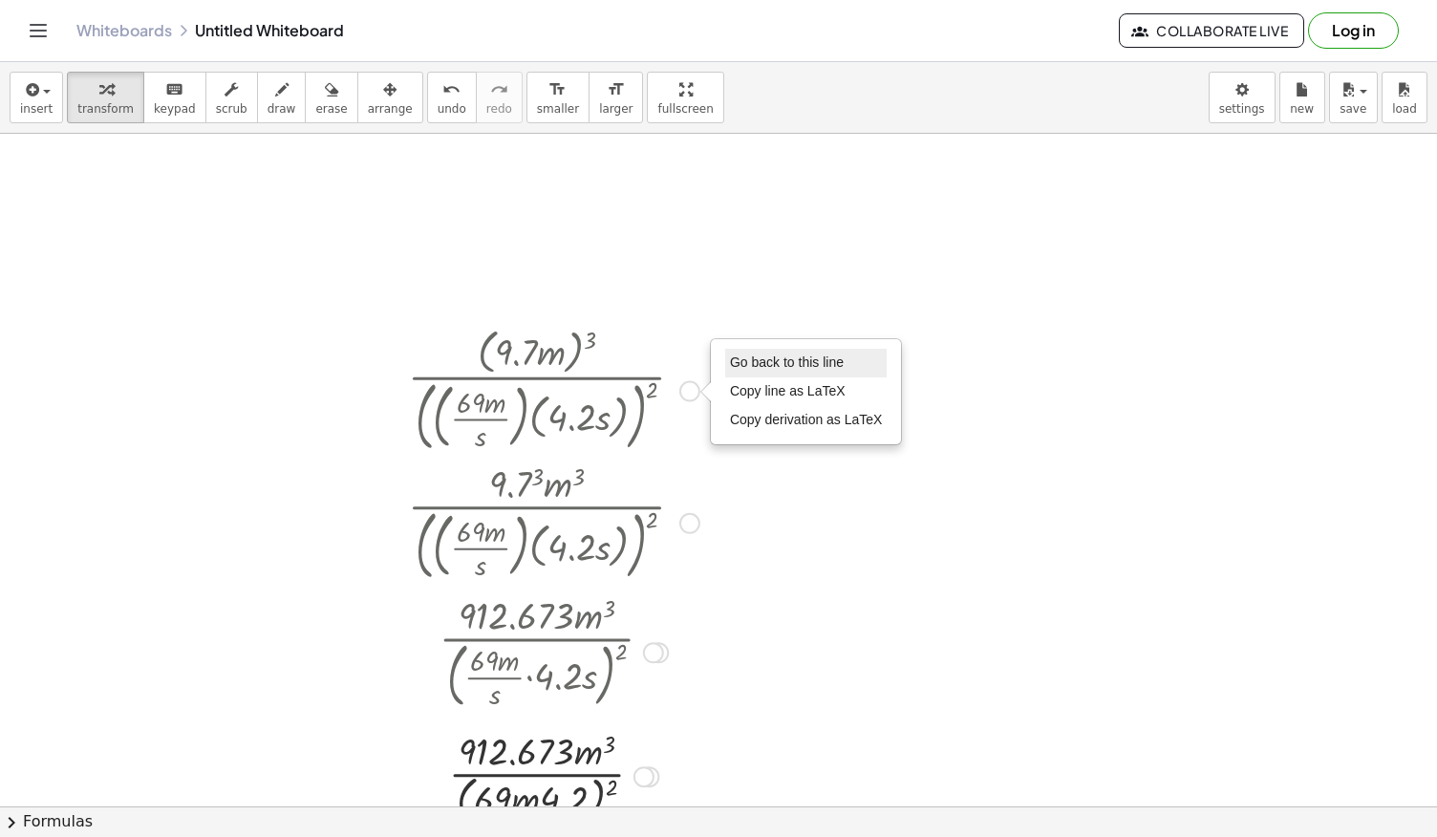
click at [741, 370] on li "Go back to this line" at bounding box center [806, 363] width 162 height 29
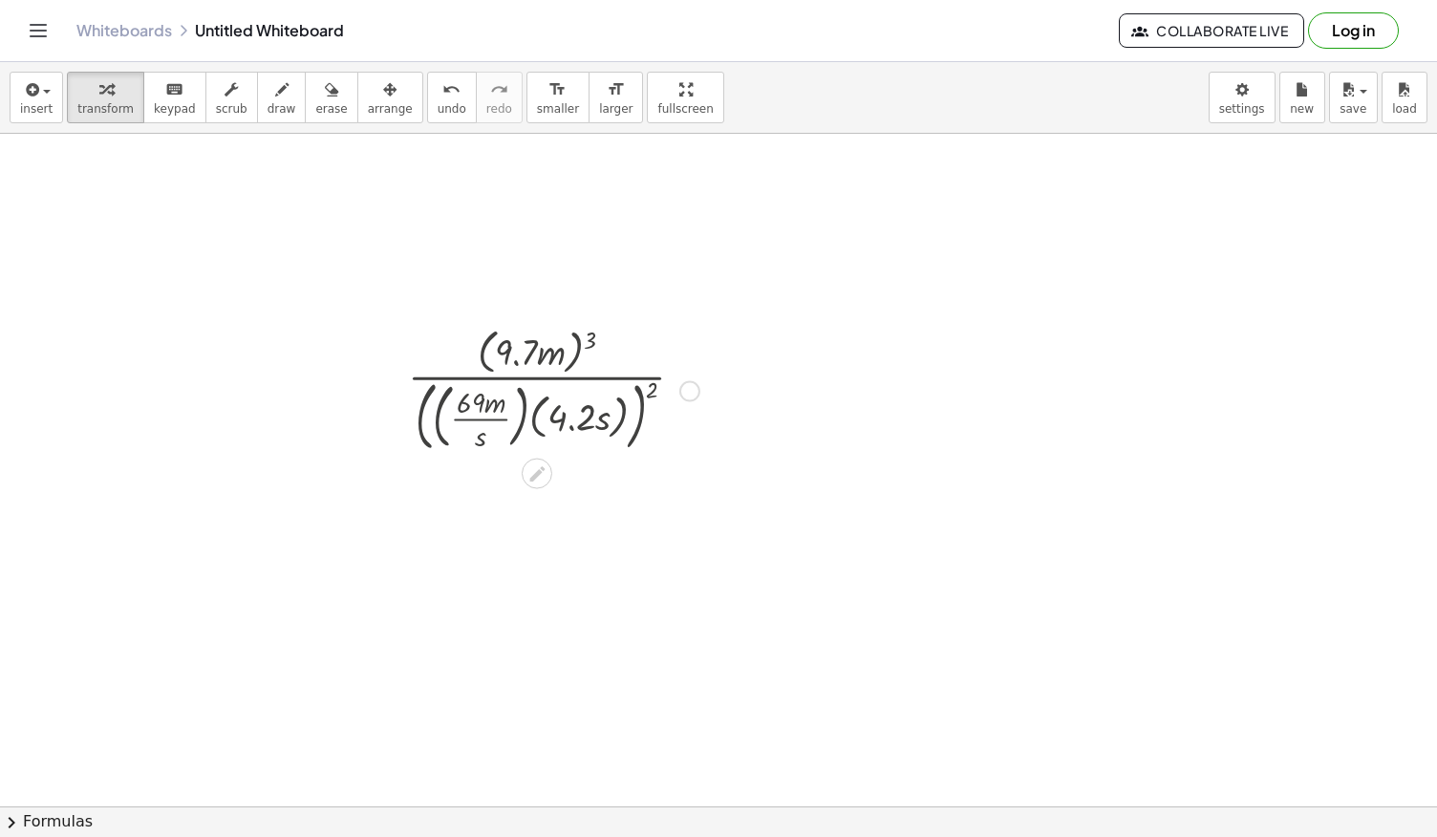
click at [684, 386] on div "Go back to this line Copy line as LaTeX Copy derivation as LaTeX" at bounding box center [689, 390] width 21 height 21
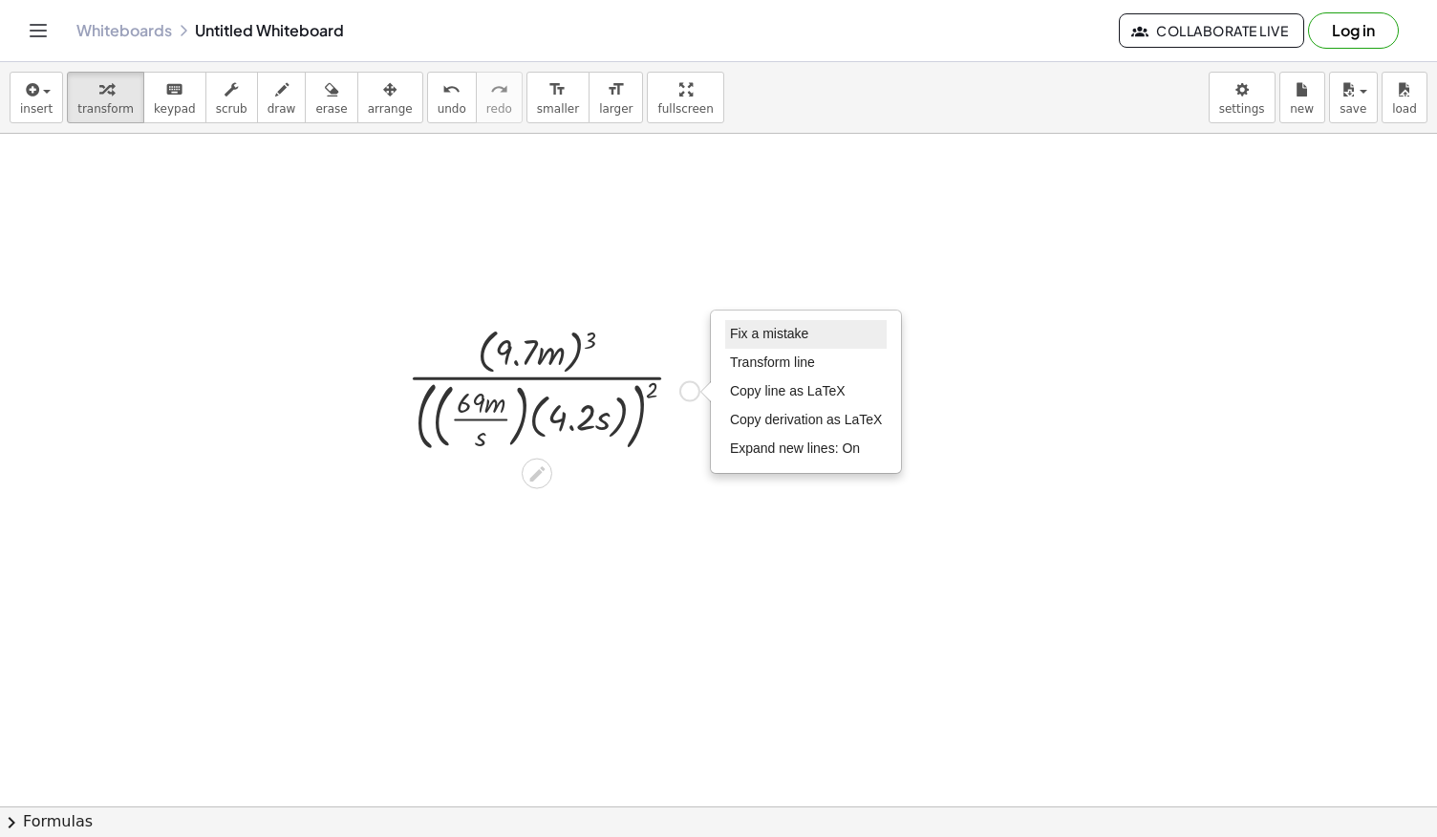
click at [774, 340] on li "Fix a mistake" at bounding box center [806, 334] width 162 height 29
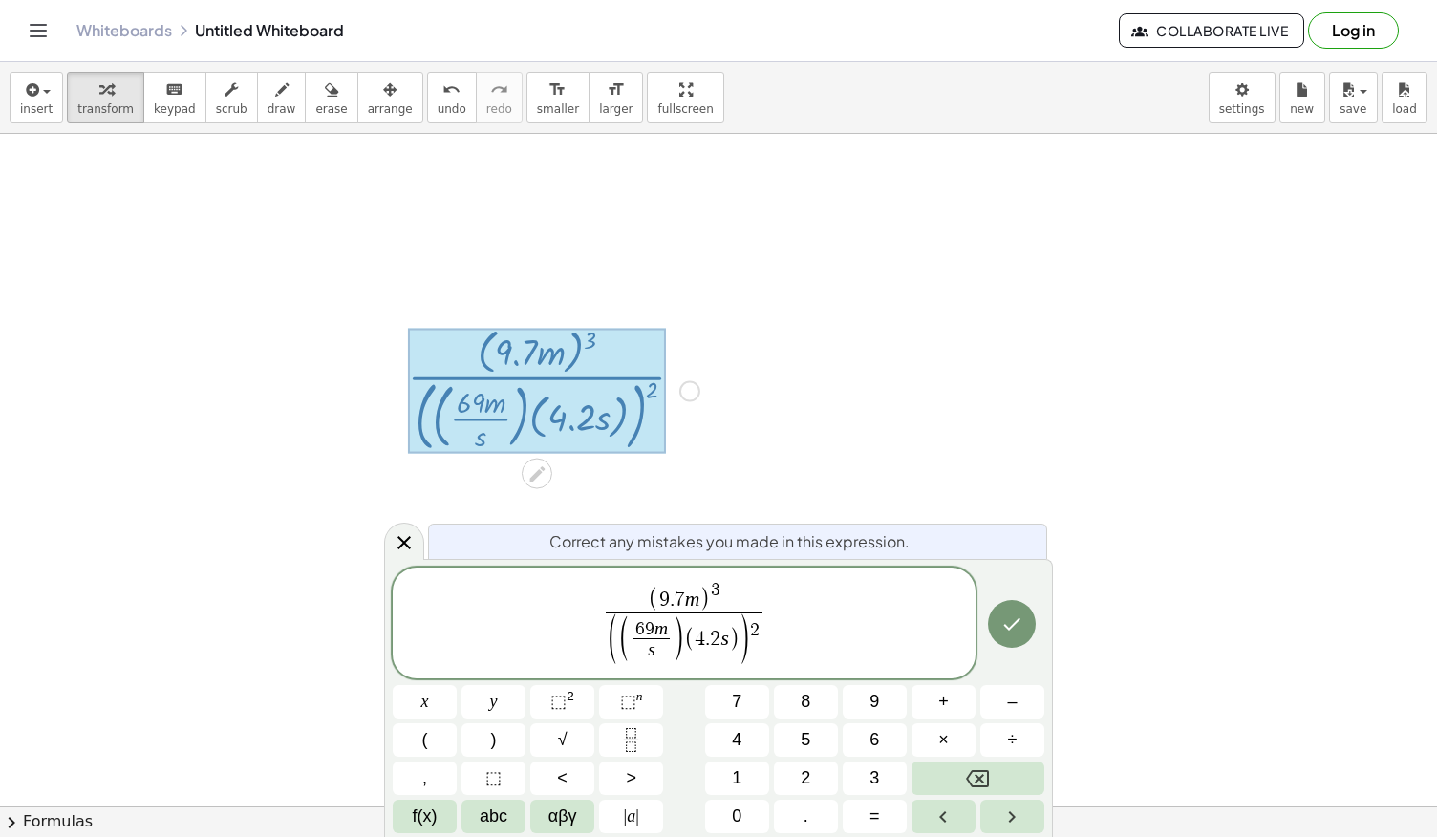
click at [766, 634] on span "( 9 . 7 m ) 3 ( ( 6 9 m s ​ ) ( 4 . 2 s ) ) 2 ​" at bounding box center [684, 624] width 164 height 87
click at [752, 633] on span "2" at bounding box center [755, 630] width 10 height 18
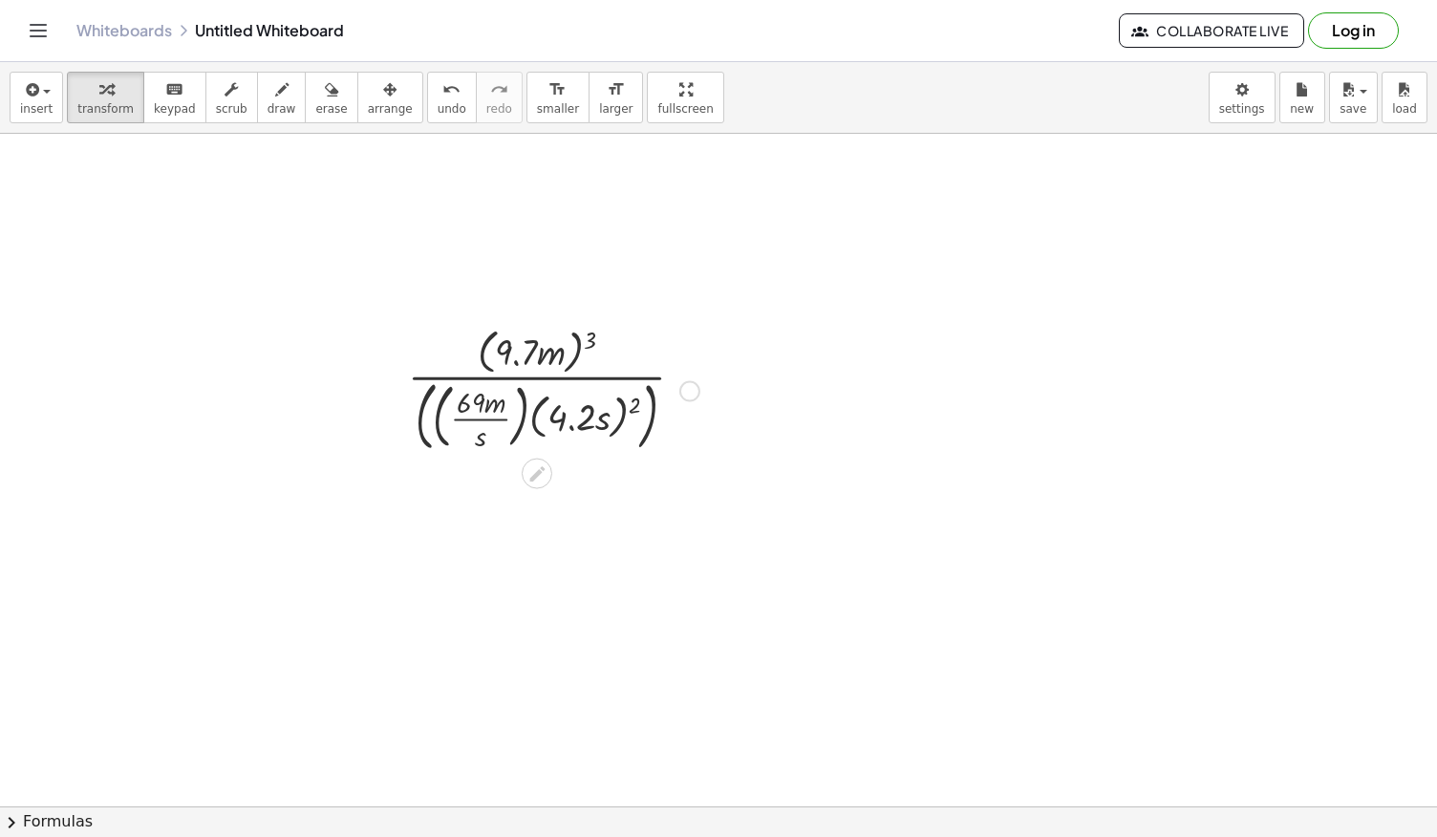
click at [599, 416] on div at bounding box center [553, 389] width 310 height 135
drag, startPoint x: 633, startPoint y: 397, endPoint x: 609, endPoint y: 406, distance: 25.4
click at [609, 406] on div at bounding box center [553, 389] width 287 height 135
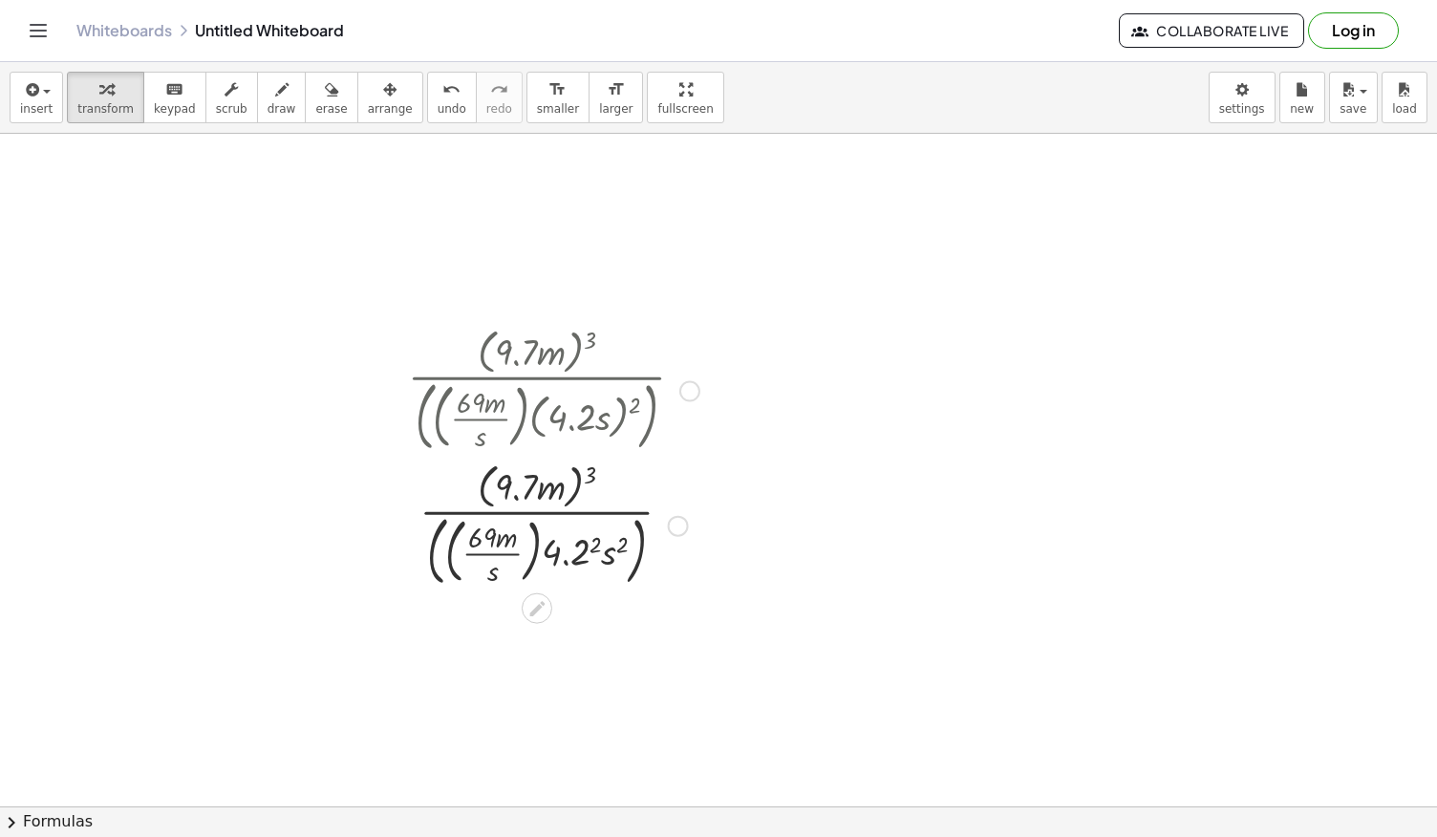
click at [592, 540] on div at bounding box center [553, 524] width 310 height 135
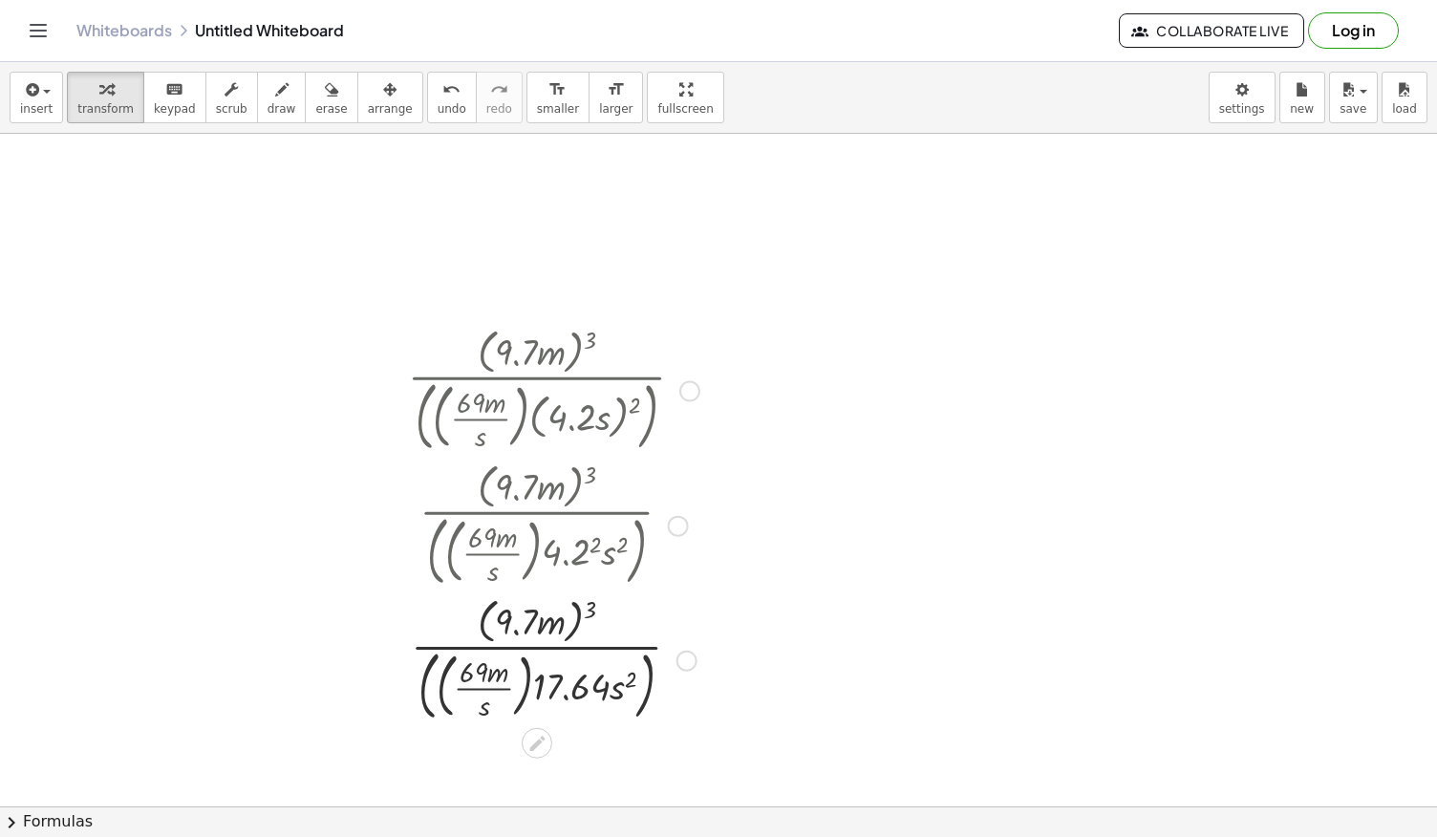
click at [478, 680] on div at bounding box center [553, 658] width 310 height 135
drag, startPoint x: 623, startPoint y: 694, endPoint x: 499, endPoint y: 706, distance: 124.7
click at [499, 706] on div at bounding box center [553, 658] width 310 height 135
drag, startPoint x: 476, startPoint y: 712, endPoint x: 514, endPoint y: 694, distance: 41.9
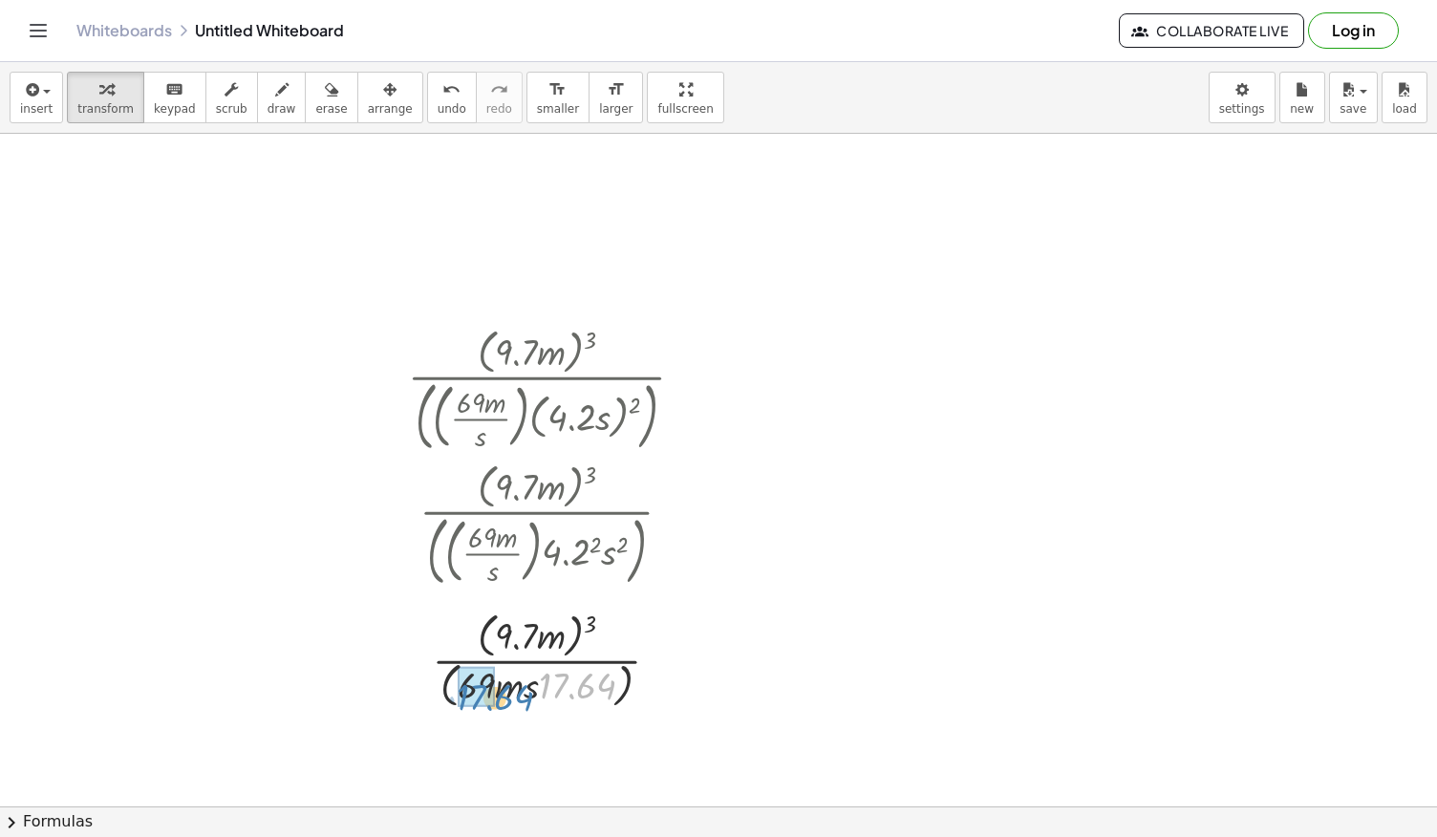
drag, startPoint x: 598, startPoint y: 675, endPoint x: 516, endPoint y: 687, distance: 82.9
click at [516, 687] on div at bounding box center [553, 659] width 310 height 106
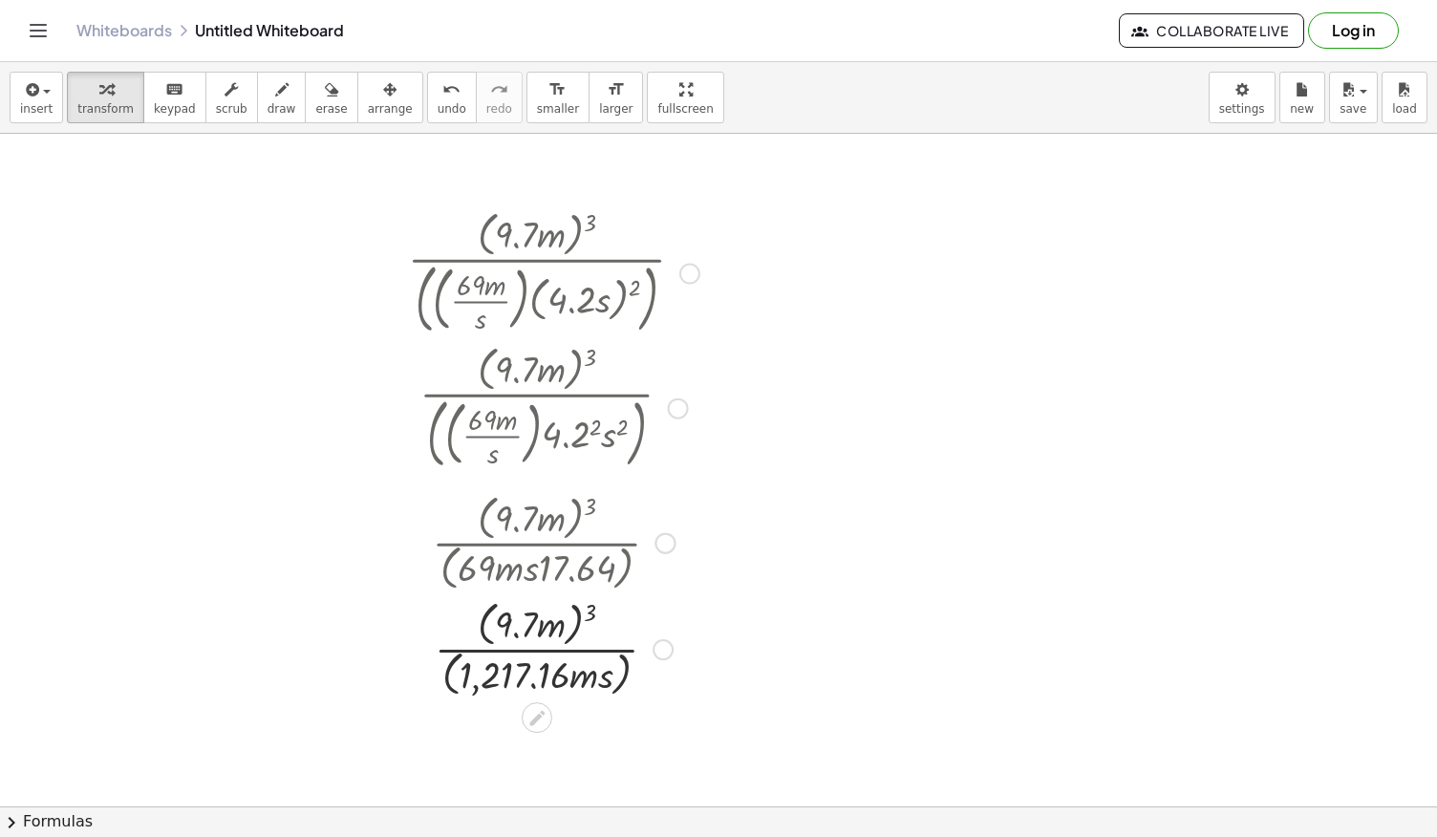
scroll to position [848, 0]
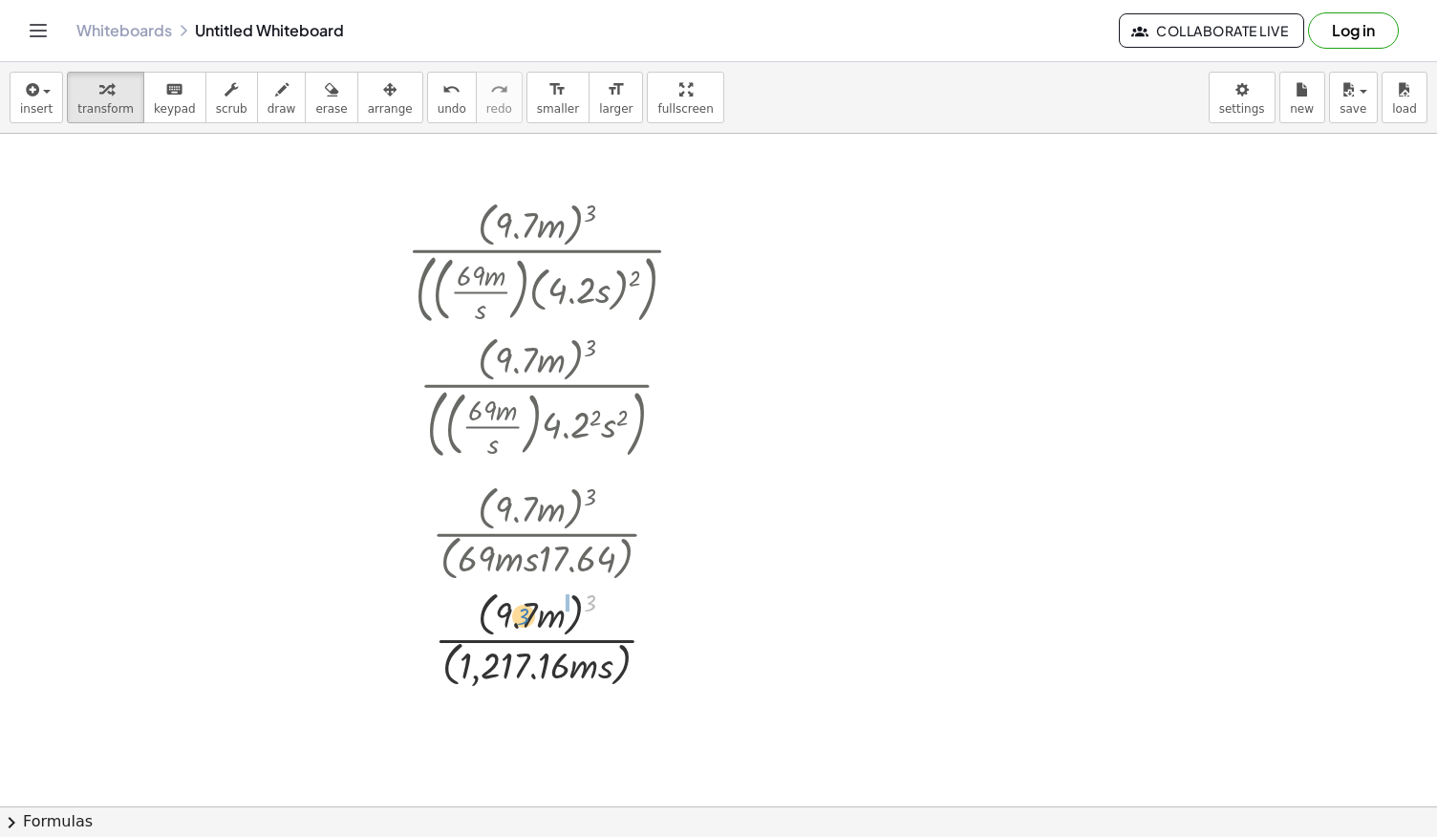
drag, startPoint x: 588, startPoint y: 601, endPoint x: 521, endPoint y: 624, distance: 71.6
click at [521, 624] on div at bounding box center [553, 638] width 310 height 106
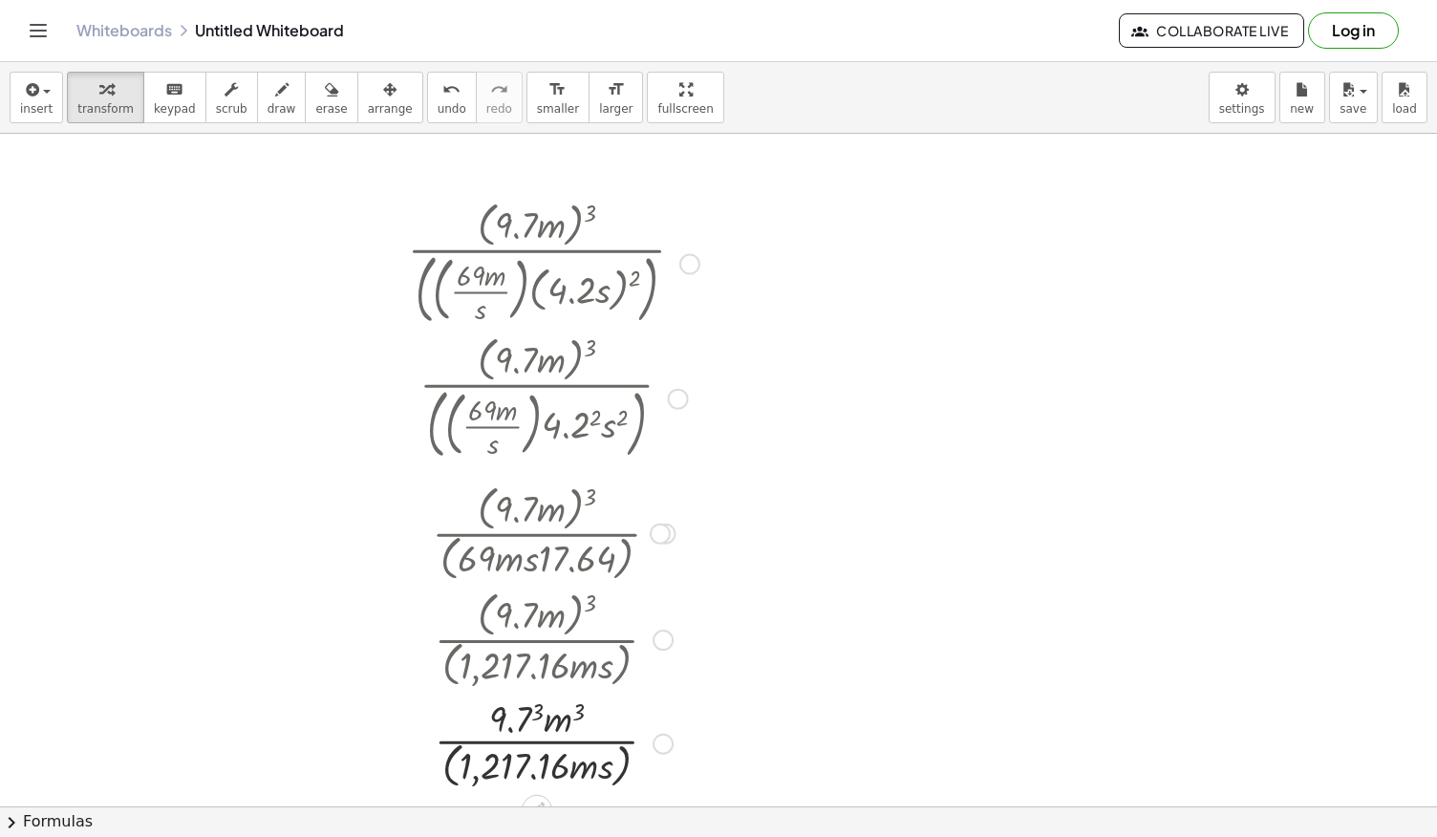
click at [514, 712] on div at bounding box center [553, 741] width 310 height 101
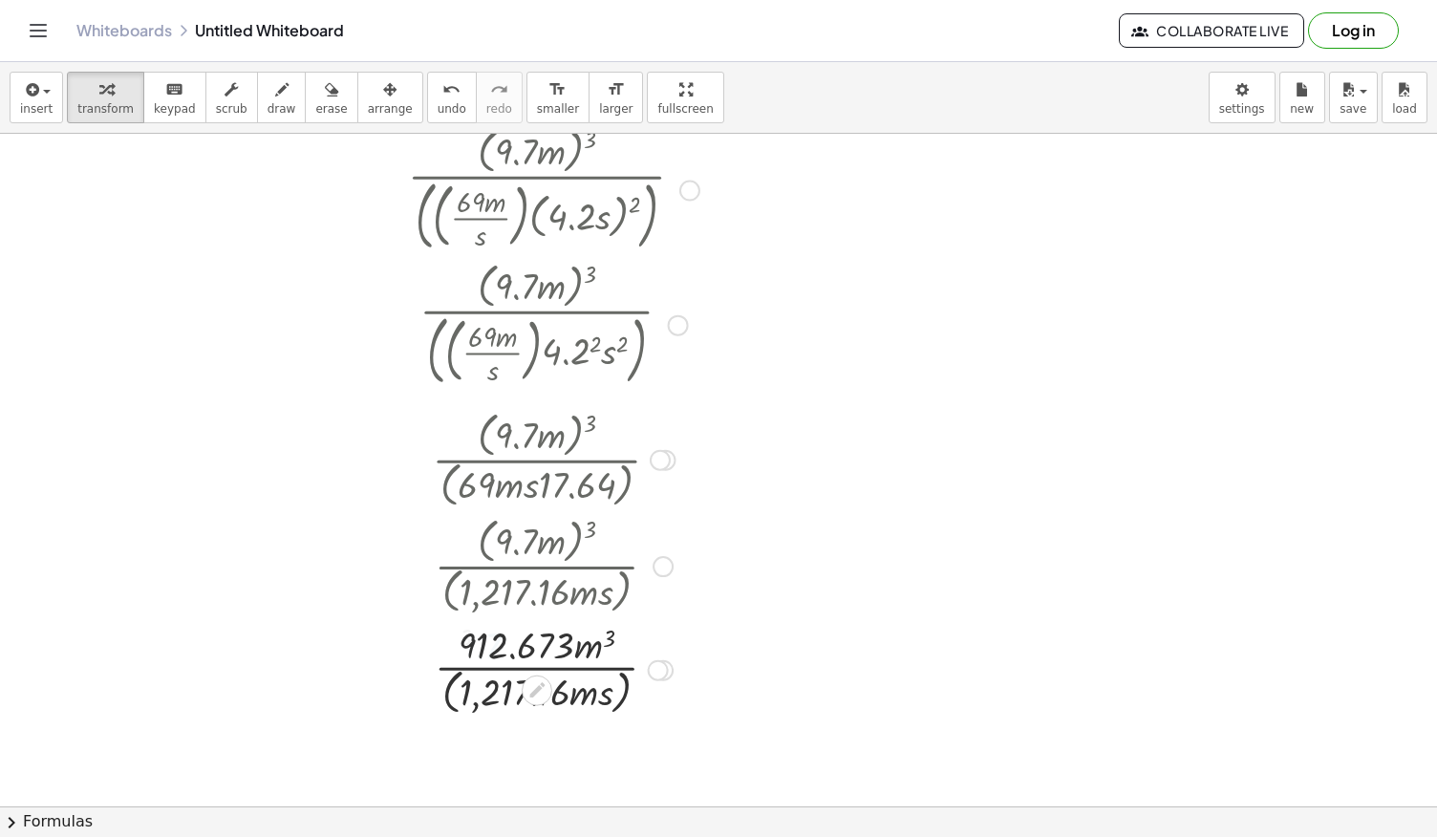
scroll to position [931, 0]
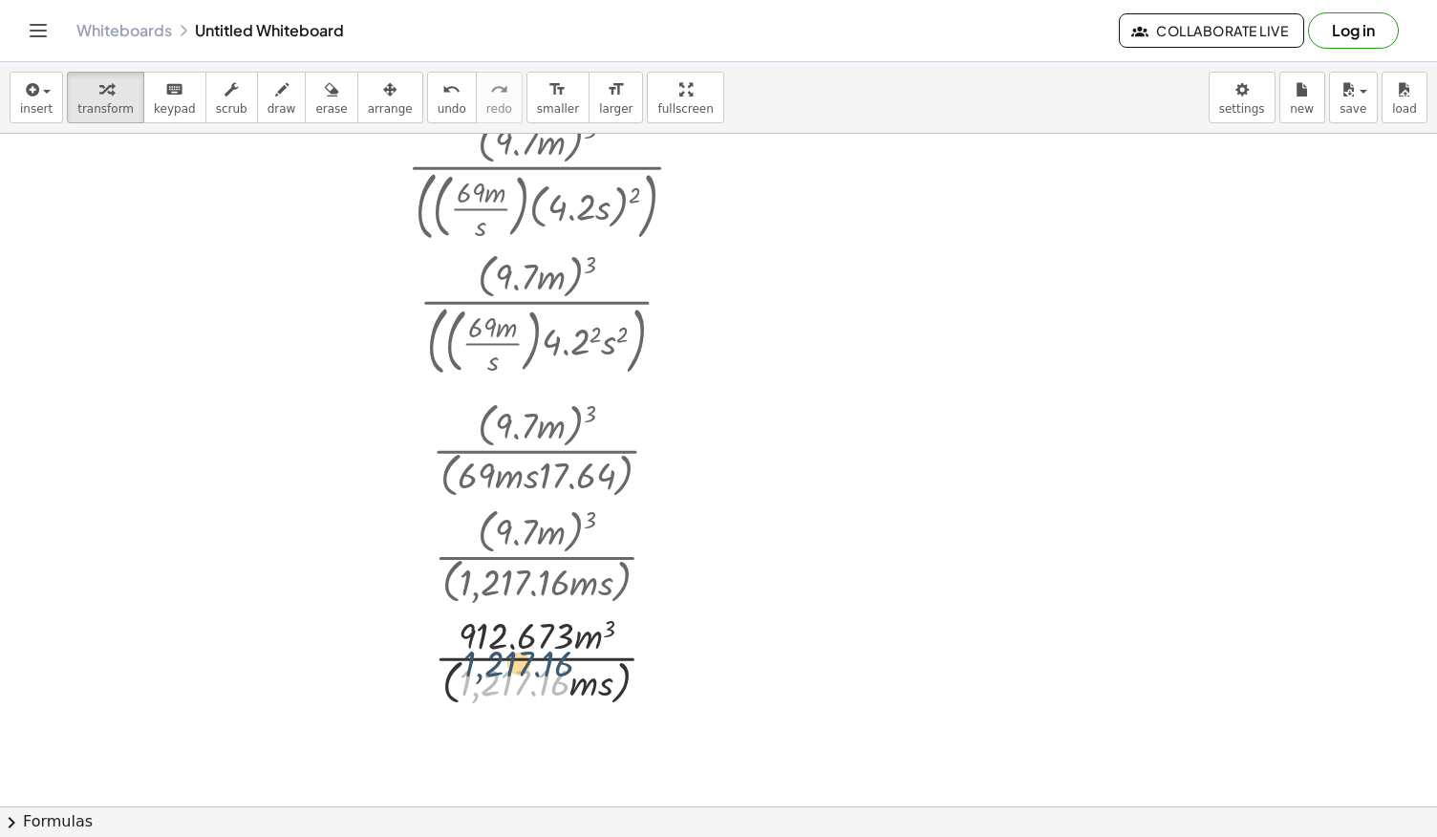
drag, startPoint x: 495, startPoint y: 669, endPoint x: 499, endPoint y: 651, distance: 18.5
click at [499, 651] on div at bounding box center [553, 658] width 310 height 101
drag, startPoint x: 585, startPoint y: 687, endPoint x: 593, endPoint y: 650, distance: 38.2
click at [593, 650] on div at bounding box center [553, 658] width 310 height 101
drag, startPoint x: 584, startPoint y: 698, endPoint x: 600, endPoint y: 647, distance: 54.1
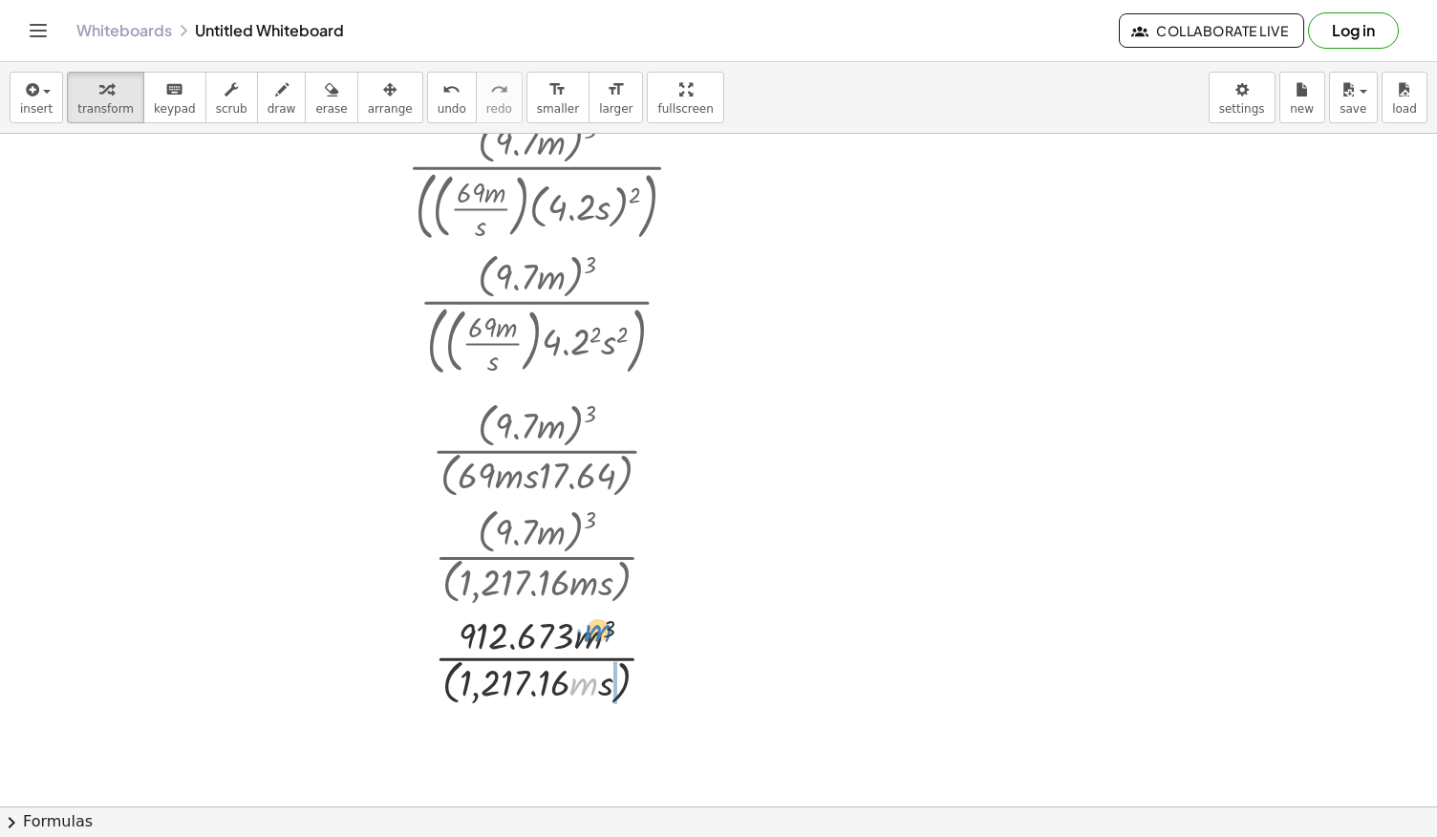
click at [600, 647] on div at bounding box center [553, 658] width 310 height 101
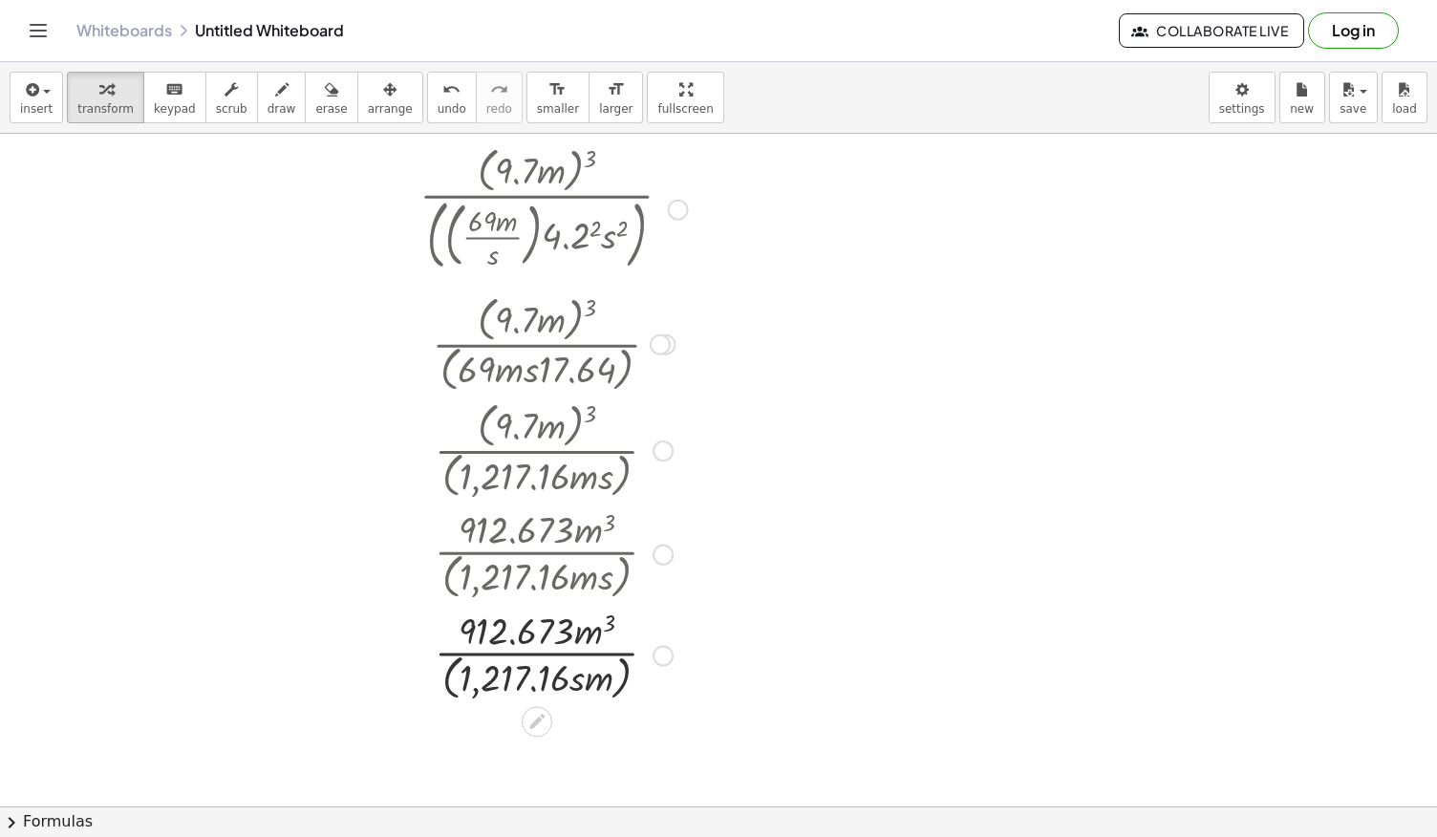
scroll to position [1038, 0]
drag, startPoint x: 602, startPoint y: 669, endPoint x: 616, endPoint y: 672, distance: 14.8
click at [616, 672] on div at bounding box center [553, 652] width 310 height 101
click at [625, 672] on div at bounding box center [553, 652] width 310 height 101
click at [625, 672] on div at bounding box center [553, 653] width 310 height 96
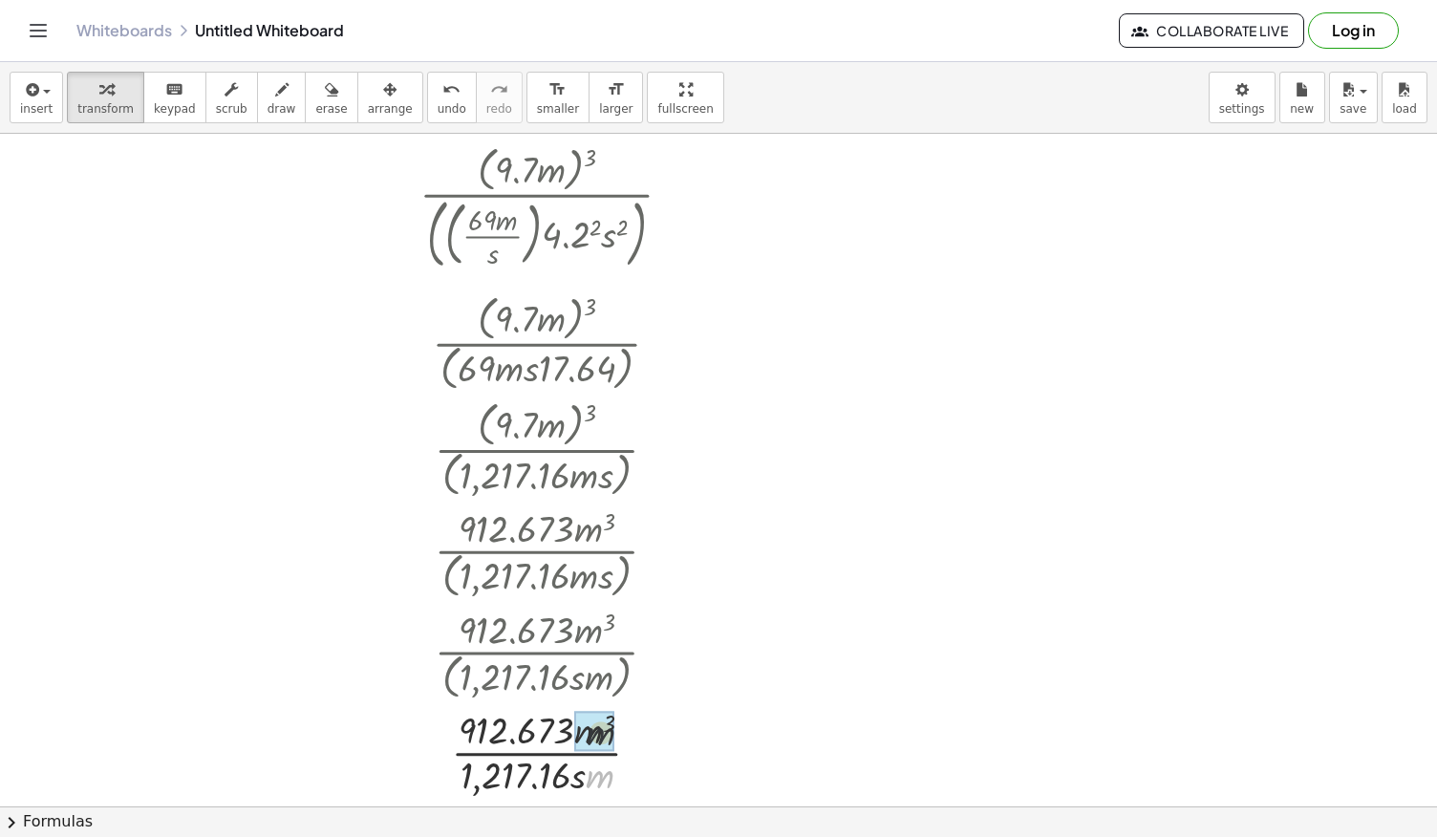
drag, startPoint x: 594, startPoint y: 772, endPoint x: 595, endPoint y: 717, distance: 54.5
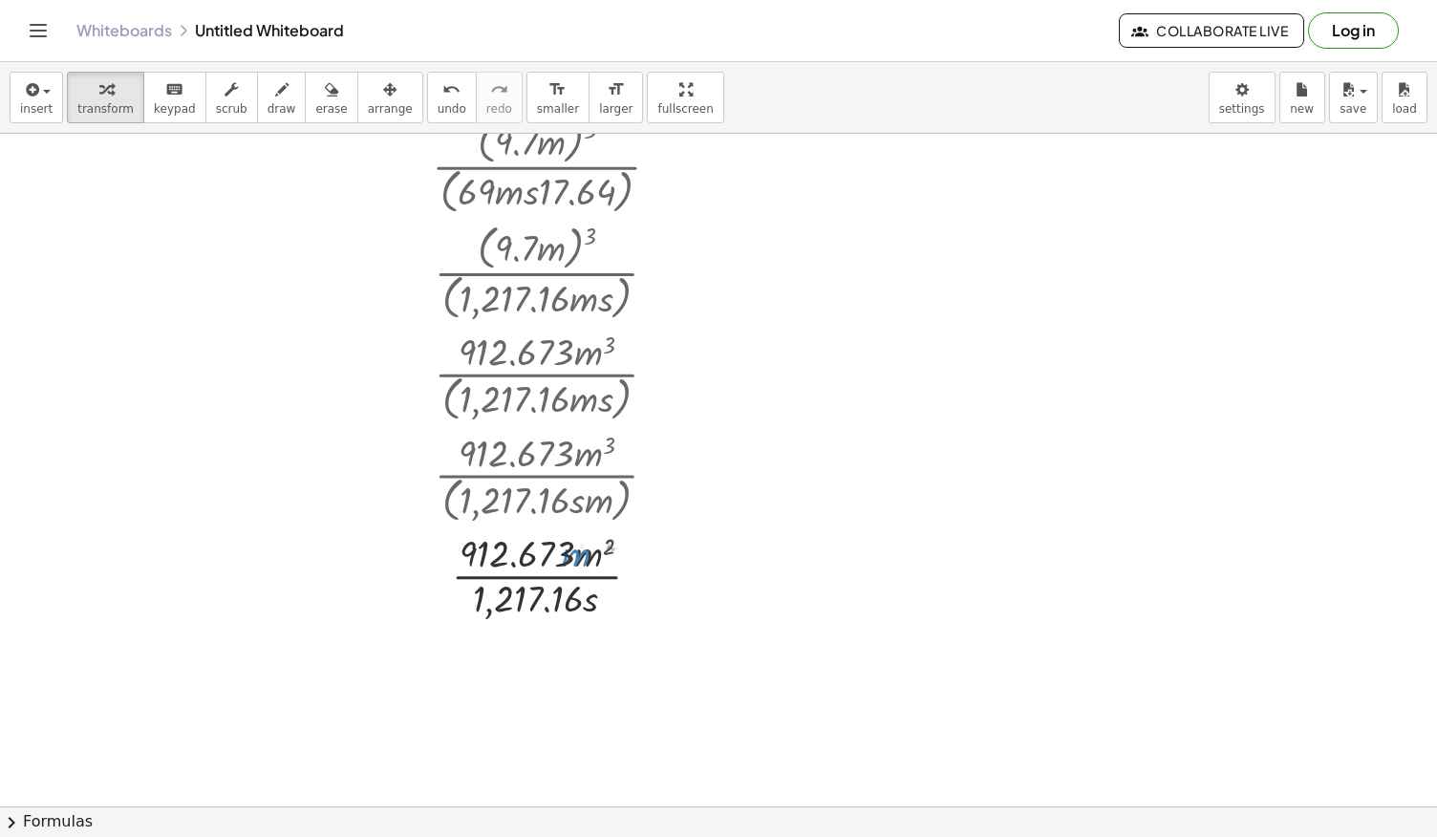
scroll to position [1220, 0]
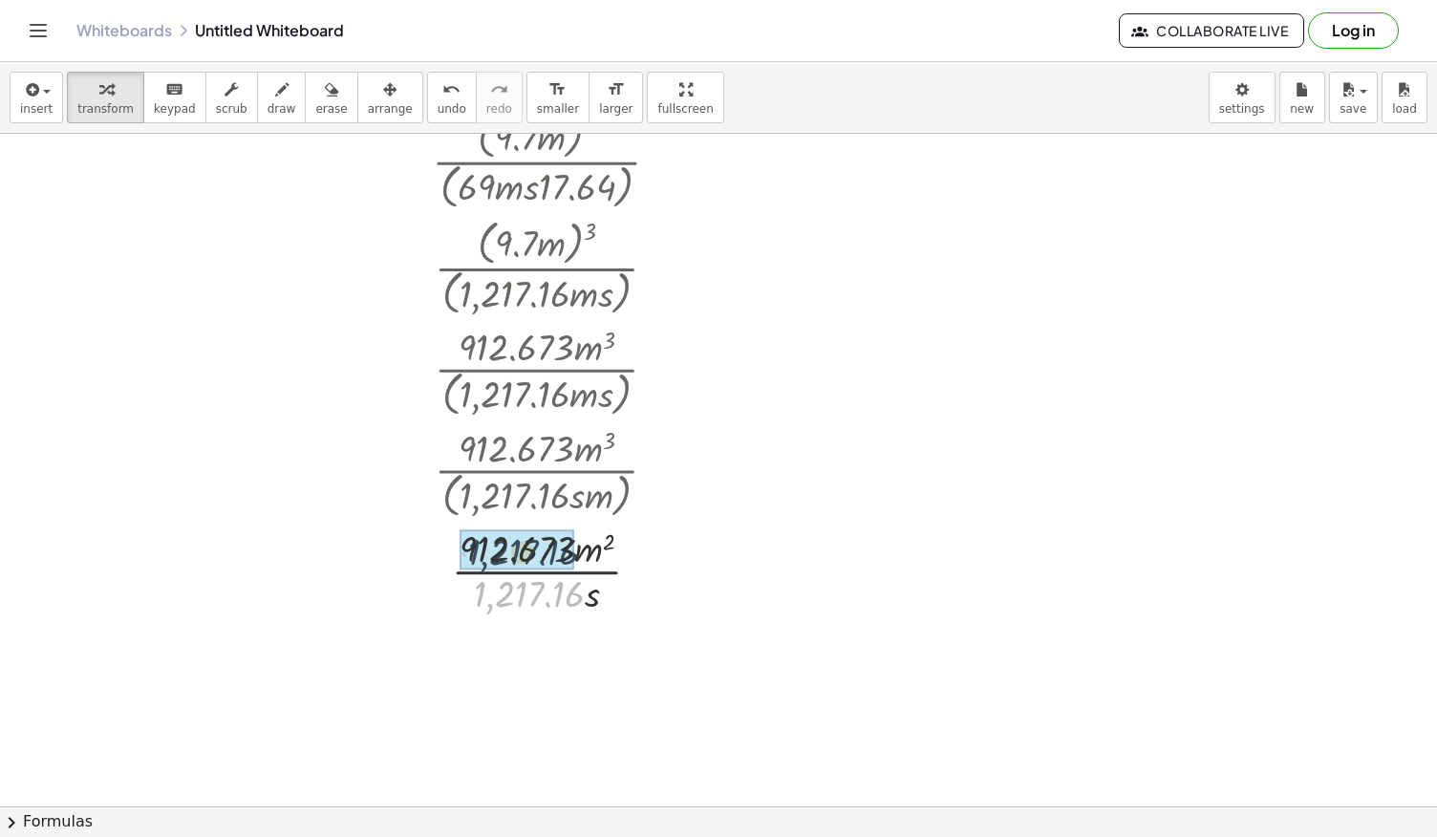
drag, startPoint x: 527, startPoint y: 590, endPoint x: 521, endPoint y: 547, distance: 43.5
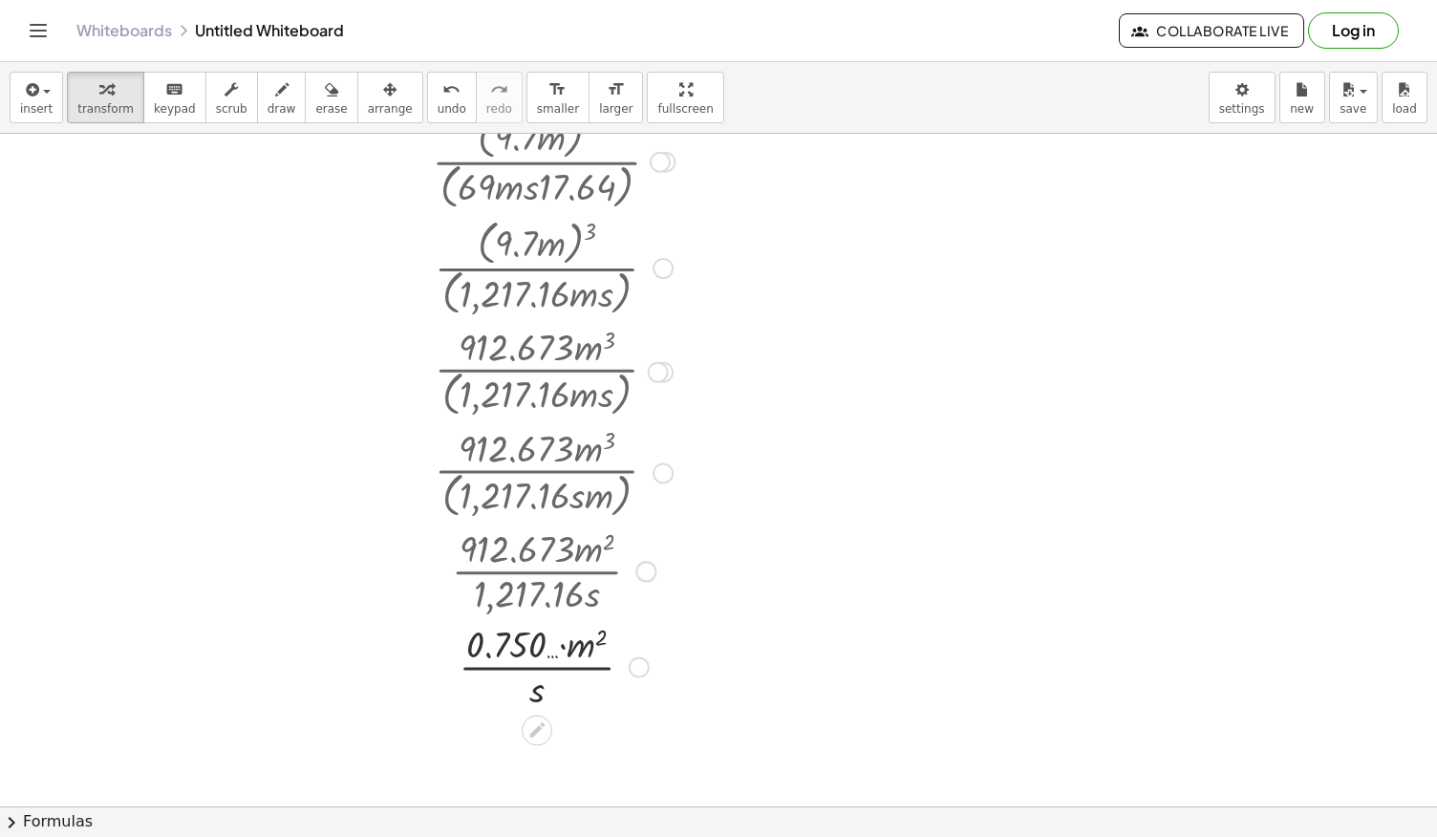
click at [527, 648] on div at bounding box center [553, 665] width 310 height 96
